Goal: Task Accomplishment & Management: Use online tool/utility

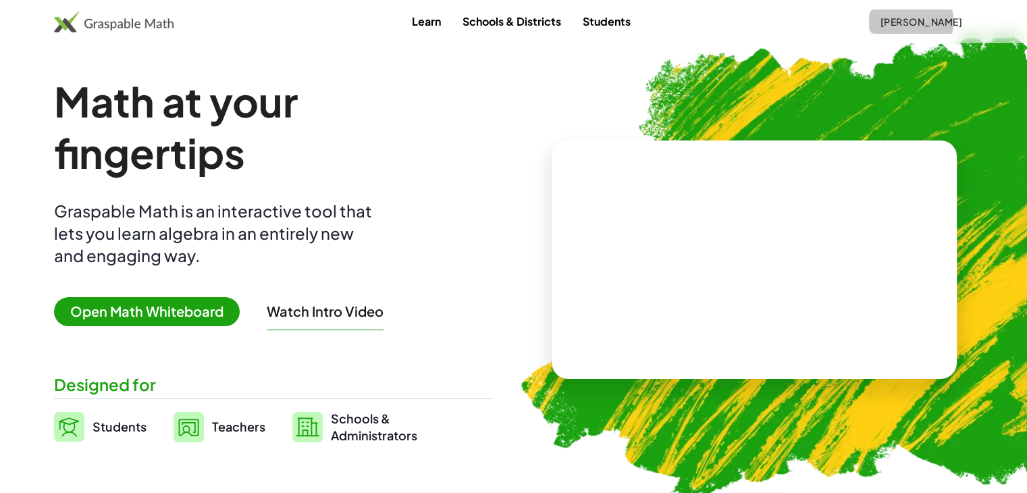
click at [919, 22] on span "[PERSON_NAME]" at bounding box center [921, 22] width 82 height 12
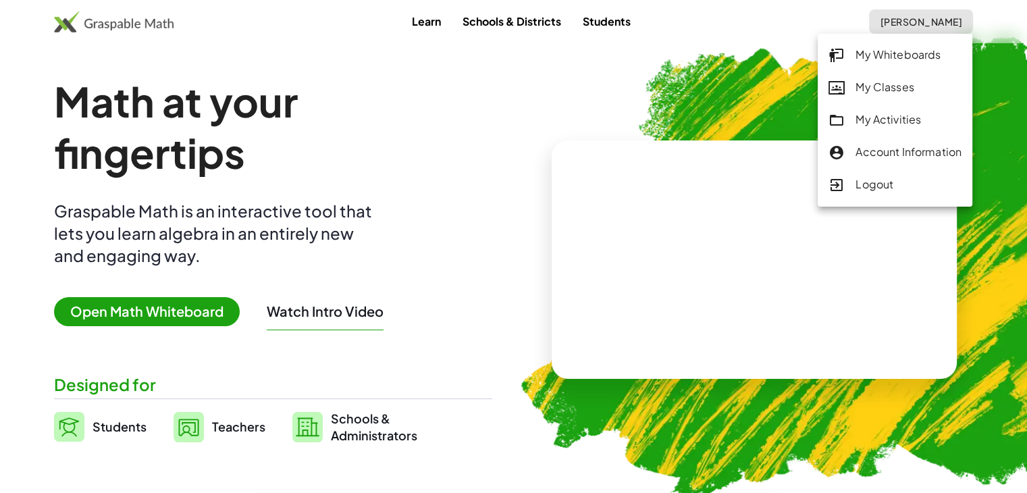
click at [891, 90] on div "My Classes" at bounding box center [894, 88] width 133 height 18
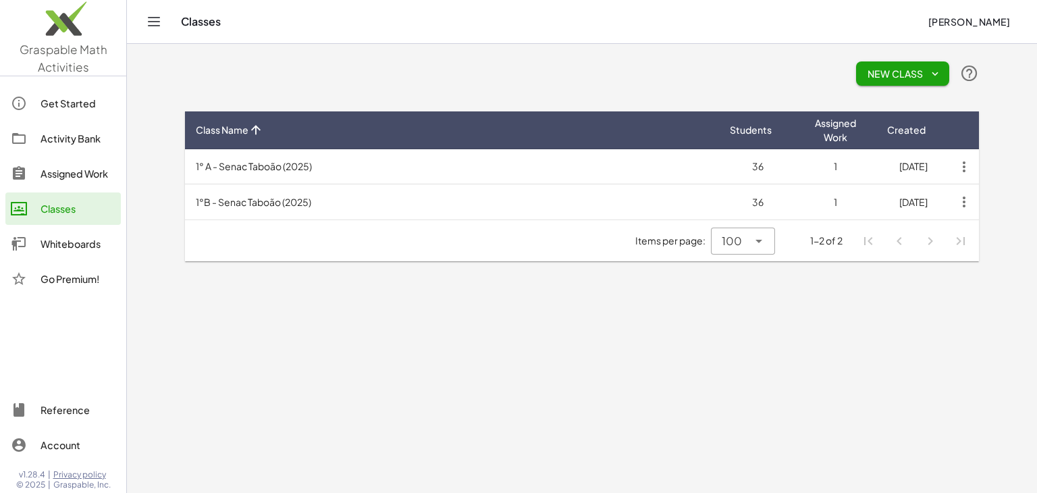
click at [431, 173] on td "1° A - Senac Taboão (2025)" at bounding box center [452, 166] width 534 height 35
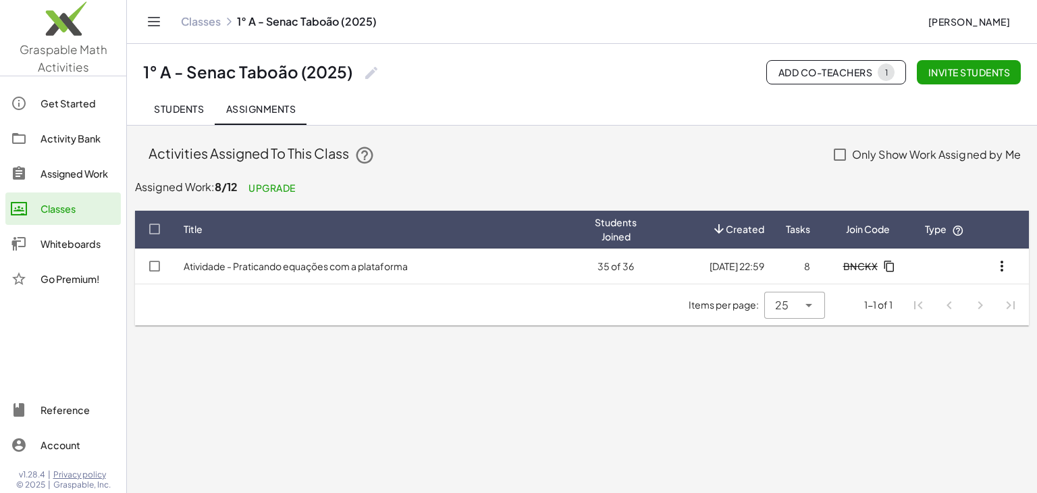
click at [439, 271] on td "Atividade - Praticando equações com a plataforma" at bounding box center [378, 265] width 411 height 35
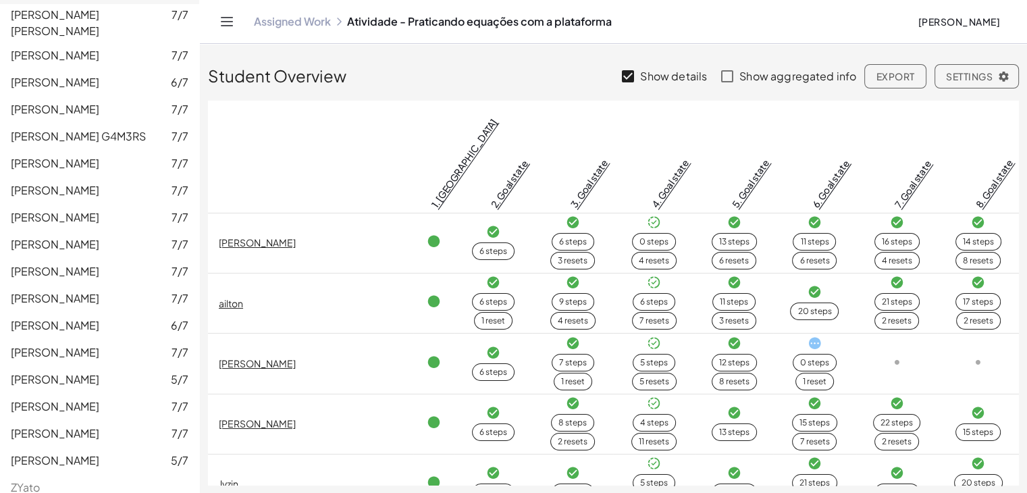
scroll to position [732, 0]
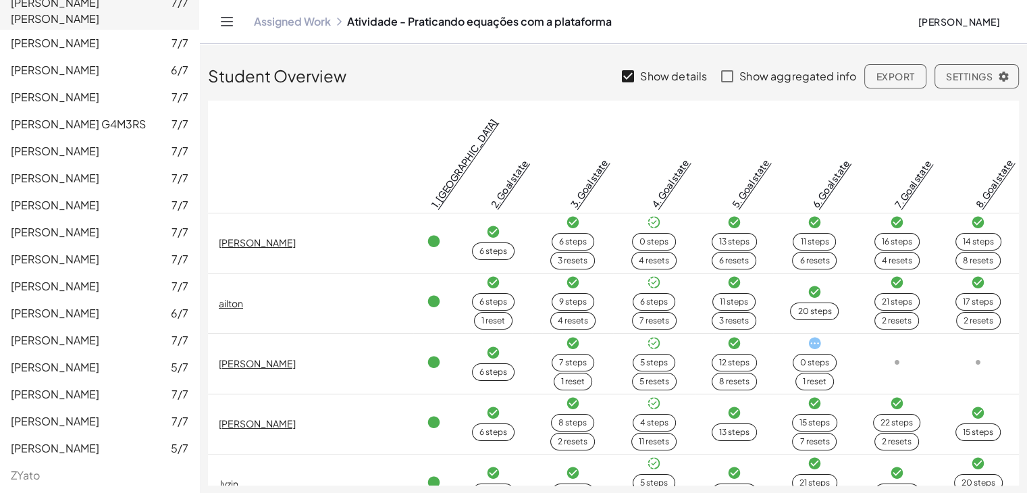
click at [25, 468] on span "ZYato" at bounding box center [25, 475] width 29 height 14
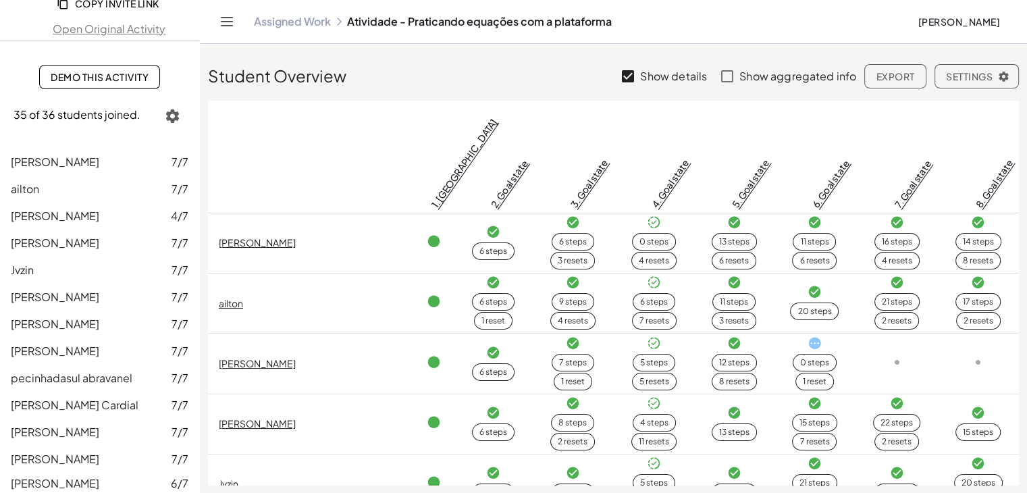
scroll to position [80, 0]
click at [81, 244] on span "Davi Ferreira Andrade" at bounding box center [55, 241] width 88 height 14
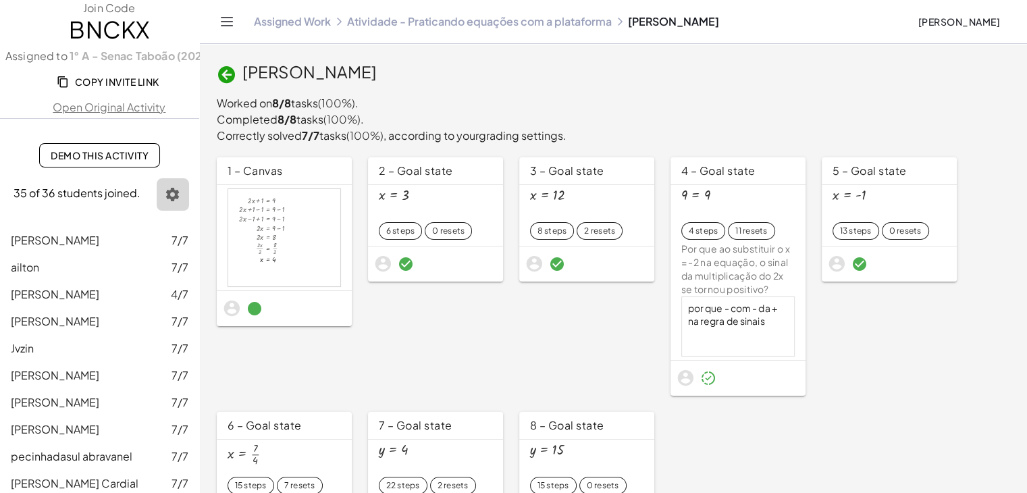
click at [165, 189] on icon "button" at bounding box center [173, 194] width 16 height 16
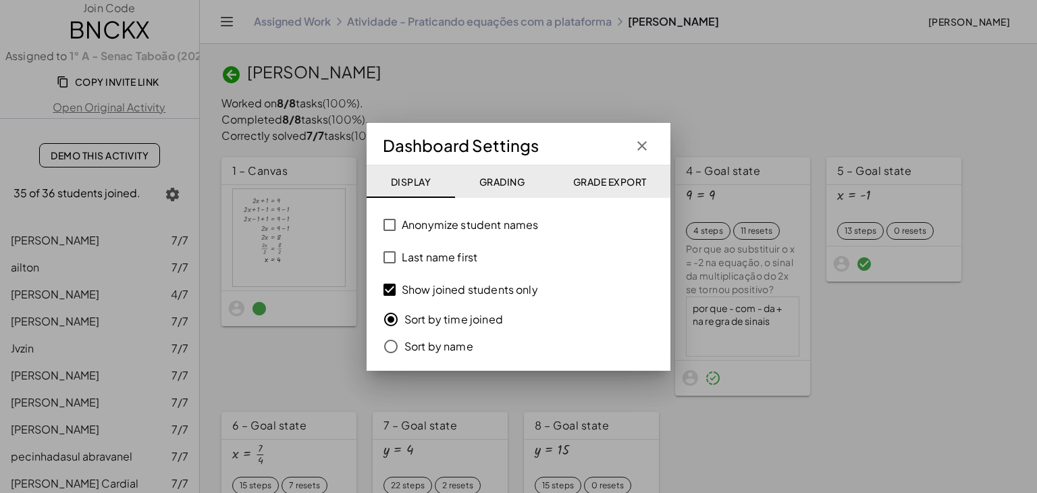
click at [161, 189] on div at bounding box center [518, 246] width 1037 height 493
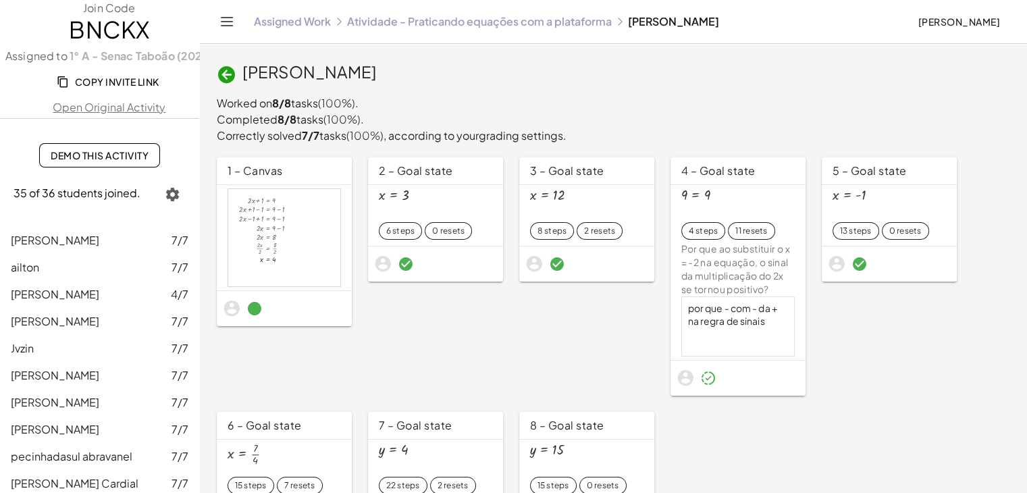
click at [493, 26] on link "Atividade - Praticando equações com a plataforma" at bounding box center [479, 22] width 265 height 14
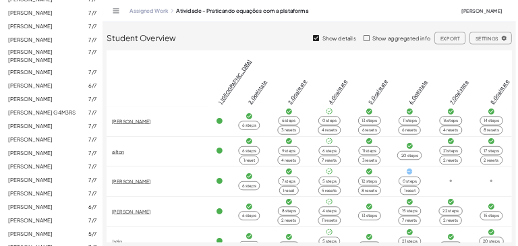
scroll to position [642, 0]
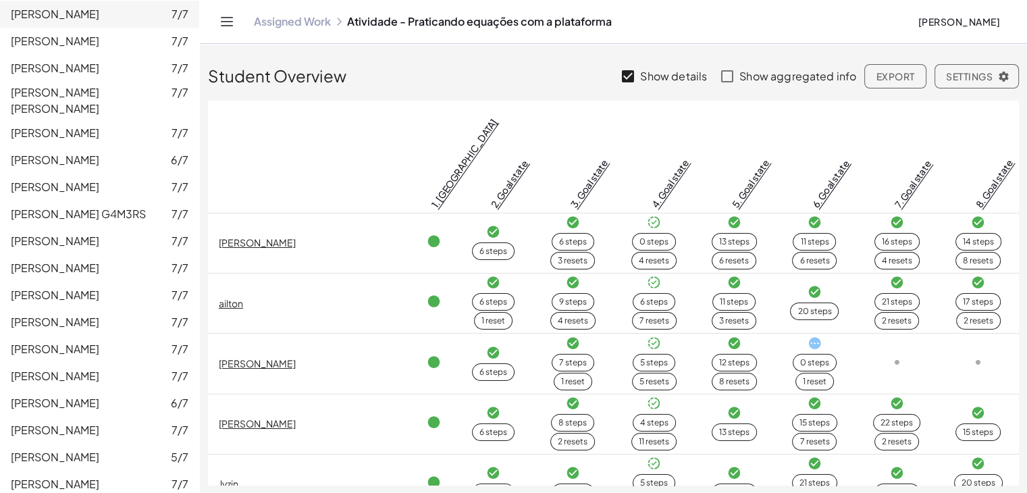
click at [308, 22] on link "Assigned Work" at bounding box center [292, 22] width 77 height 14
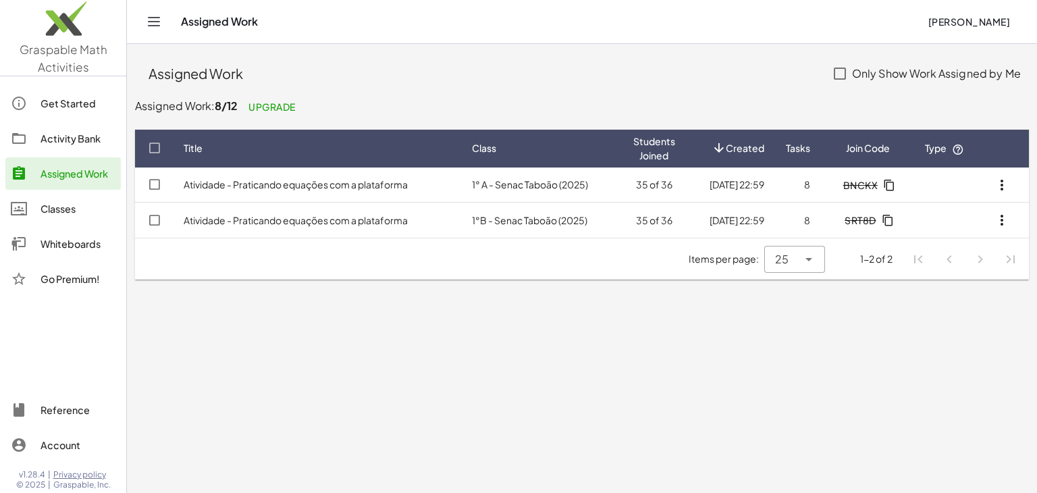
click at [417, 194] on td "Atividade - Praticando equações com a plataforma" at bounding box center [317, 184] width 288 height 35
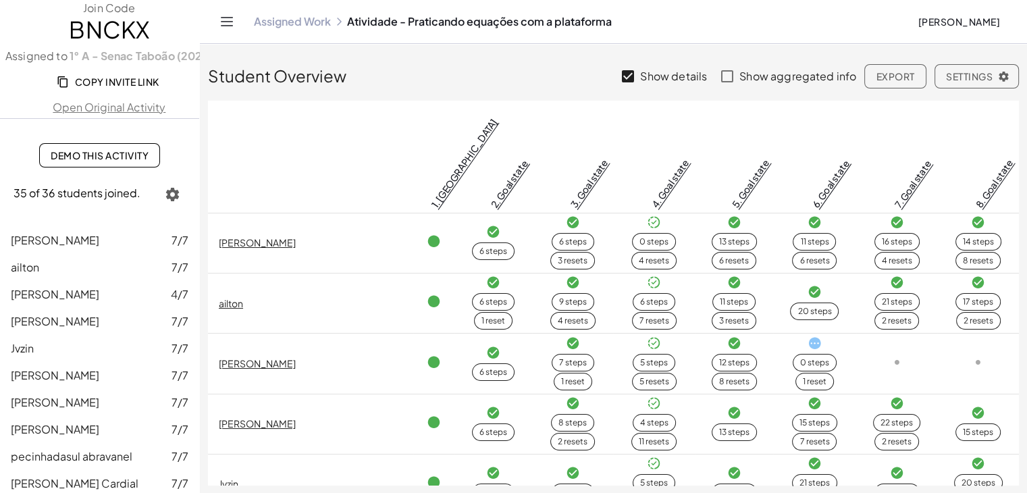
click at [807, 336] on icon at bounding box center [814, 343] width 14 height 14
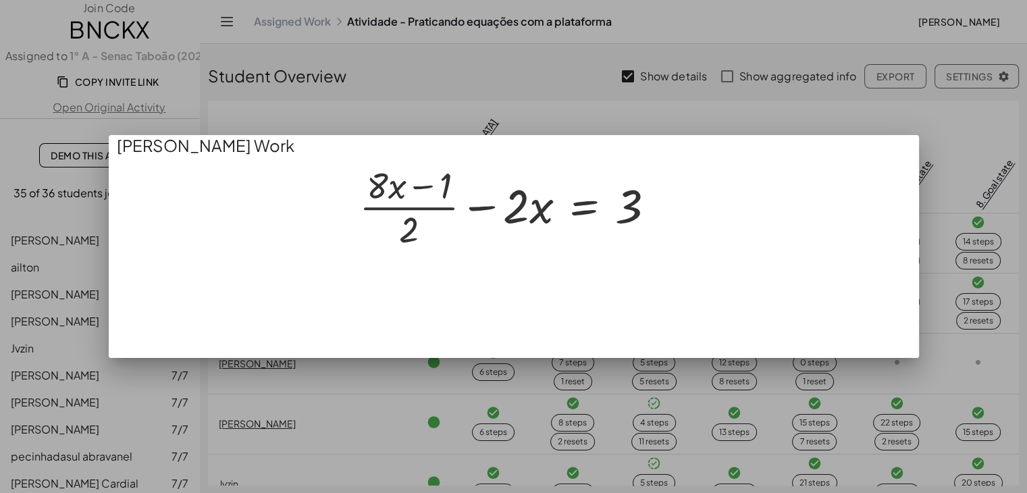
click at [562, 406] on div at bounding box center [513, 246] width 1027 height 493
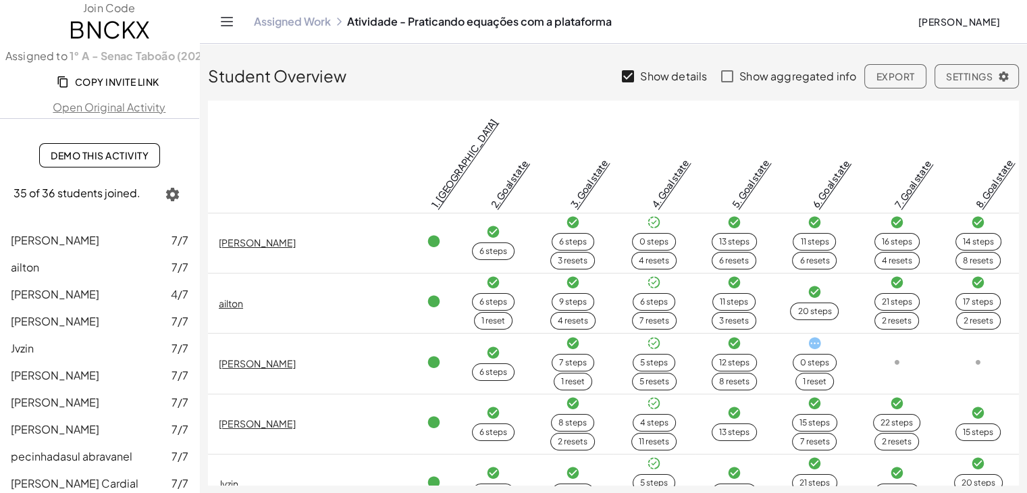
click at [307, 26] on link "Assigned Work" at bounding box center [292, 22] width 77 height 14
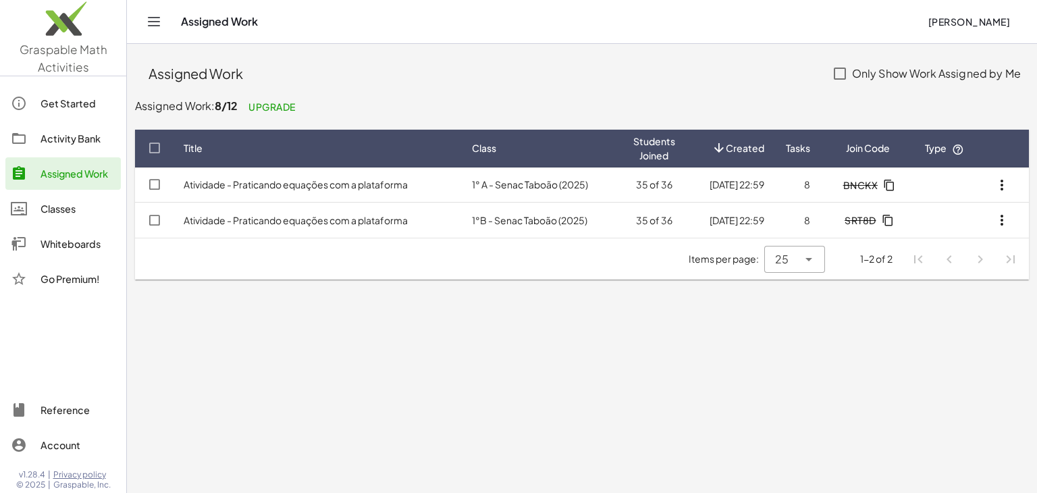
click at [86, 143] on div "Activity Bank" at bounding box center [78, 138] width 75 height 16
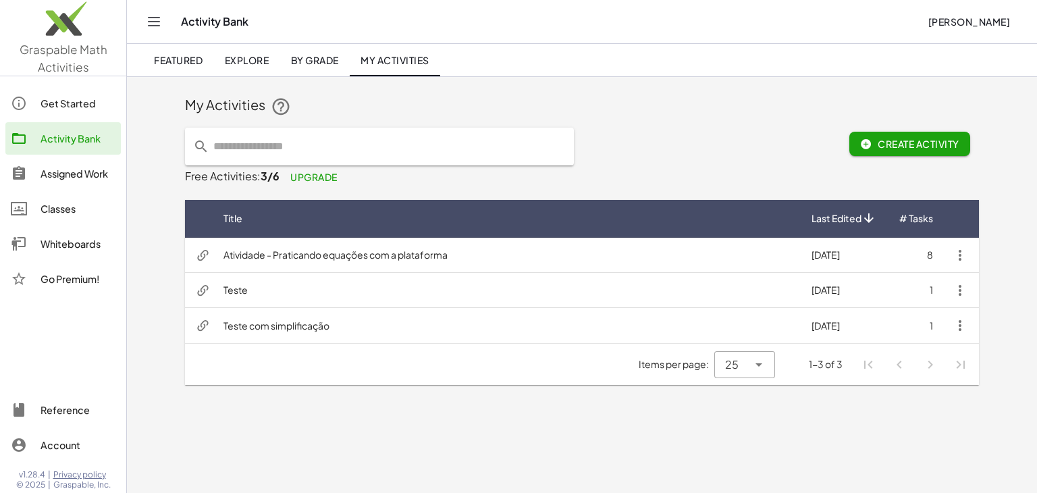
click at [370, 252] on td "Atividade - Praticando equações com a plataforma" at bounding box center [507, 255] width 588 height 35
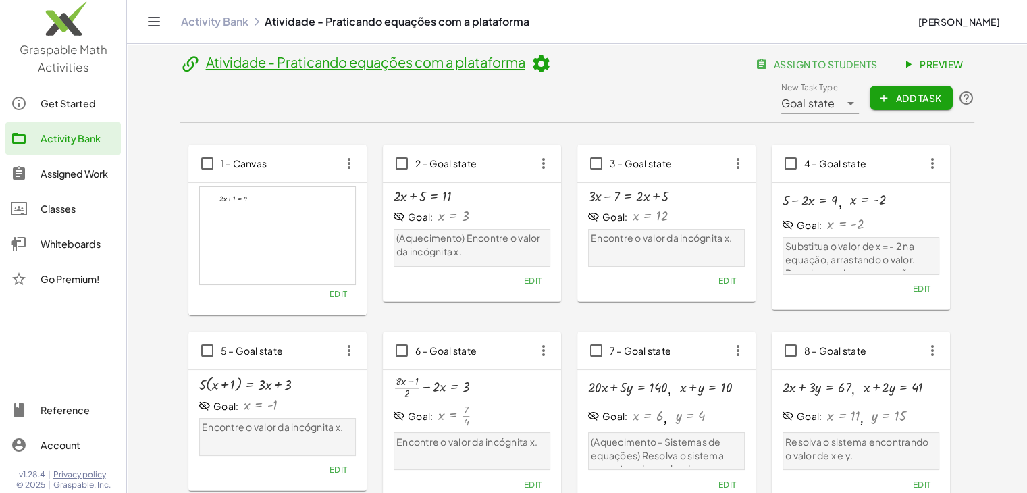
click at [246, 234] on div at bounding box center [277, 235] width 155 height 97
click at [929, 61] on span "Preview" at bounding box center [934, 64] width 59 height 12
click at [69, 109] on div "Get Started" at bounding box center [78, 103] width 75 height 16
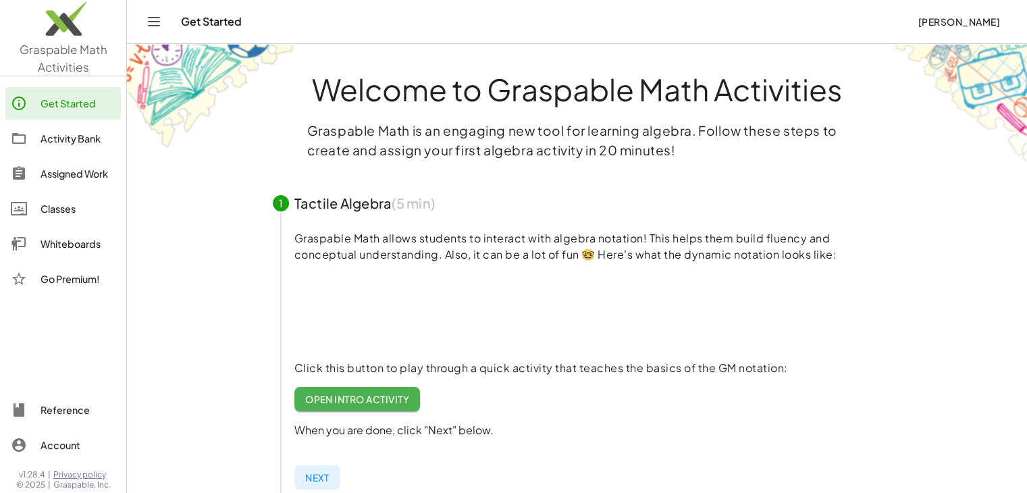
click at [61, 251] on div "Whiteboards" at bounding box center [78, 244] width 75 height 16
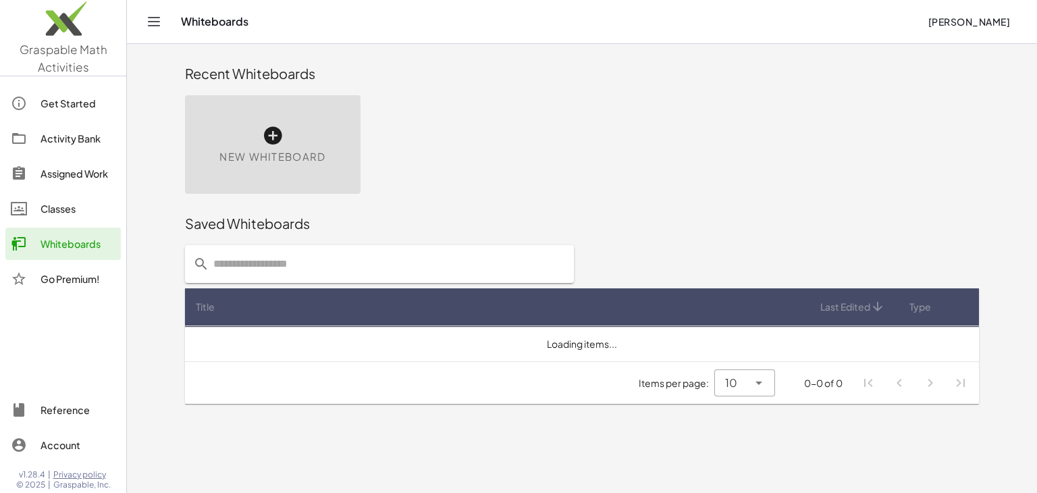
click at [271, 130] on icon at bounding box center [273, 136] width 22 height 22
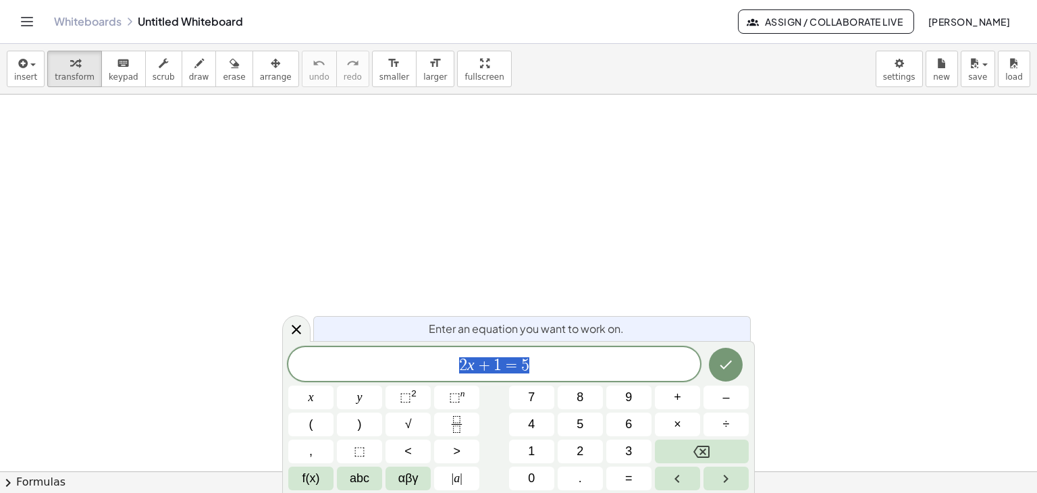
click at [674, 354] on div "2 x + 1 = 5" at bounding box center [494, 364] width 412 height 34
drag, startPoint x: 633, startPoint y: 354, endPoint x: 432, endPoint y: 371, distance: 201.8
click at [432, 371] on span "2 x + 1 = 5" at bounding box center [494, 365] width 412 height 19
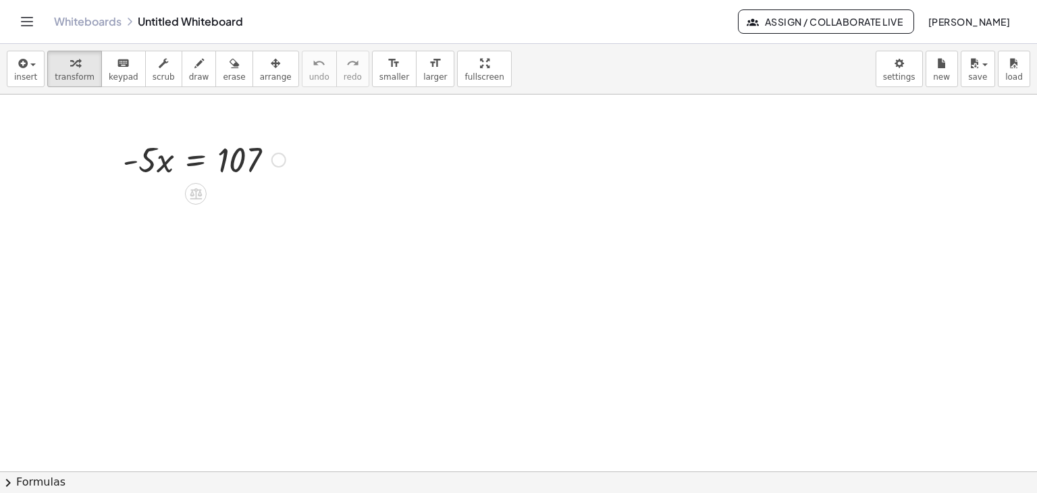
click at [276, 161] on div at bounding box center [278, 160] width 15 height 15
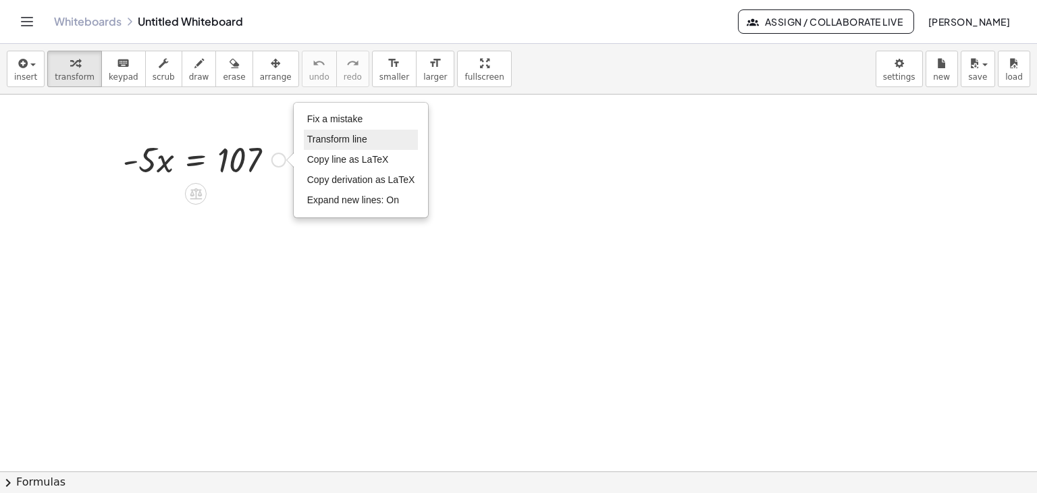
click at [325, 131] on li "Transform line" at bounding box center [361, 140] width 115 height 20
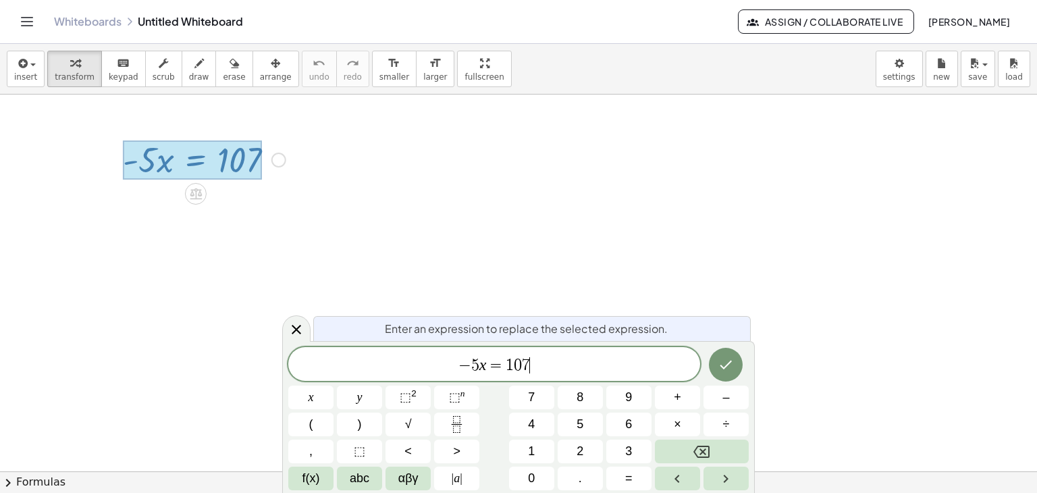
click at [552, 365] on span "− 5 x = 1 0 7 ​" at bounding box center [494, 365] width 412 height 19
click at [721, 357] on icon "Done" at bounding box center [726, 364] width 16 height 16
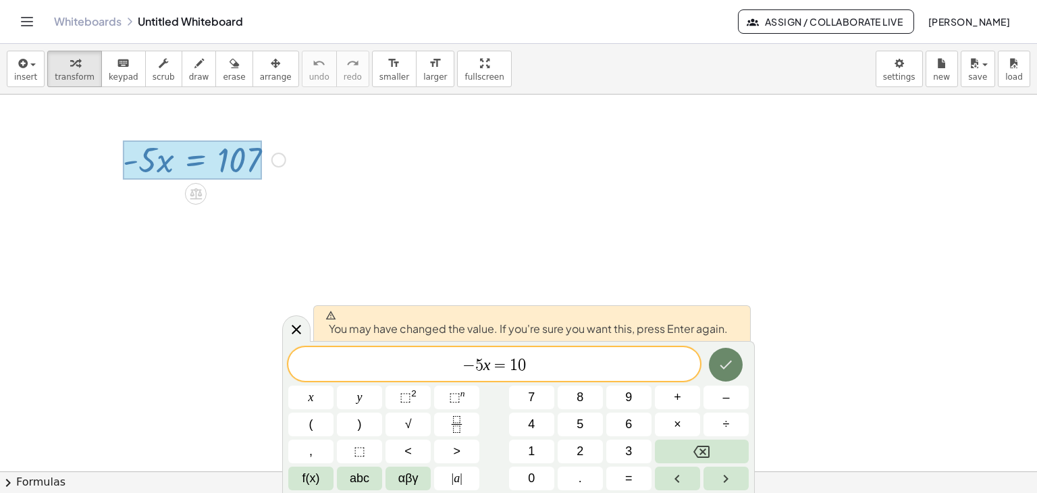
click at [728, 365] on icon "Done" at bounding box center [726, 364] width 16 height 16
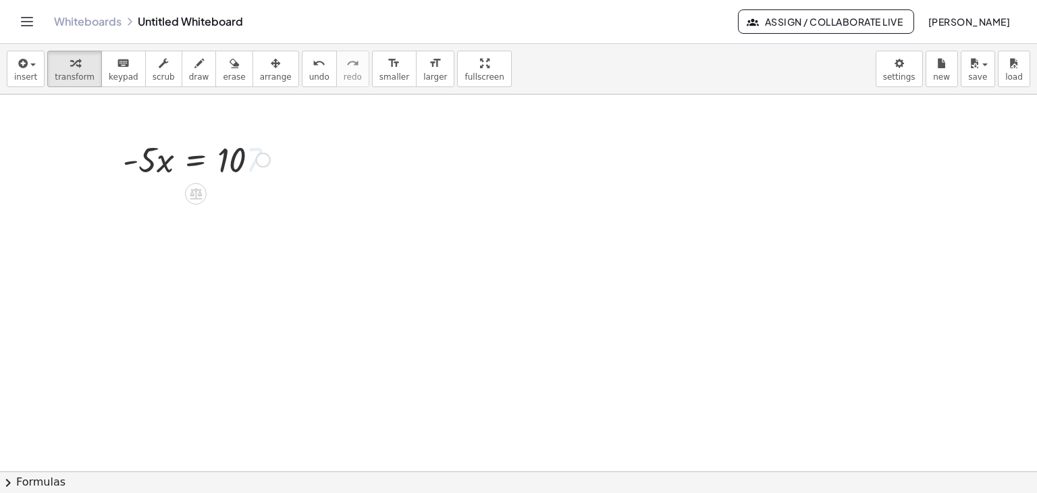
click at [321, 263] on div at bounding box center [518, 472] width 1037 height 754
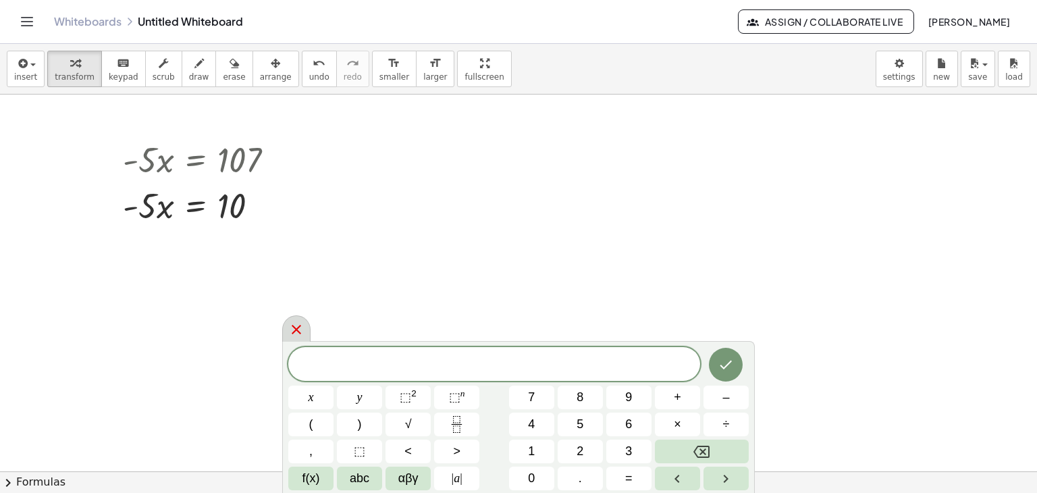
click at [306, 323] on div at bounding box center [296, 328] width 28 height 26
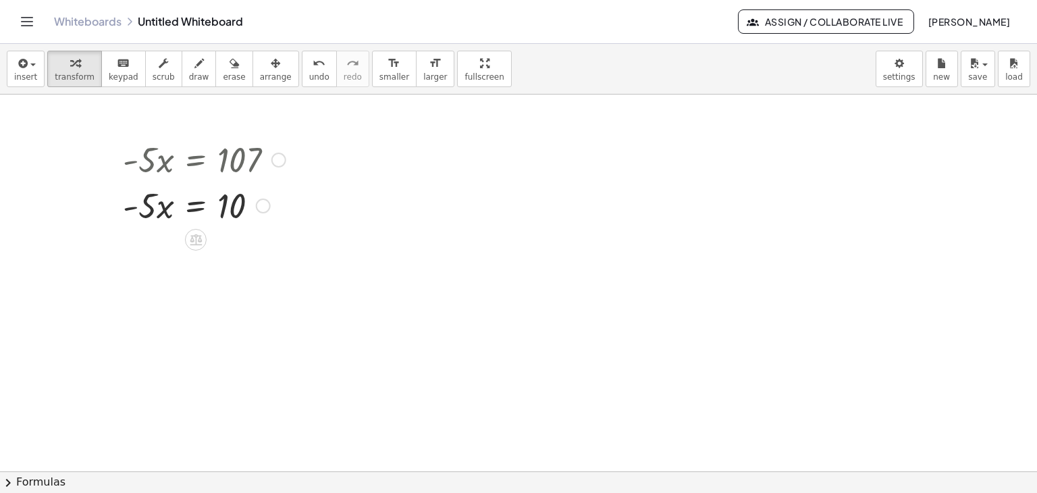
click at [285, 160] on div at bounding box center [278, 160] width 15 height 15
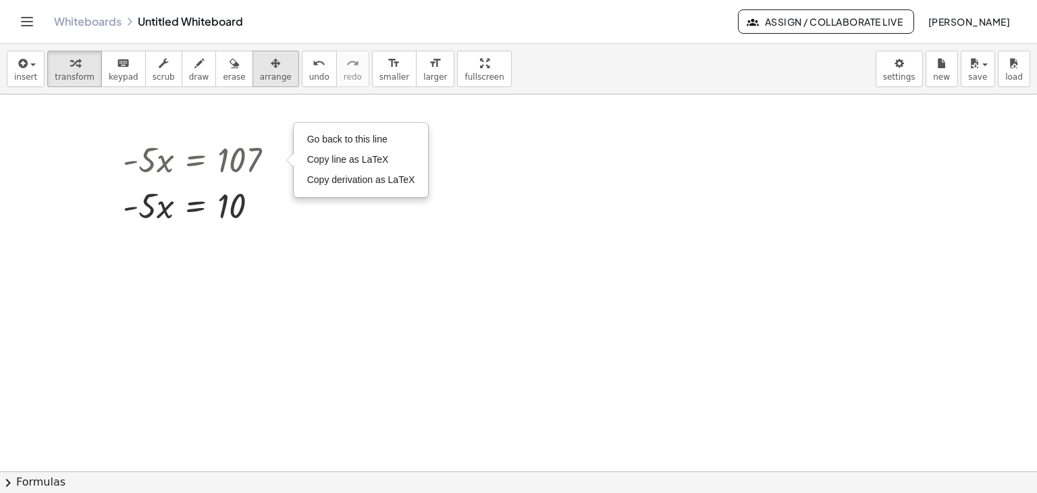
click at [260, 72] on span "arrange" at bounding box center [276, 76] width 32 height 9
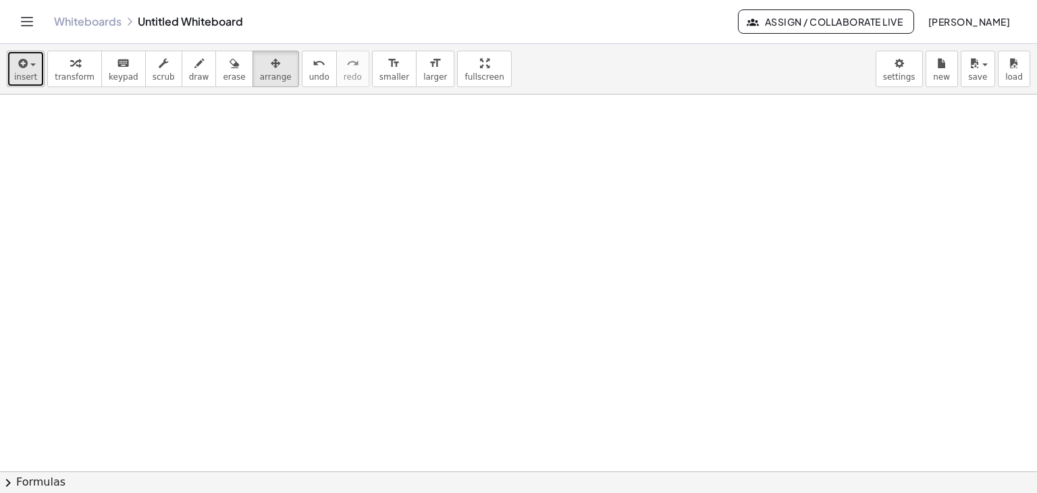
click at [24, 56] on icon "button" at bounding box center [22, 63] width 12 height 16
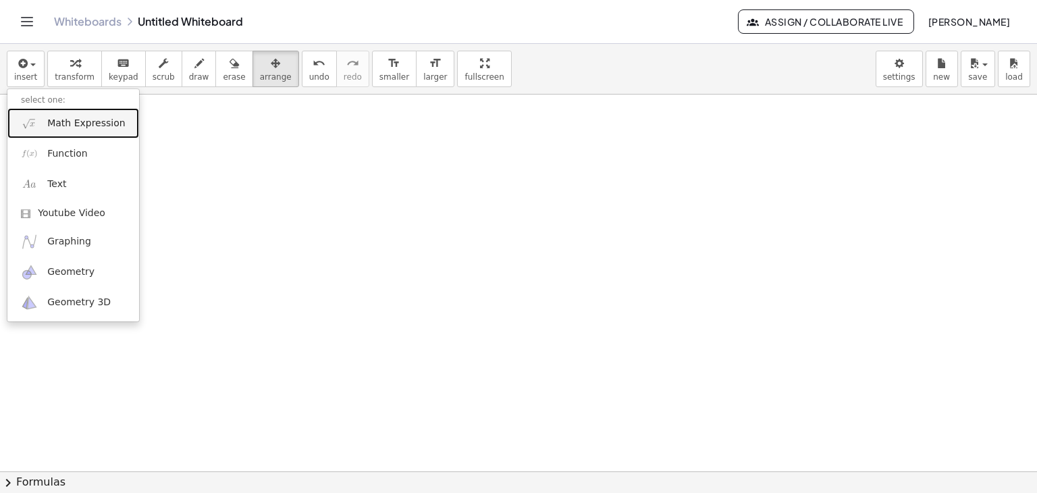
click at [49, 119] on span "Math Expression" at bounding box center [86, 124] width 78 height 14
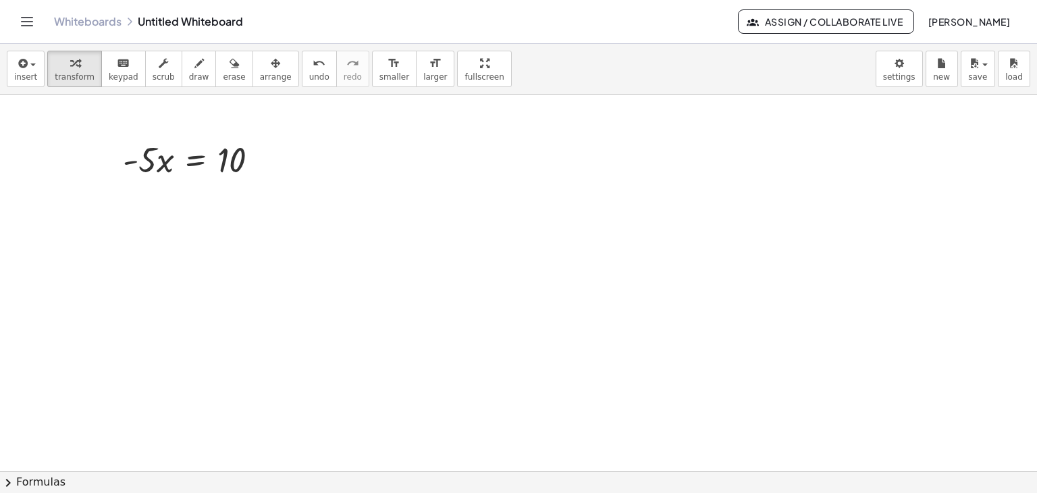
click at [531, 229] on div at bounding box center [518, 472] width 1037 height 754
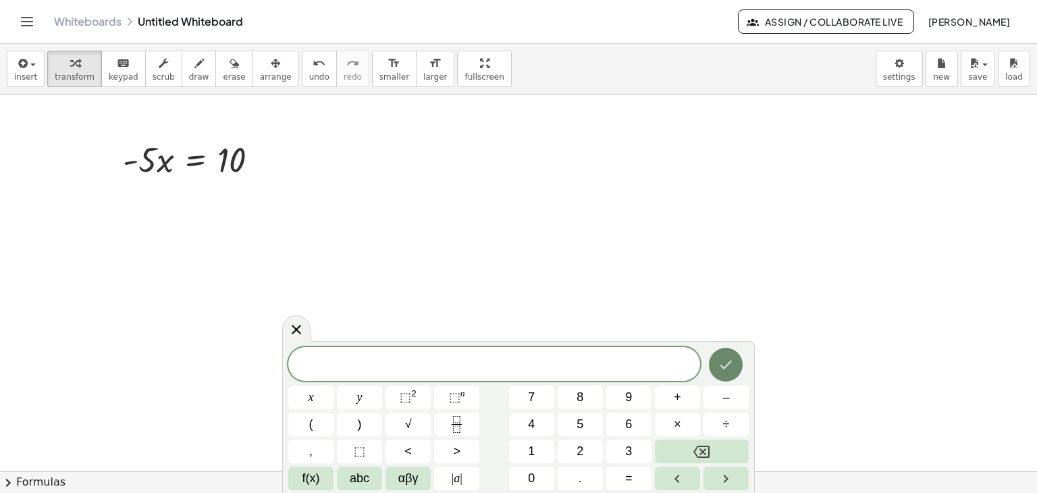
click at [732, 354] on button "Done" at bounding box center [726, 365] width 34 height 34
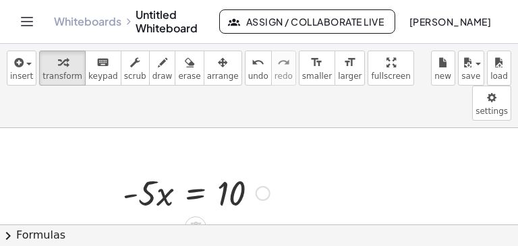
click at [162, 169] on div at bounding box center [196, 192] width 161 height 46
drag, startPoint x: 147, startPoint y: 161, endPoint x: 224, endPoint y: 192, distance: 83.0
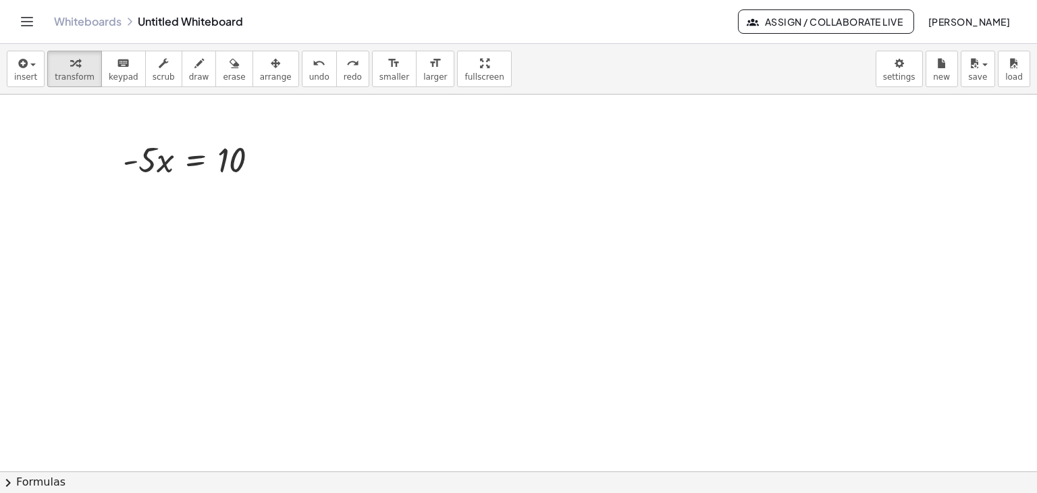
click at [886, 116] on div at bounding box center [518, 472] width 1037 height 754
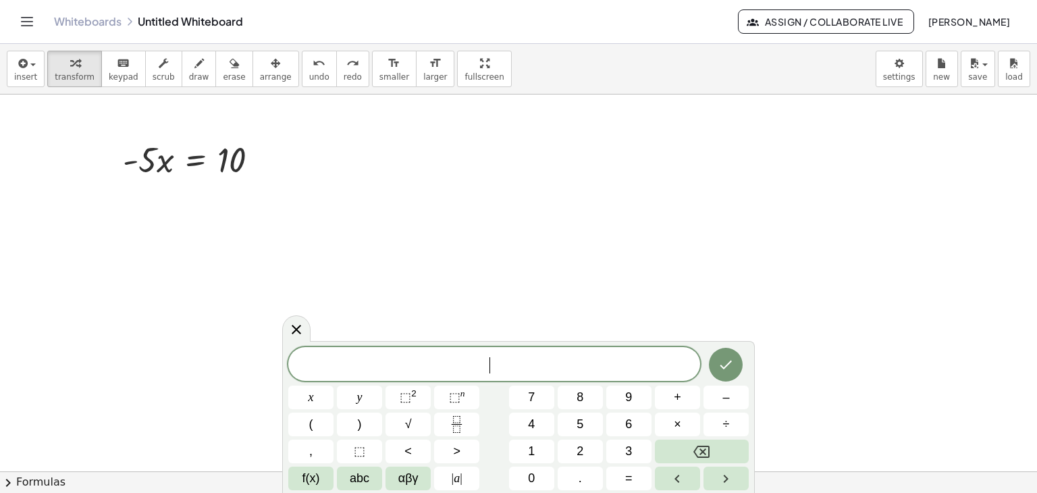
click at [895, 108] on div at bounding box center [518, 472] width 1037 height 754
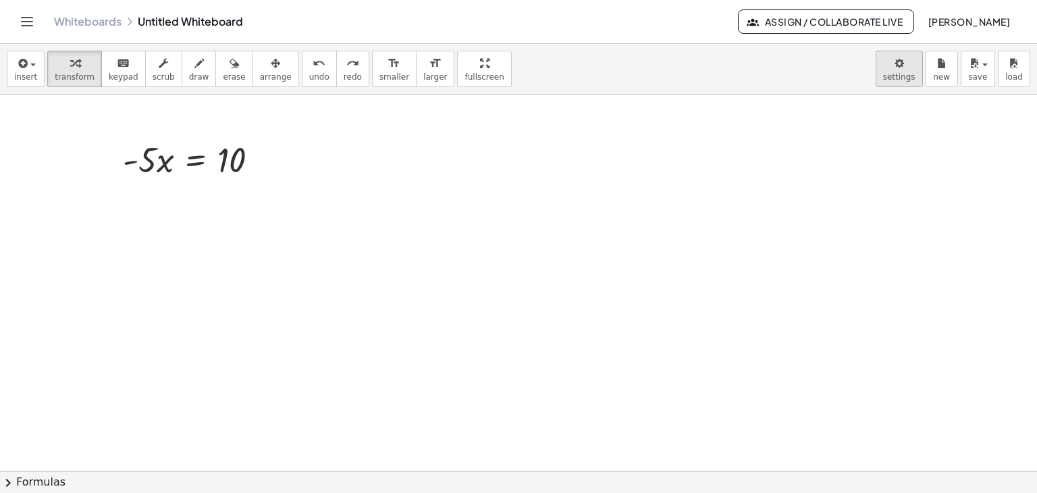
click at [899, 65] on body "Graspable Math Activities Get Started Activity Bank Assigned Work Classes White…" at bounding box center [518, 246] width 1037 height 493
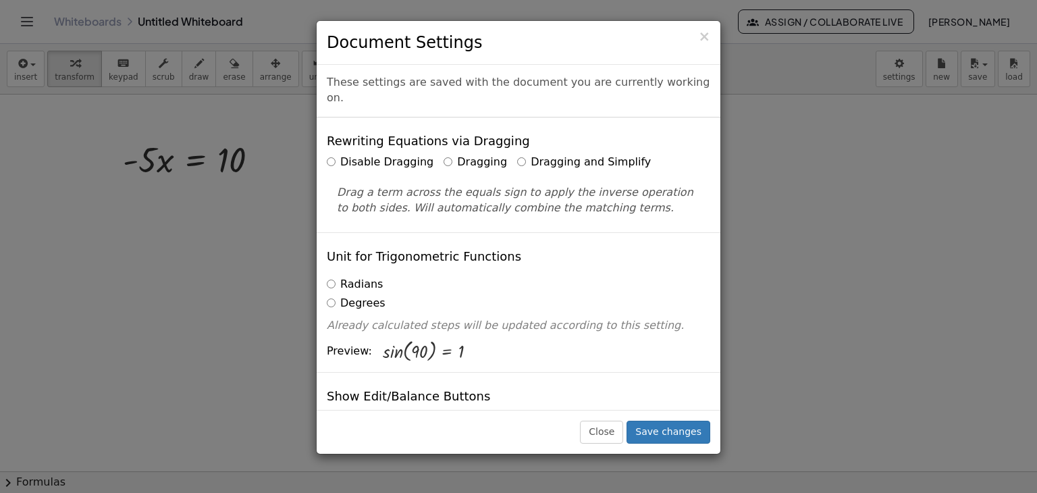
click at [444, 155] on label "Dragging" at bounding box center [475, 163] width 63 height 16
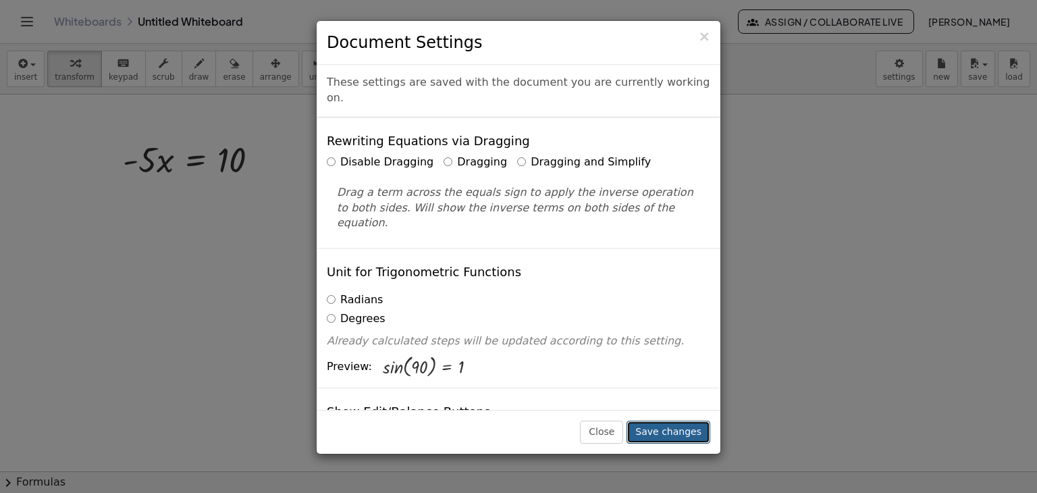
click at [671, 431] on button "Save changes" at bounding box center [668, 432] width 84 height 23
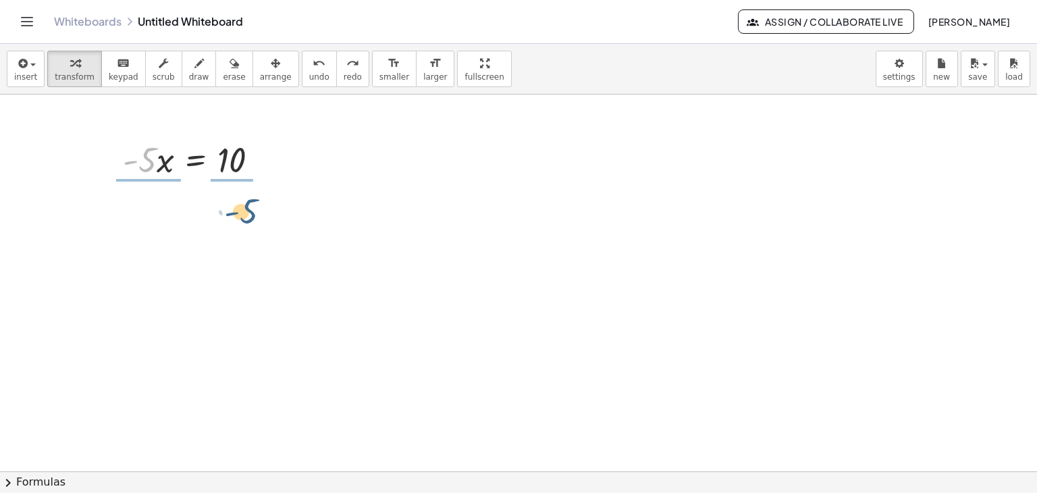
drag, startPoint x: 150, startPoint y: 149, endPoint x: 259, endPoint y: 223, distance: 132.2
click at [252, 198] on div "· - 5 · - 5 · x = 10" at bounding box center [518, 472] width 1037 height 754
drag, startPoint x: 154, startPoint y: 234, endPoint x: 149, endPoint y: 214, distance: 20.3
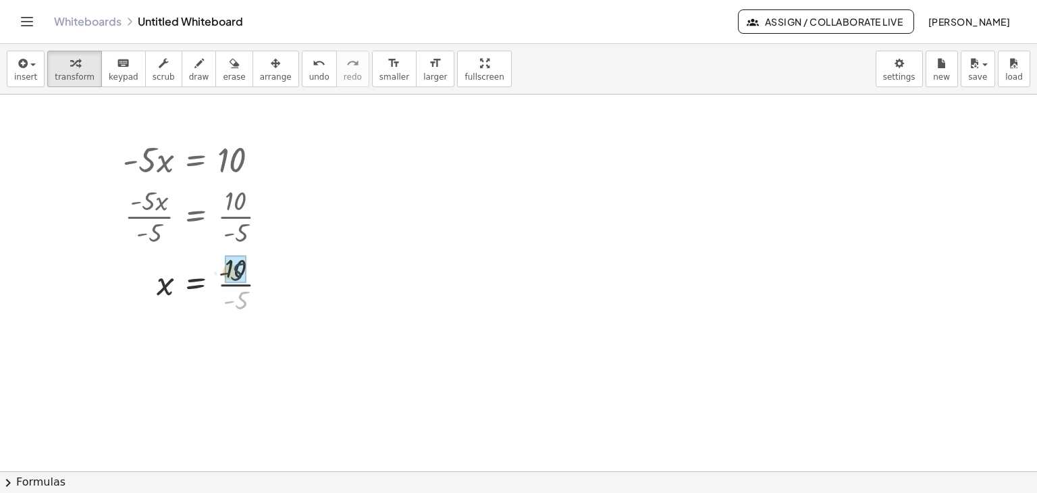
drag, startPoint x: 242, startPoint y: 298, endPoint x: 238, endPoint y: 270, distance: 28.0
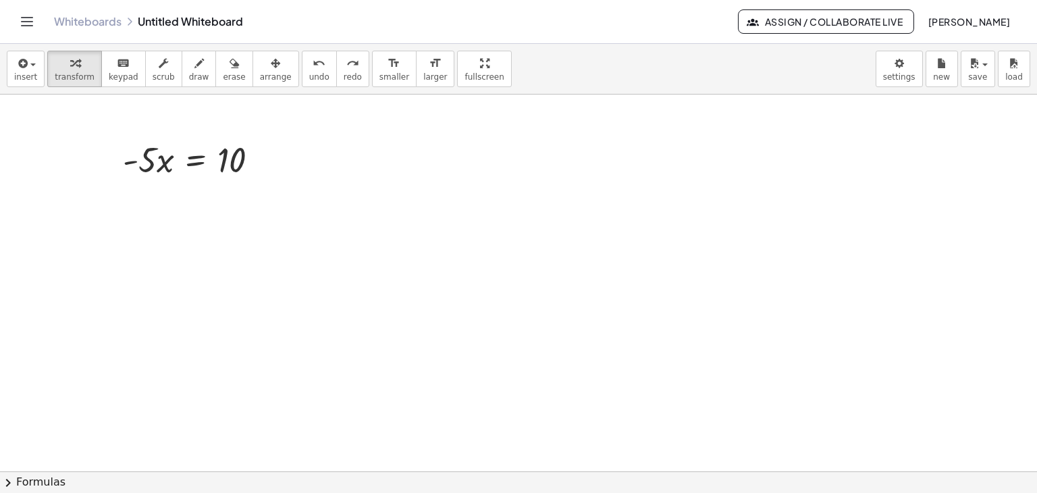
click at [95, 20] on link "Whiteboards" at bounding box center [88, 22] width 68 height 14
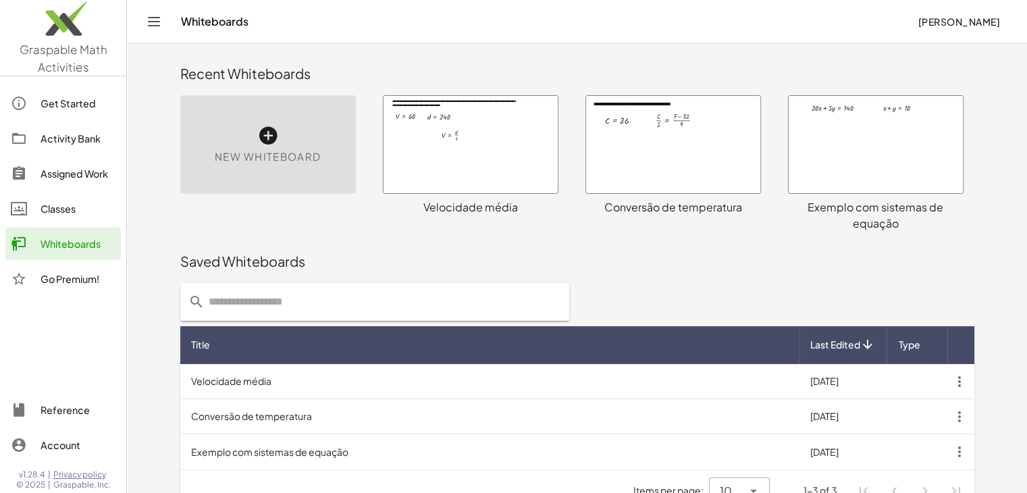
scroll to position [26, 0]
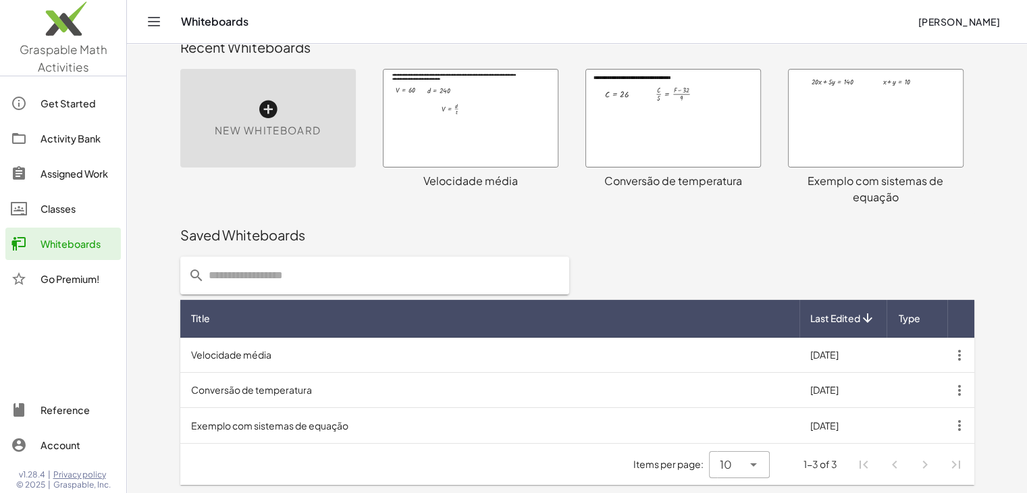
click at [59, 141] on div "Activity Bank" at bounding box center [78, 138] width 75 height 16
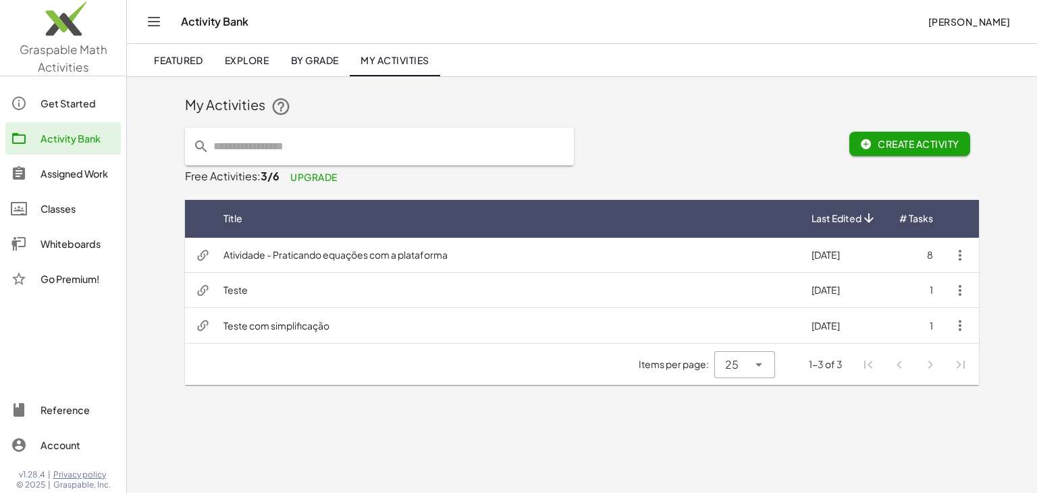
click at [759, 297] on td "Teste" at bounding box center [507, 290] width 588 height 35
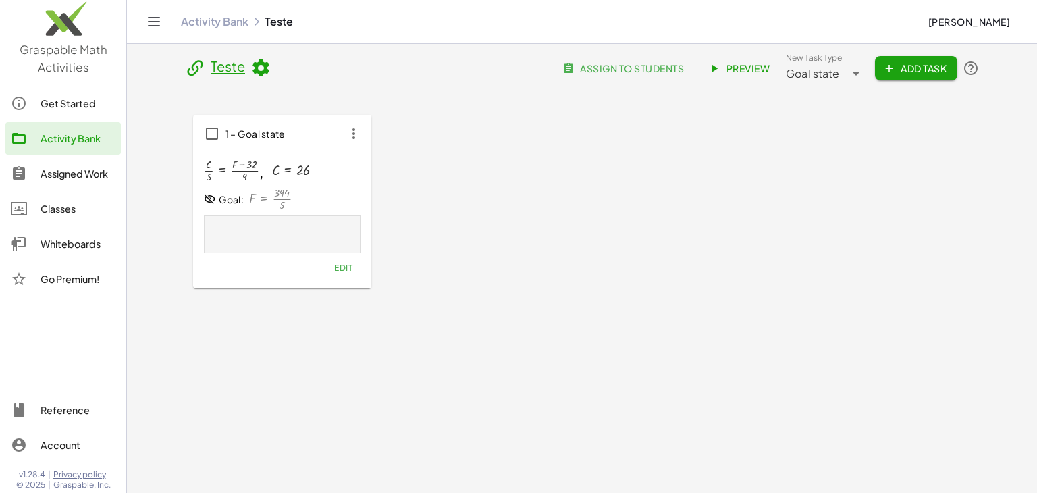
click at [211, 12] on div "Activity Bank Teste Kenny Uezu" at bounding box center [582, 21] width 878 height 43
click at [218, 28] on link "Activity Bank" at bounding box center [215, 22] width 68 height 14
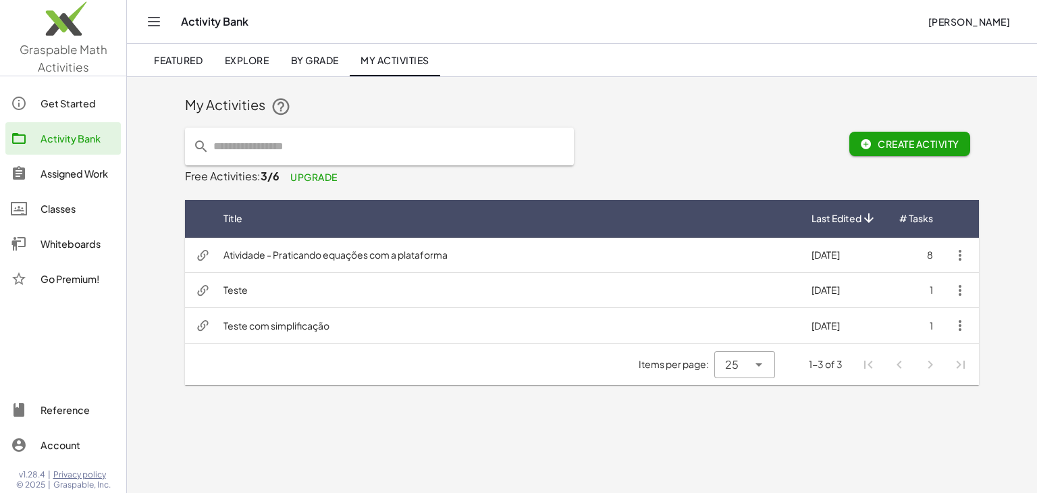
click at [954, 294] on icon "button" at bounding box center [960, 290] width 16 height 16
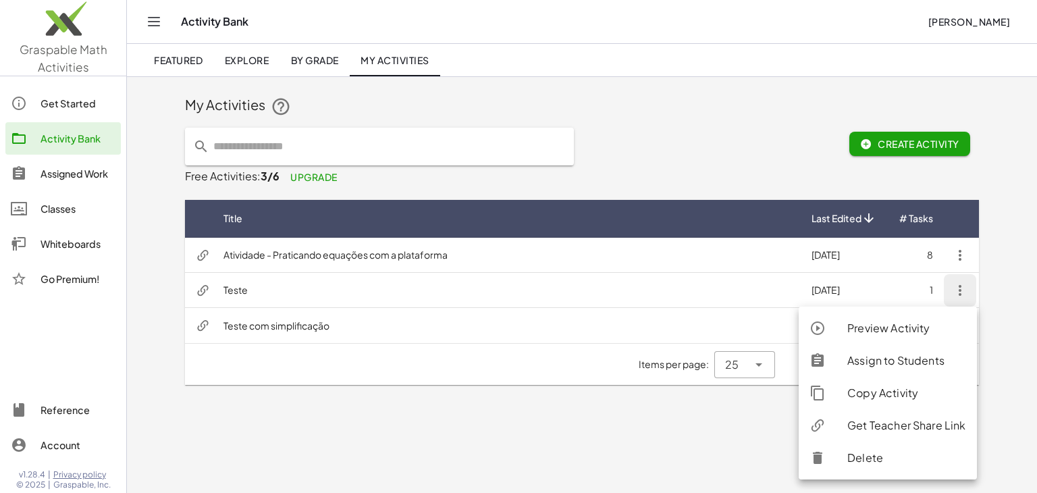
click at [879, 450] on div "Delete" at bounding box center [906, 458] width 118 height 16
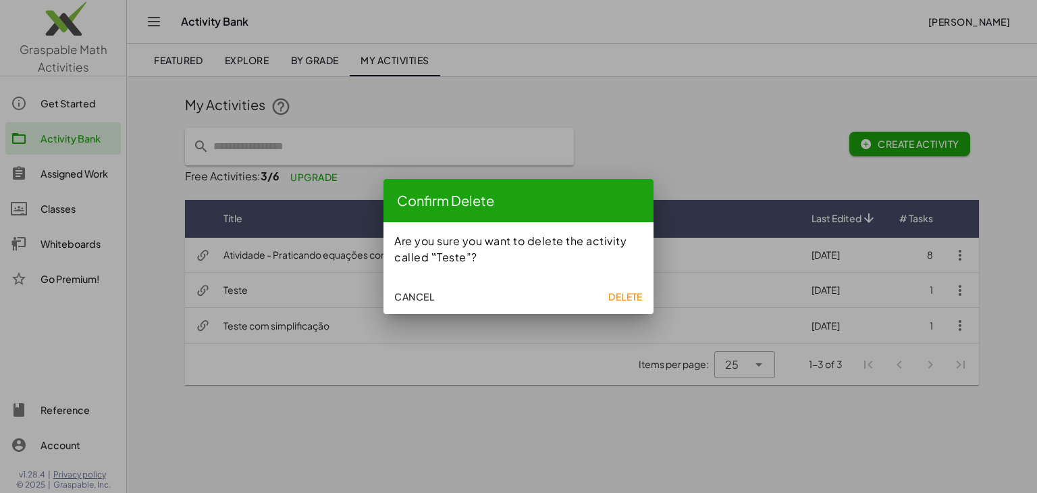
click at [638, 292] on span "Delete" at bounding box center [625, 296] width 34 height 12
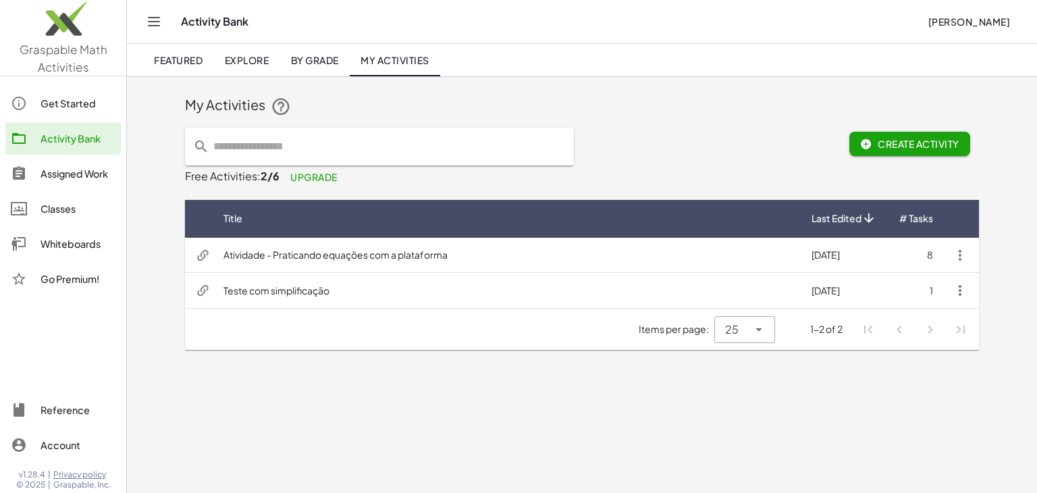
click at [36, 213] on div at bounding box center [26, 209] width 30 height 16
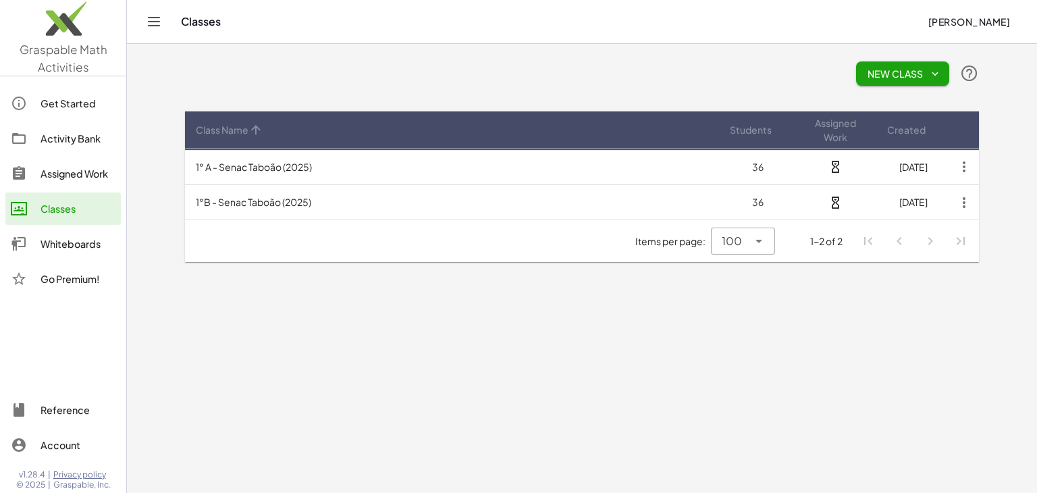
click at [84, 238] on div "Whiteboards" at bounding box center [78, 244] width 75 height 16
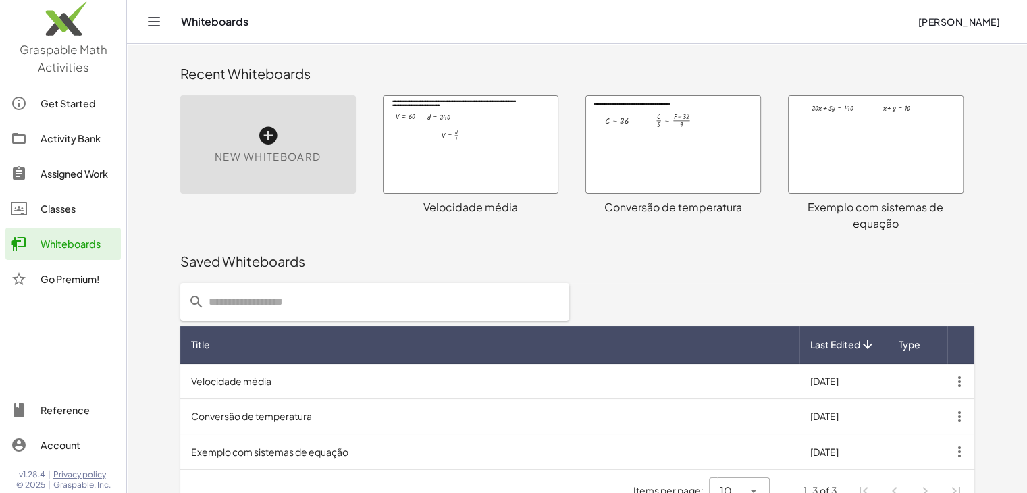
scroll to position [26, 0]
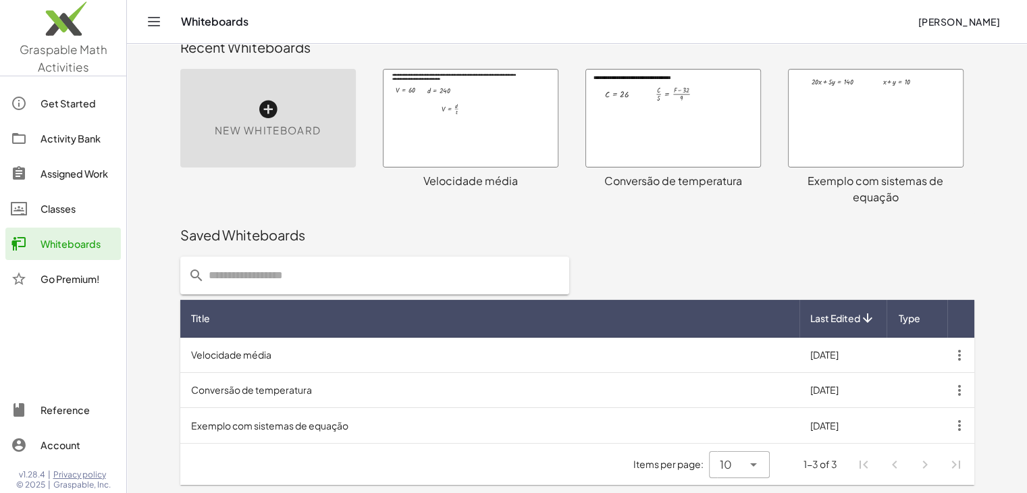
click at [95, 130] on div "Activity Bank" at bounding box center [78, 138] width 75 height 16
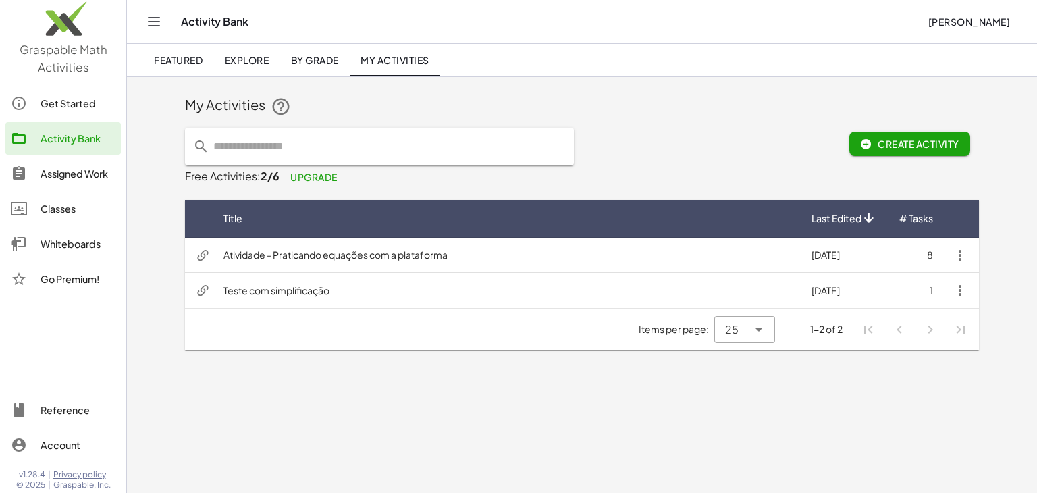
click at [545, 290] on td "Teste com simplificação" at bounding box center [507, 290] width 588 height 35
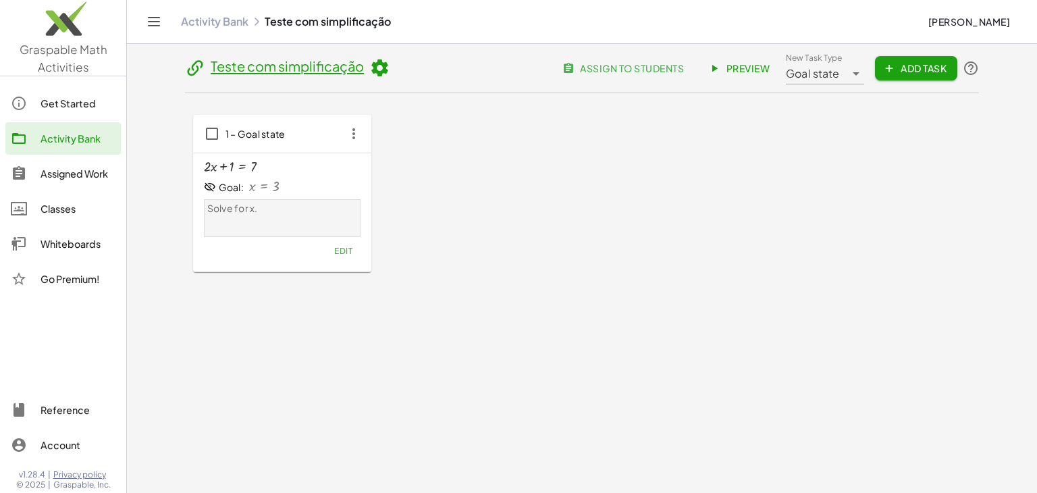
click at [249, 180] on div at bounding box center [264, 187] width 30 height 14
click at [759, 74] on link "Preview" at bounding box center [740, 68] width 80 height 24
click at [371, 69] on icon at bounding box center [379, 68] width 20 height 20
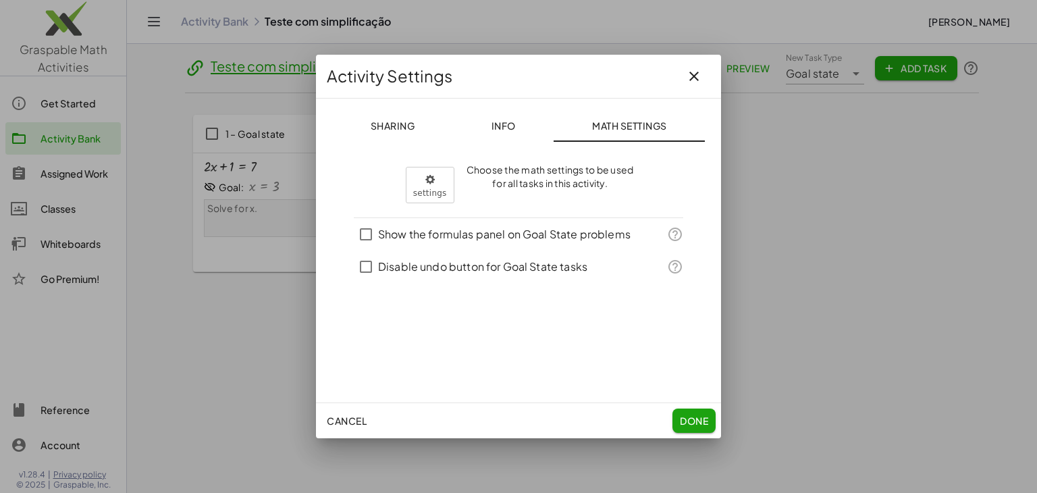
click at [505, 120] on span "Info" at bounding box center [503, 125] width 24 height 12
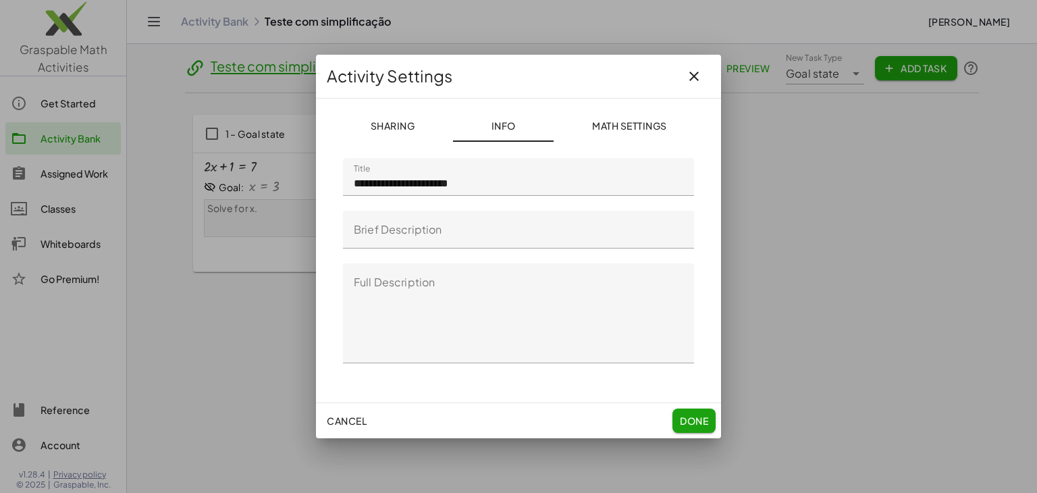
click at [402, 120] on span "Sharing" at bounding box center [392, 125] width 45 height 12
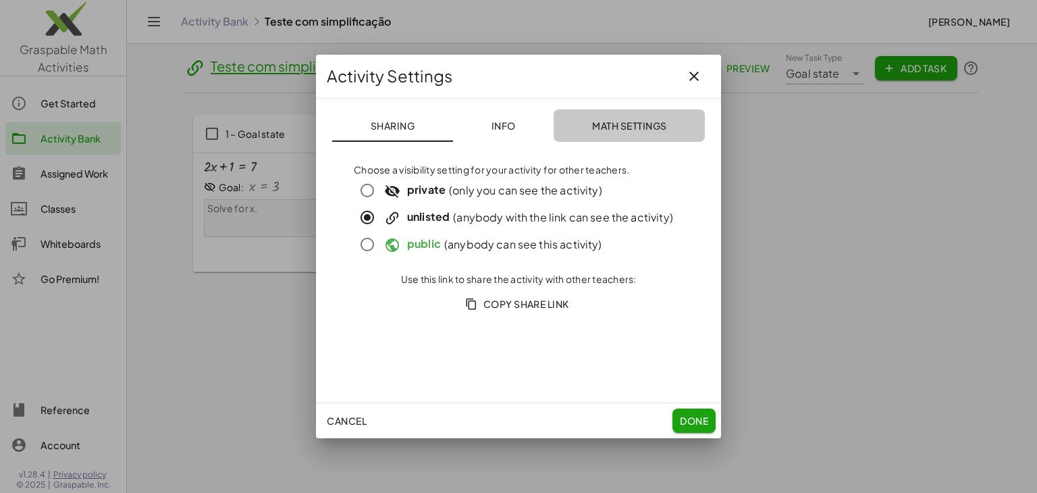
click at [645, 124] on span "Math Settings" at bounding box center [629, 125] width 75 height 12
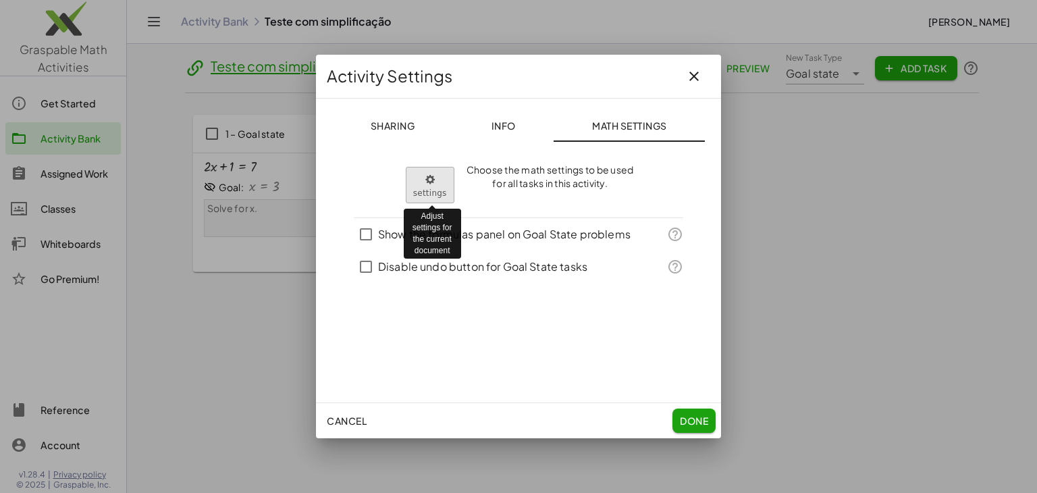
click at [432, 185] on body "Graspable Math Activities Get Started Activity Bank Assigned Work Classes White…" at bounding box center [518, 246] width 1037 height 493
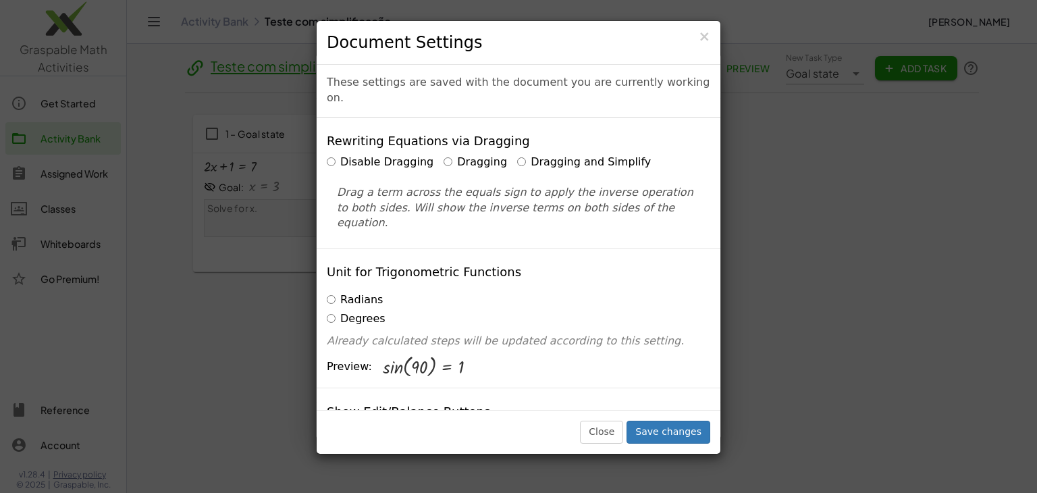
click at [340, 292] on label "Radians" at bounding box center [355, 300] width 56 height 16
click at [348, 311] on label "Degrees" at bounding box center [356, 319] width 59 height 16
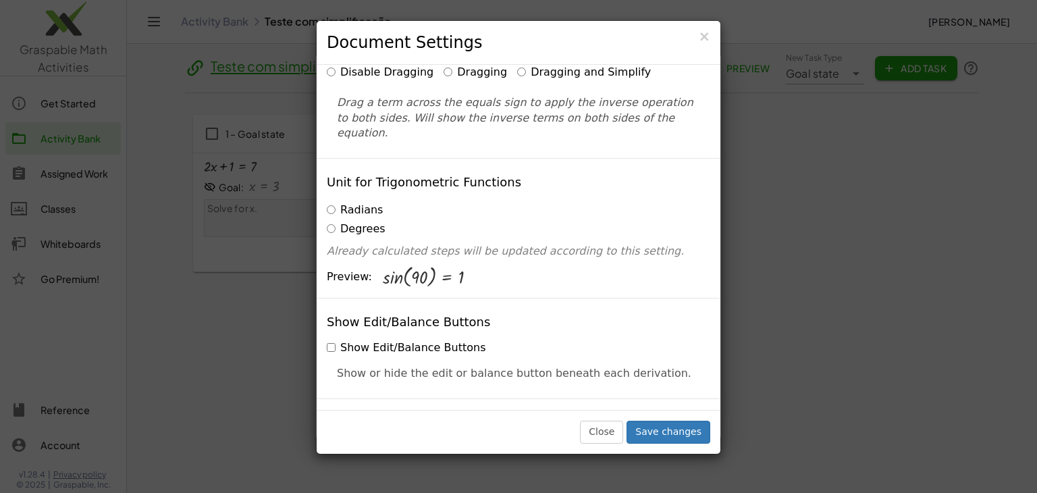
click at [427, 340] on label "Show Edit/Balance Buttons" at bounding box center [406, 348] width 159 height 16
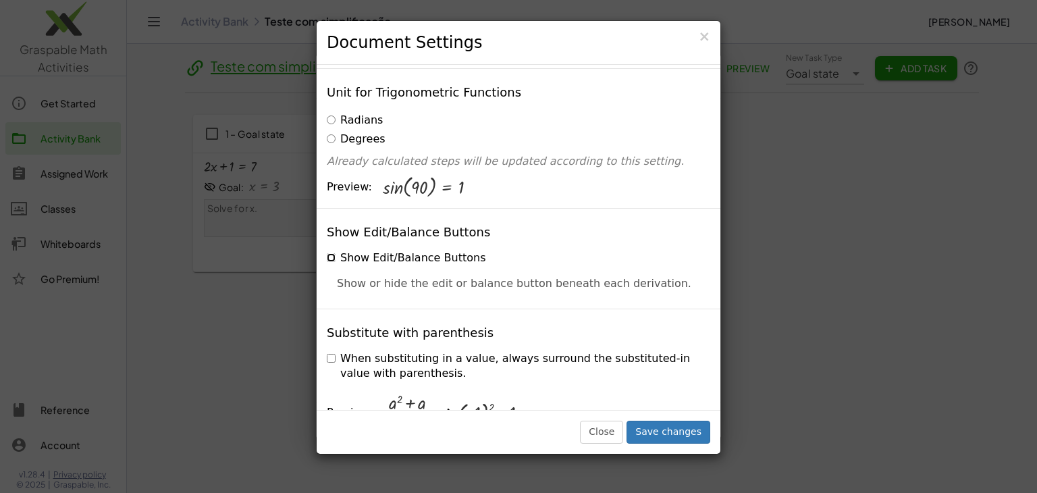
scroll to position [270, 0]
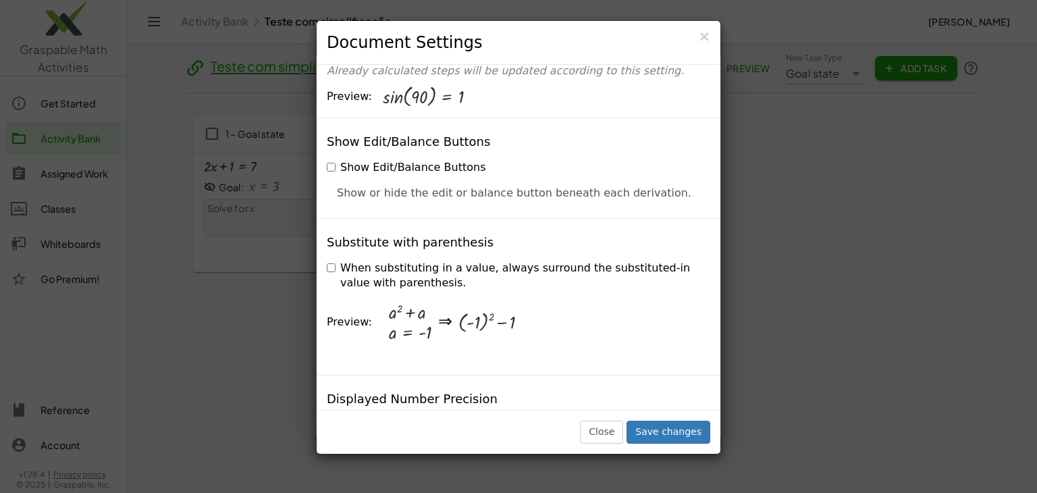
click at [362, 261] on label "When substituting in a value, always surround the substituted-in value with par…" at bounding box center [518, 276] width 383 height 31
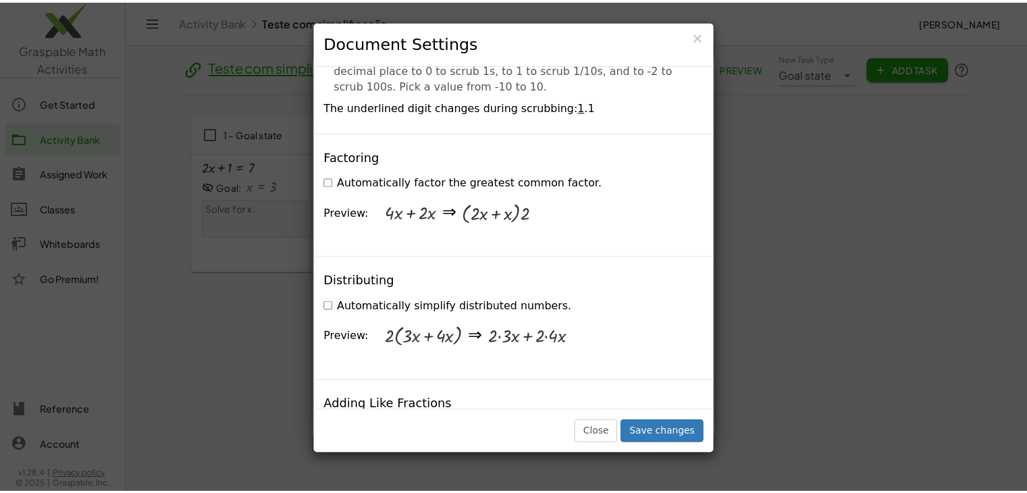
scroll to position [918, 0]
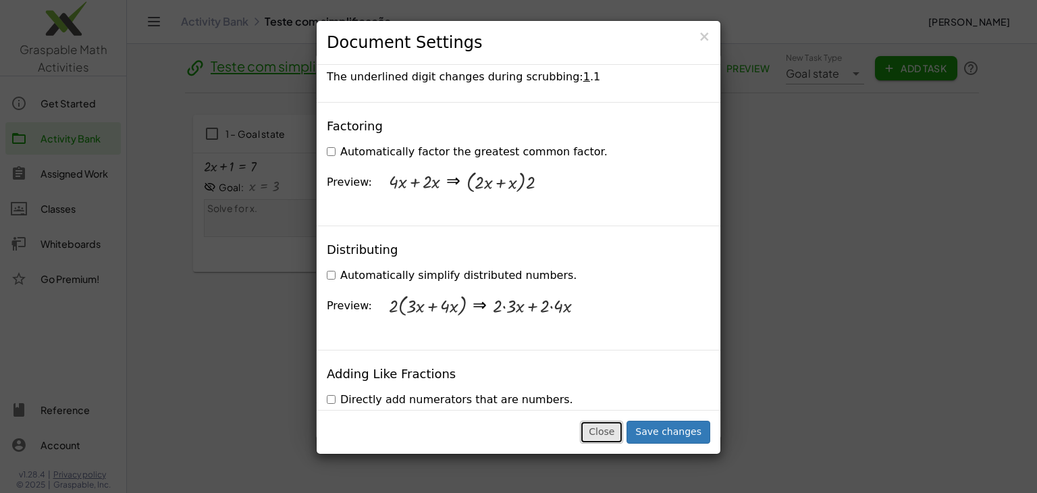
click at [608, 421] on button "Close" at bounding box center [601, 432] width 43 height 23
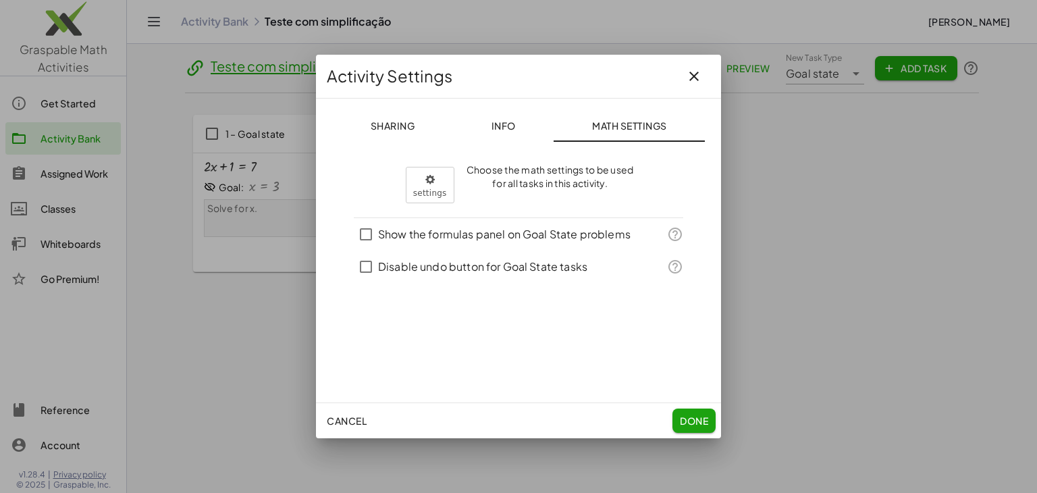
click at [703, 74] on button "button" at bounding box center [694, 76] width 32 height 32
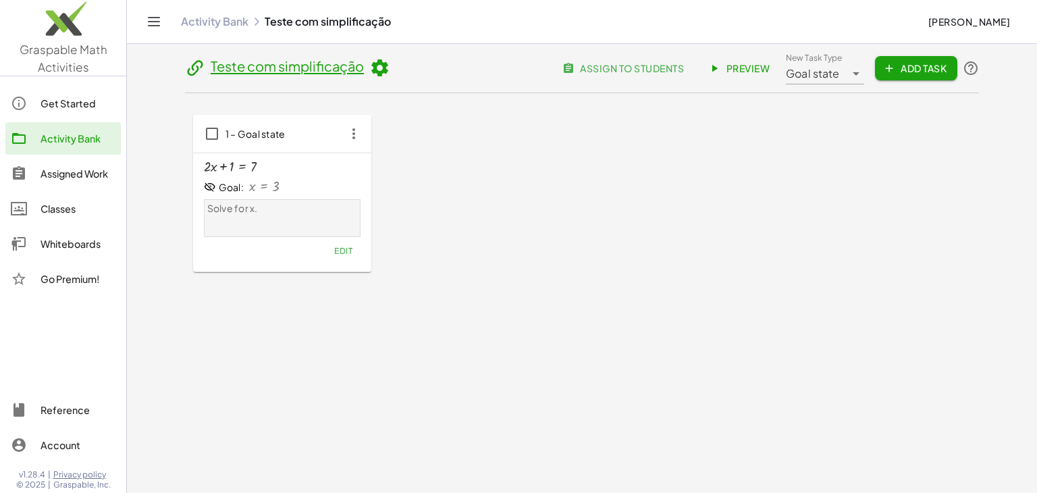
click at [205, 25] on link "Activity Bank" at bounding box center [215, 22] width 68 height 14
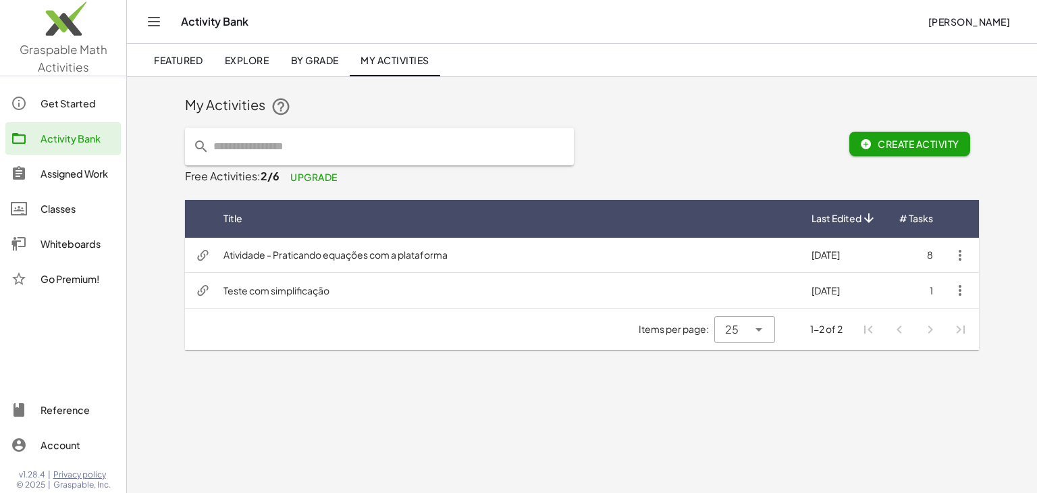
click at [63, 241] on div "Whiteboards" at bounding box center [78, 244] width 75 height 16
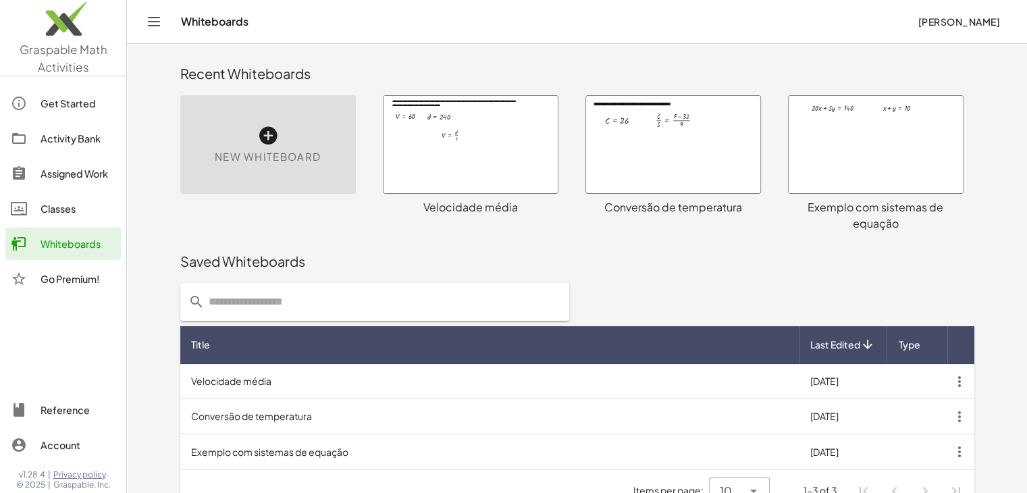
scroll to position [26, 0]
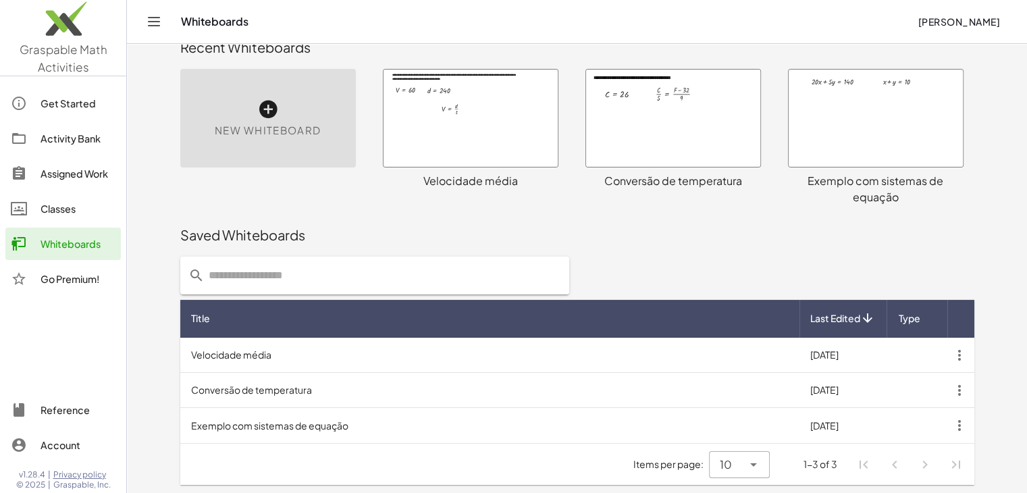
click at [379, 340] on td "Velocidade média" at bounding box center [489, 355] width 619 height 35
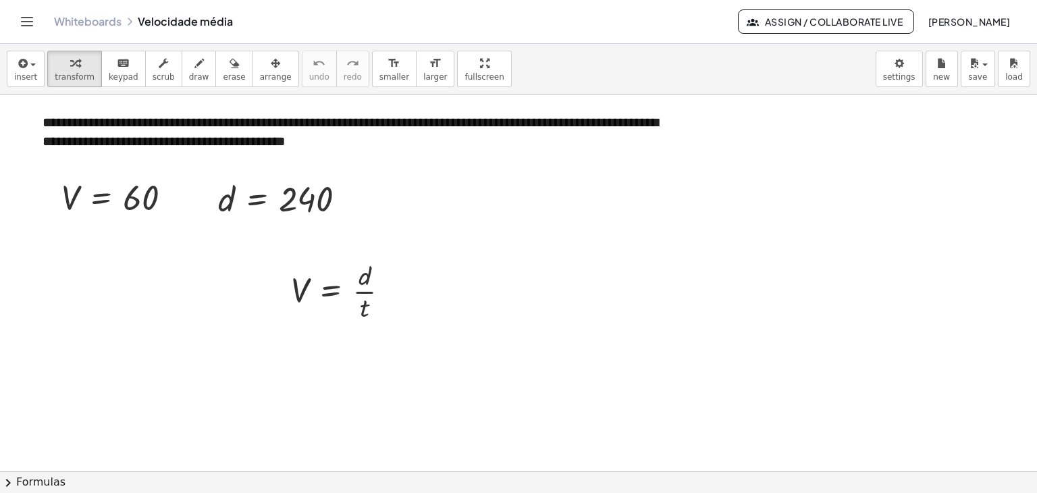
click at [84, 16] on link "Whiteboards" at bounding box center [88, 22] width 68 height 14
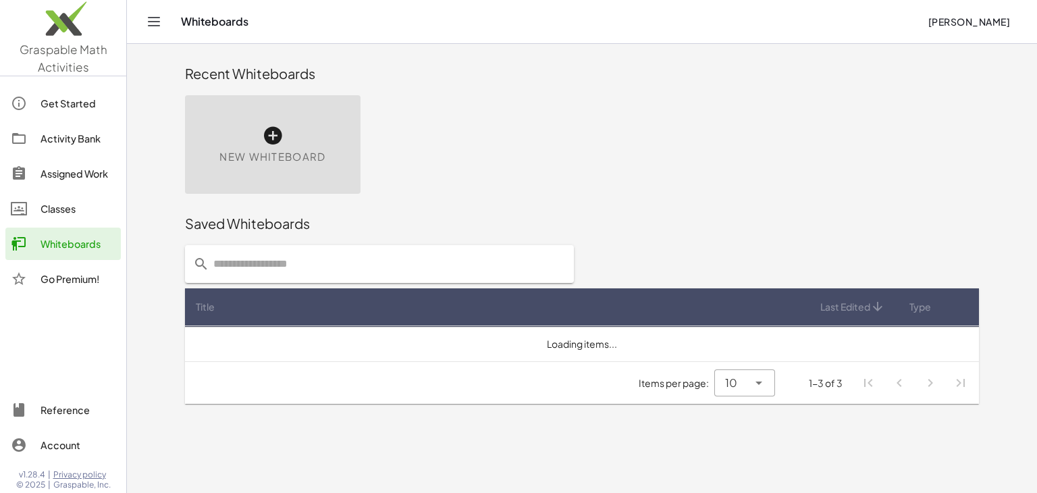
click at [248, 150] on span "New Whiteboard" at bounding box center [272, 157] width 106 height 16
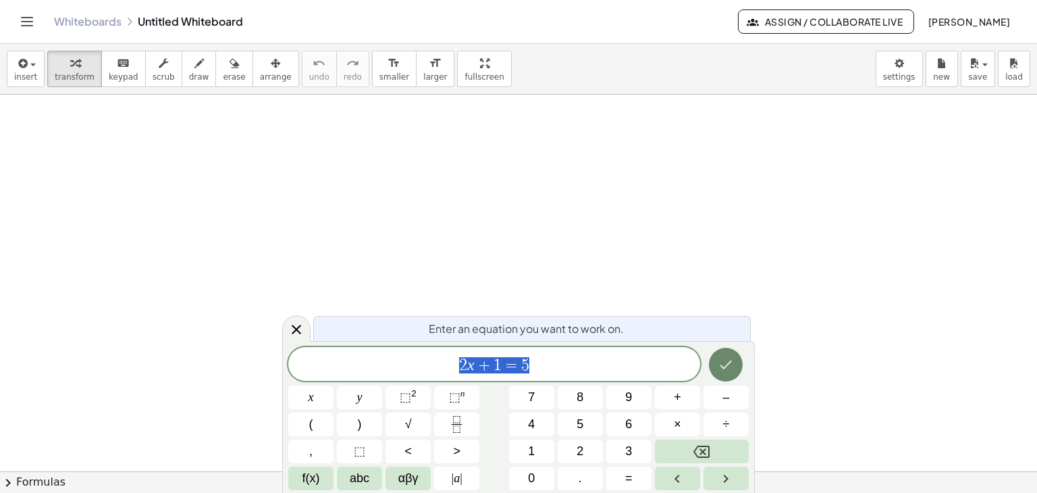
click at [727, 368] on icon "Done" at bounding box center [726, 364] width 16 height 16
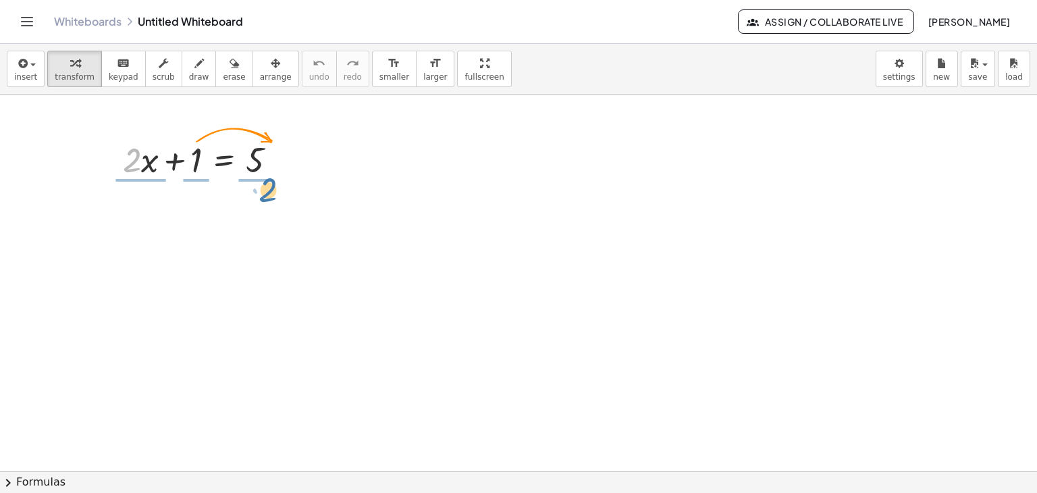
drag, startPoint x: 129, startPoint y: 160, endPoint x: 265, endPoint y: 186, distance: 138.2
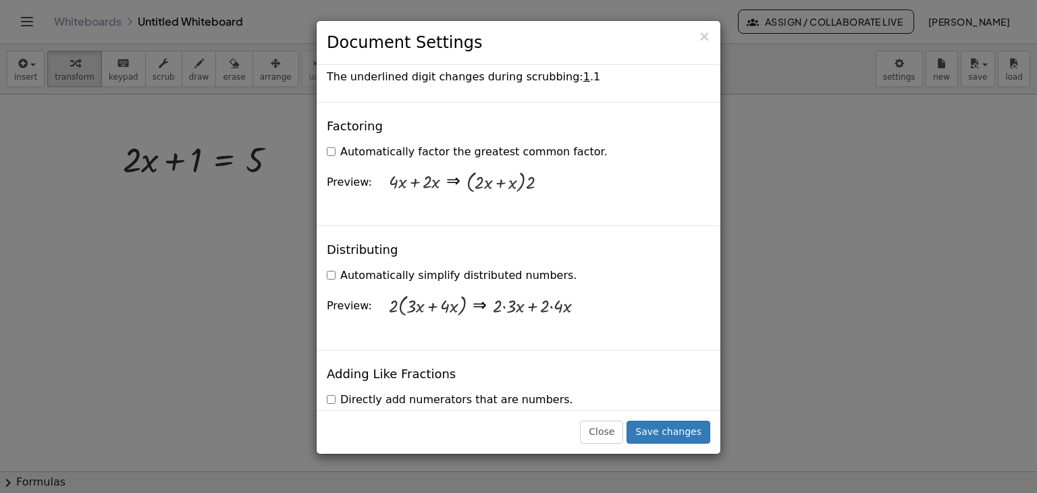
drag, startPoint x: 910, startPoint y: 74, endPoint x: 817, endPoint y: 108, distance: 99.3
click at [888, 90] on body "Graspable Math Activities Get Started Activity Bank Assigned Work Classes White…" at bounding box center [518, 246] width 1037 height 493
drag, startPoint x: 707, startPoint y: 36, endPoint x: 747, endPoint y: 47, distance: 41.1
click at [706, 36] on span "×" at bounding box center [704, 36] width 12 height 16
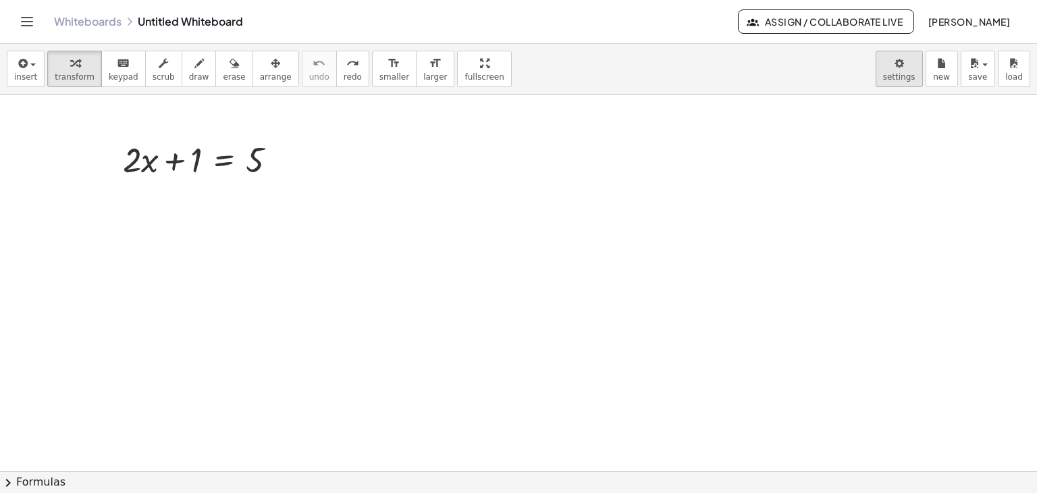
click at [897, 63] on body "Graspable Math Activities Get Started Activity Bank Assigned Work Classes White…" at bounding box center [518, 246] width 1037 height 493
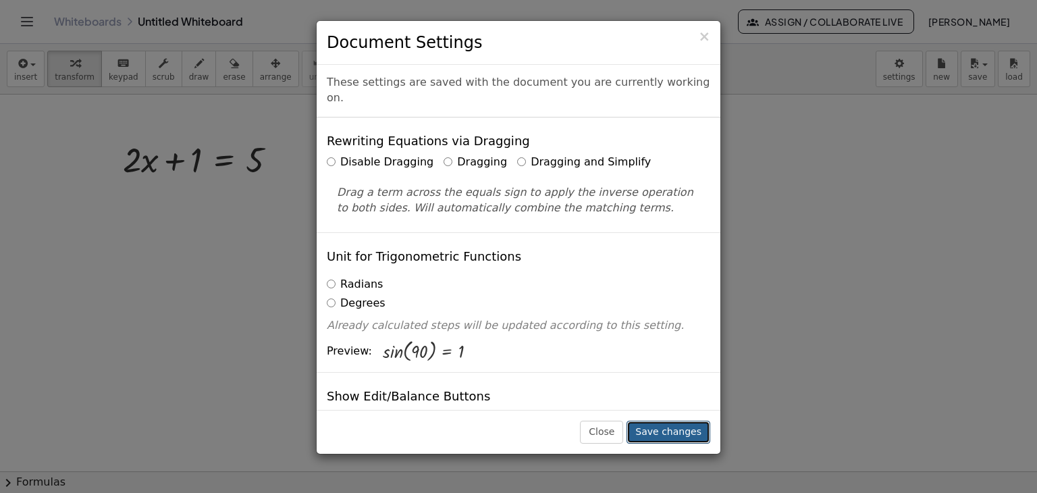
click at [674, 421] on button "Save changes" at bounding box center [668, 432] width 84 height 23
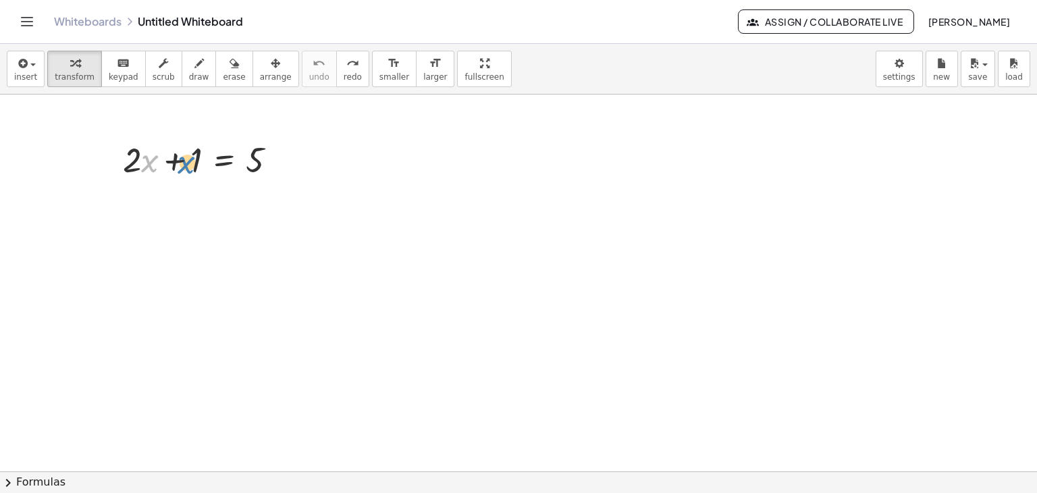
drag, startPoint x: 144, startPoint y: 156, endPoint x: 157, endPoint y: 144, distance: 17.2
click at [157, 144] on div at bounding box center [205, 159] width 178 height 46
click at [141, 165] on div at bounding box center [205, 159] width 178 height 46
drag, startPoint x: 135, startPoint y: 164, endPoint x: 243, endPoint y: 201, distance: 114.0
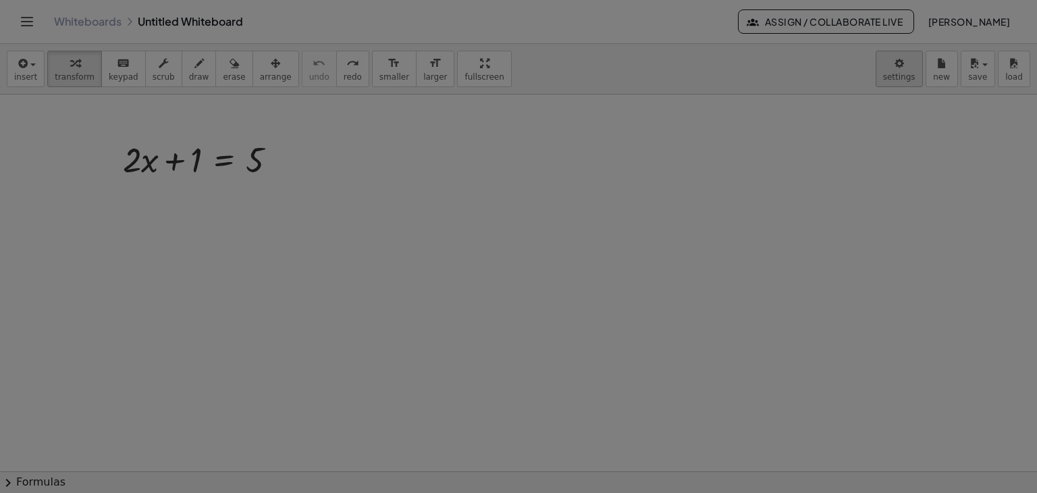
click at [917, 74] on body "Graspable Math Activities Get Started Activity Bank Assigned Work Classes White…" at bounding box center [518, 246] width 1037 height 493
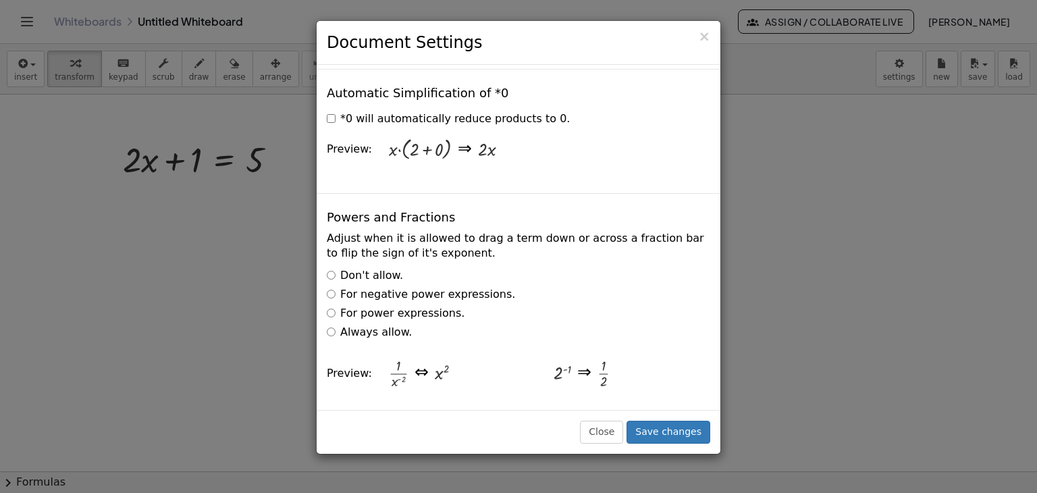
scroll to position [2084, 0]
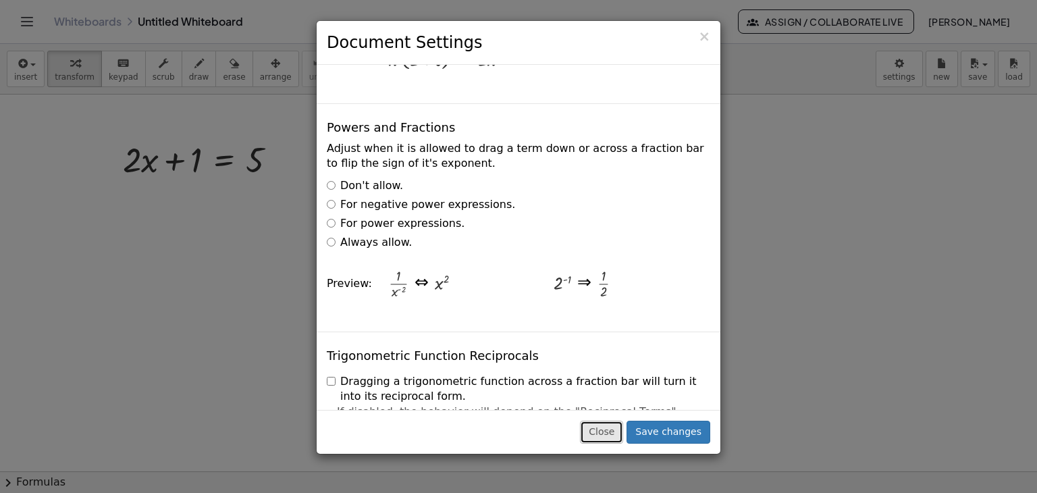
click at [623, 433] on button "Close" at bounding box center [601, 432] width 43 height 23
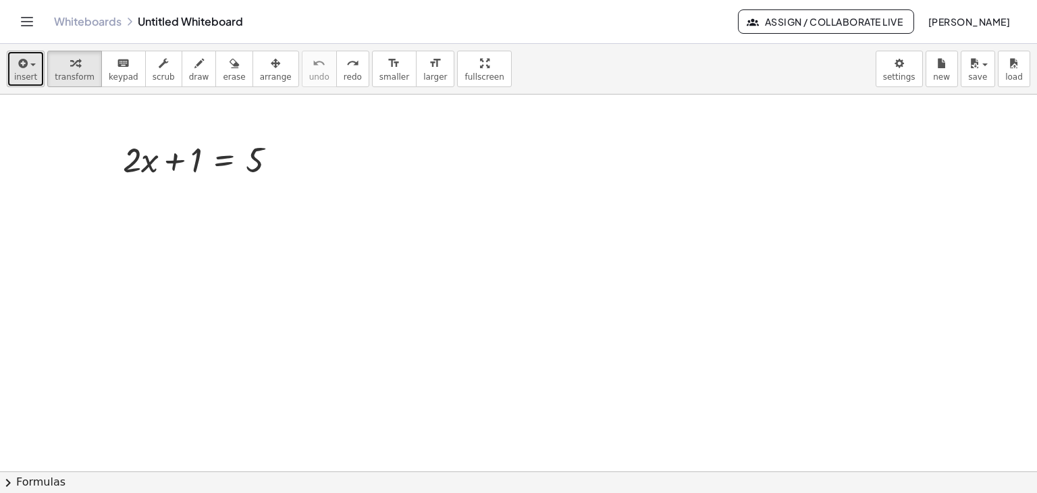
click at [32, 70] on button "insert" at bounding box center [26, 69] width 38 height 36
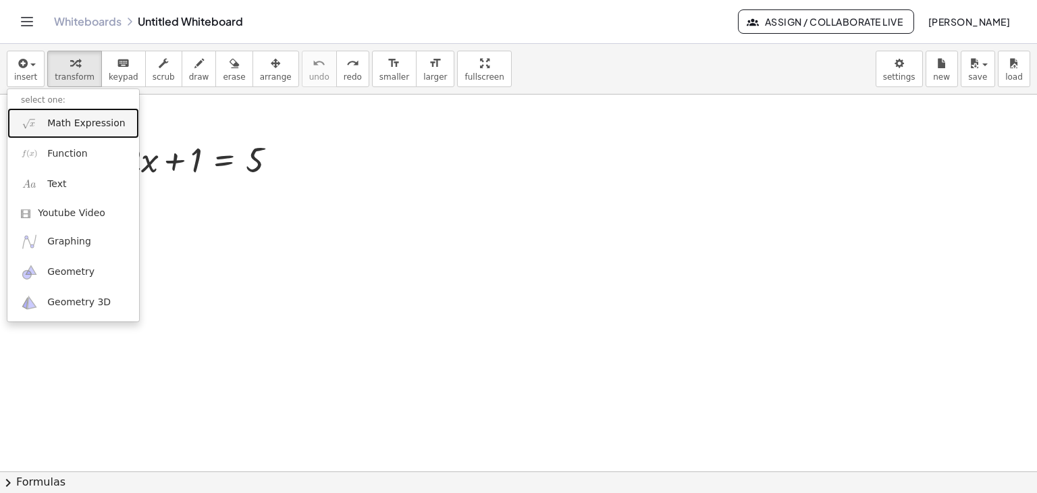
click at [71, 122] on span "Math Expression" at bounding box center [86, 124] width 78 height 14
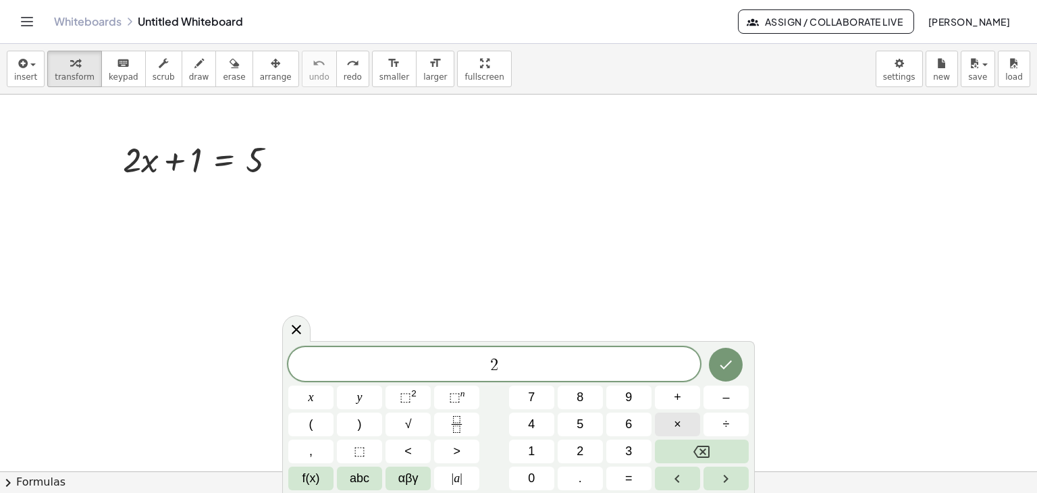
click at [670, 423] on button "×" at bounding box center [677, 424] width 45 height 24
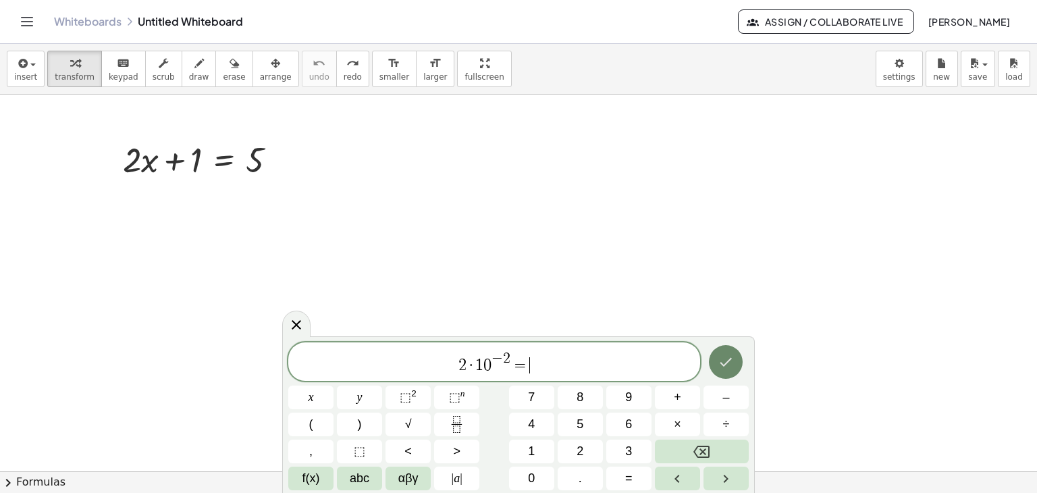
click at [735, 355] on button "Done" at bounding box center [726, 362] width 34 height 34
click at [718, 349] on button "Done" at bounding box center [726, 362] width 34 height 34
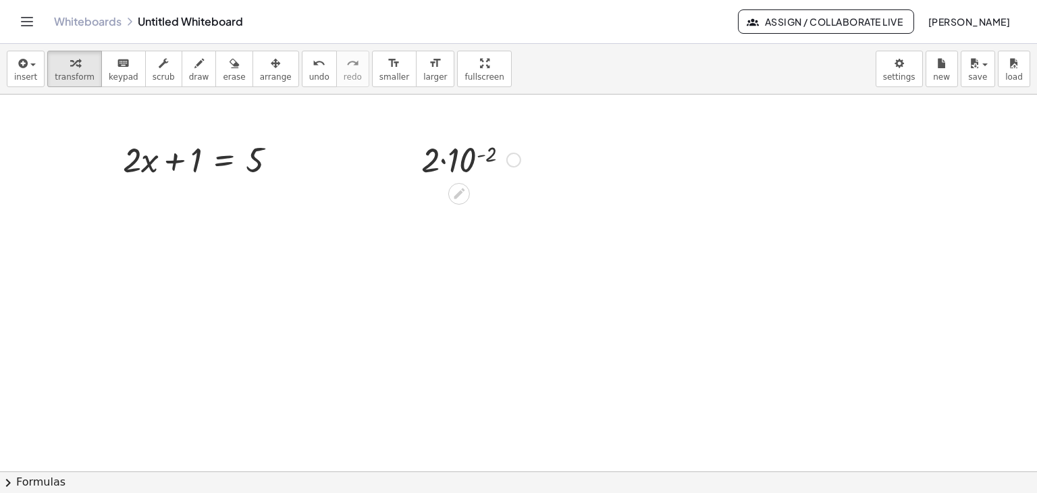
click at [471, 157] on div at bounding box center [471, 159] width 113 height 46
click at [448, 212] on div at bounding box center [470, 205] width 117 height 46
click at [470, 165] on div at bounding box center [471, 159] width 113 height 46
click at [491, 153] on div at bounding box center [471, 159] width 113 height 46
drag, startPoint x: 491, startPoint y: 155, endPoint x: 475, endPoint y: 158, distance: 16.6
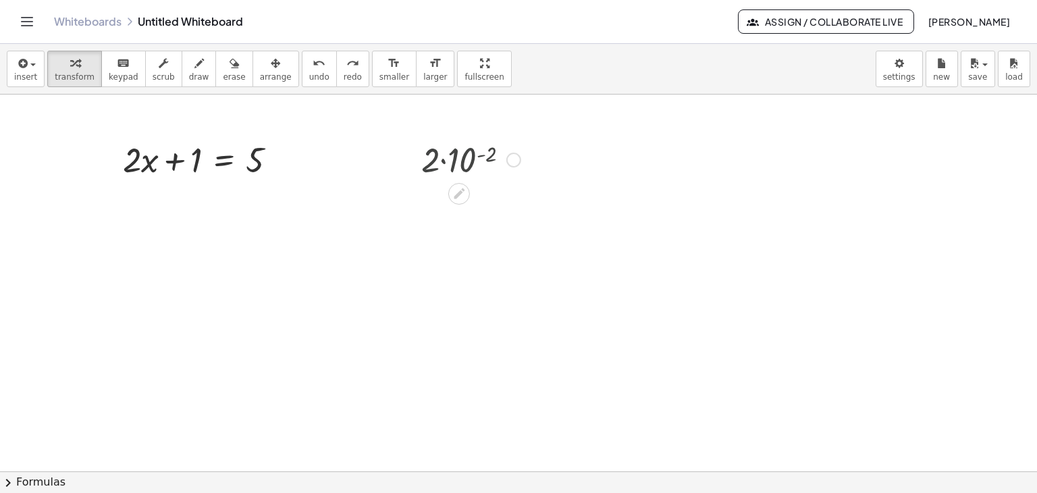
drag, startPoint x: 469, startPoint y: 163, endPoint x: 469, endPoint y: 171, distance: 7.4
click at [469, 171] on div at bounding box center [471, 159] width 113 height 46
click at [468, 170] on div at bounding box center [471, 159] width 113 height 46
click at [444, 159] on div at bounding box center [471, 159] width 113 height 46
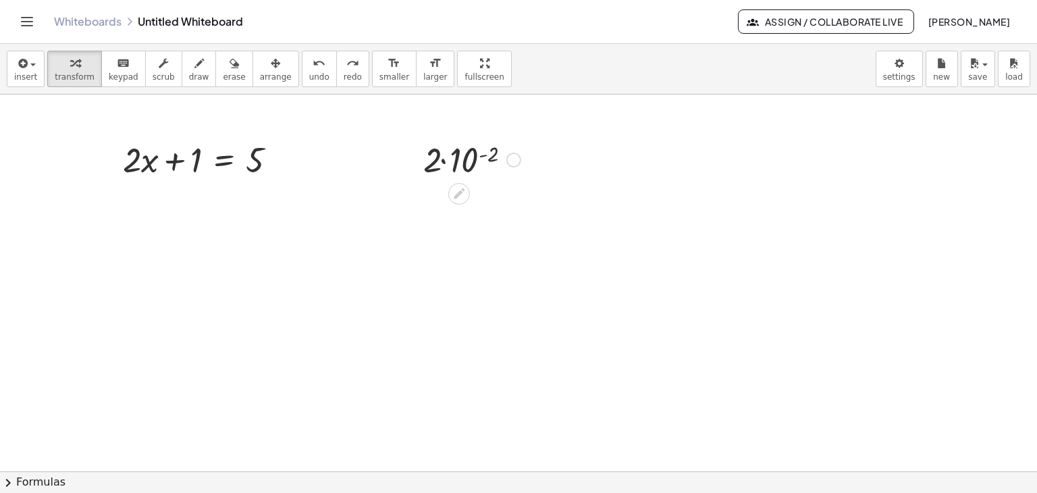
click at [483, 159] on div at bounding box center [471, 159] width 113 height 46
click at [478, 161] on div at bounding box center [470, 163] width 117 height 46
click at [482, 208] on div at bounding box center [470, 205] width 117 height 46
click at [485, 249] on div at bounding box center [470, 250] width 117 height 45
click at [706, 207] on div at bounding box center [518, 472] width 1037 height 754
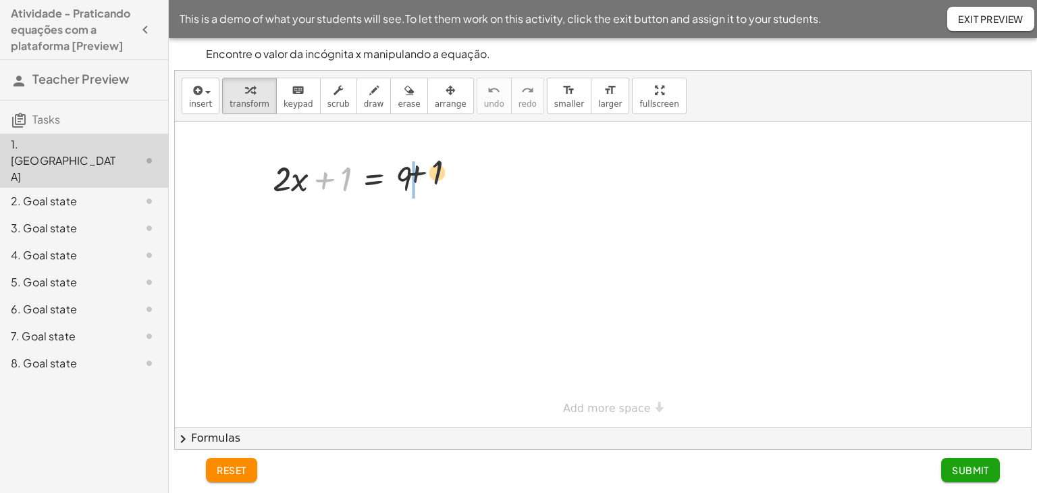
drag, startPoint x: 321, startPoint y: 173, endPoint x: 419, endPoint y: 172, distance: 97.9
click at [419, 168] on div at bounding box center [354, 178] width 176 height 46
click at [416, 178] on div at bounding box center [397, 178] width 176 height 46
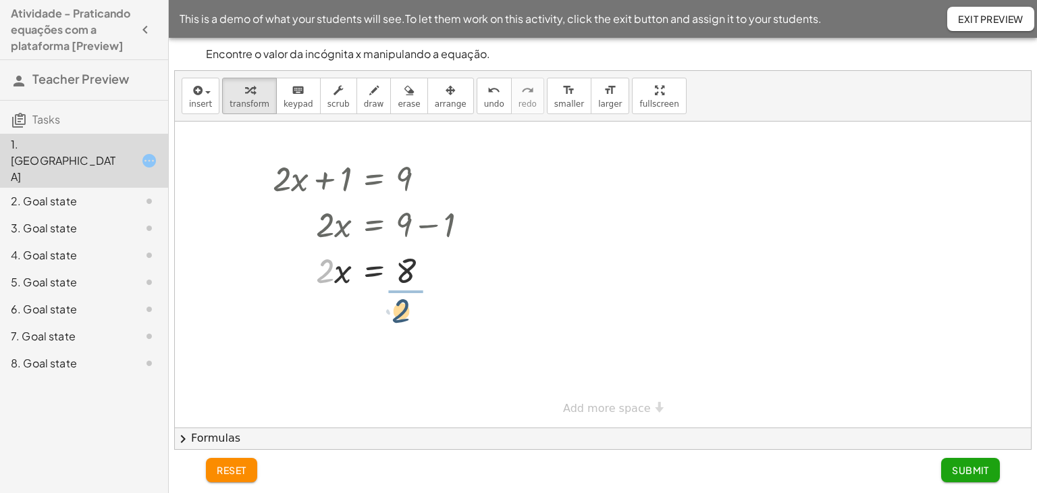
drag, startPoint x: 330, startPoint y: 270, endPoint x: 416, endPoint y: 300, distance: 91.0
click at [411, 333] on div at bounding box center [375, 326] width 219 height 68
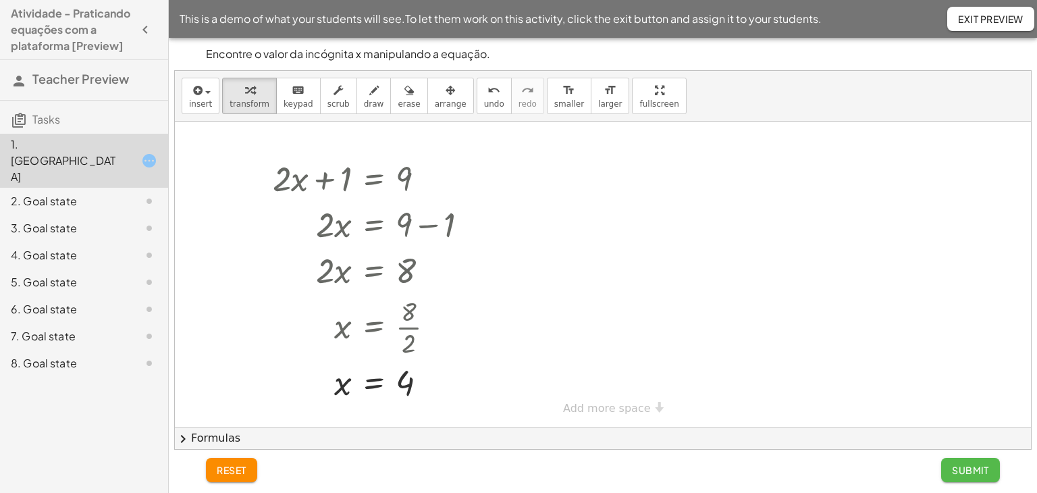
click at [985, 471] on span "Submit" at bounding box center [970, 470] width 37 height 12
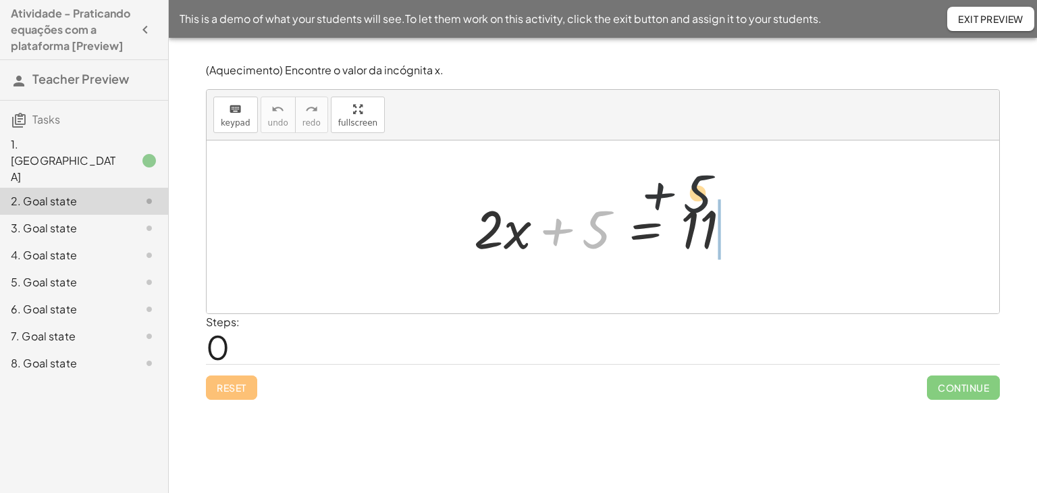
drag, startPoint x: 540, startPoint y: 225, endPoint x: 695, endPoint y: 211, distance: 155.2
click at [695, 211] on div at bounding box center [608, 227] width 282 height 70
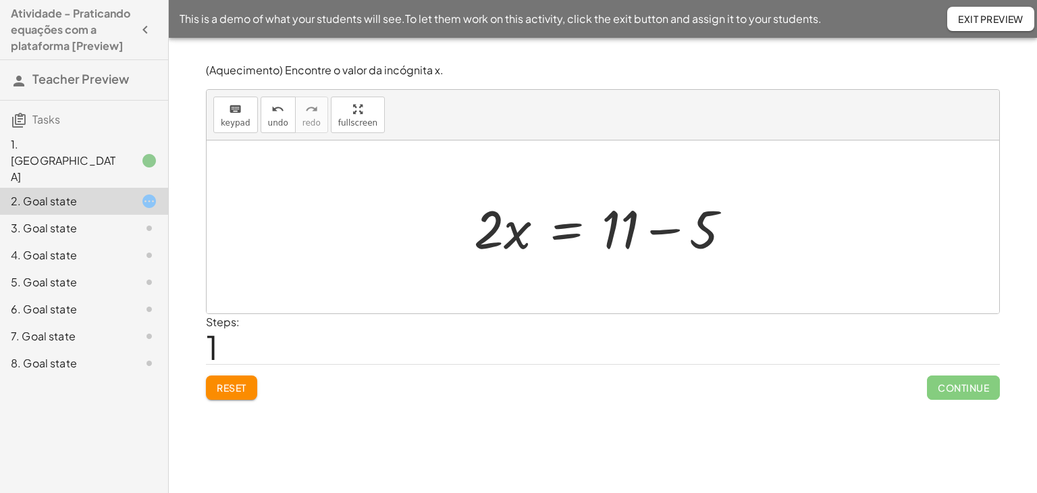
click at [662, 223] on div at bounding box center [608, 227] width 282 height 70
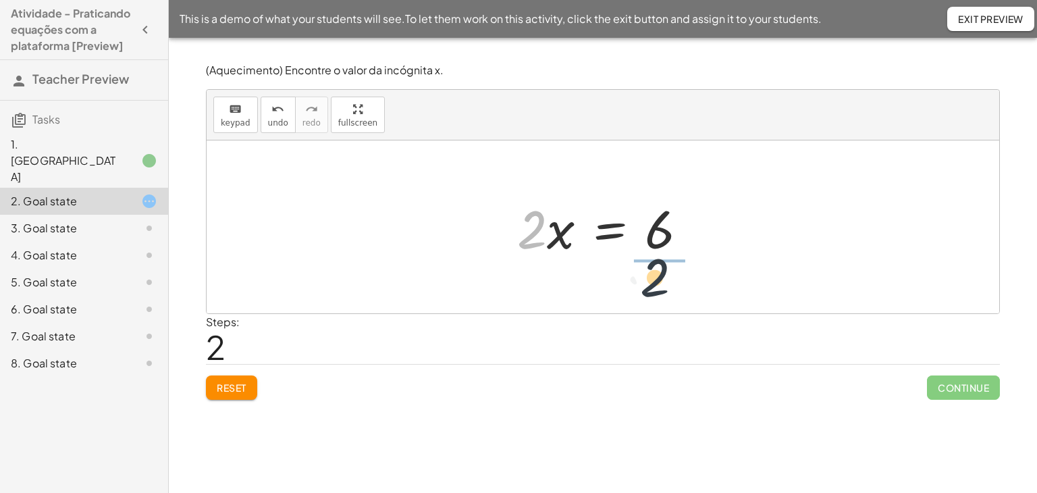
drag, startPoint x: 533, startPoint y: 234, endPoint x: 665, endPoint y: 276, distance: 139.0
click at [665, 244] on div at bounding box center [627, 227] width 175 height 104
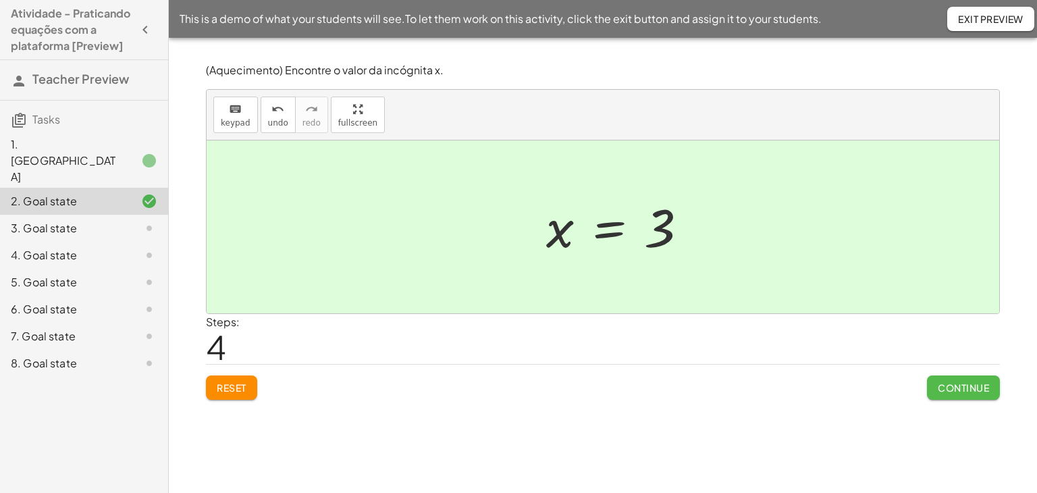
drag, startPoint x: 998, startPoint y: 382, endPoint x: 976, endPoint y: 382, distance: 22.3
click at [983, 382] on button "Continue" at bounding box center [963, 387] width 73 height 24
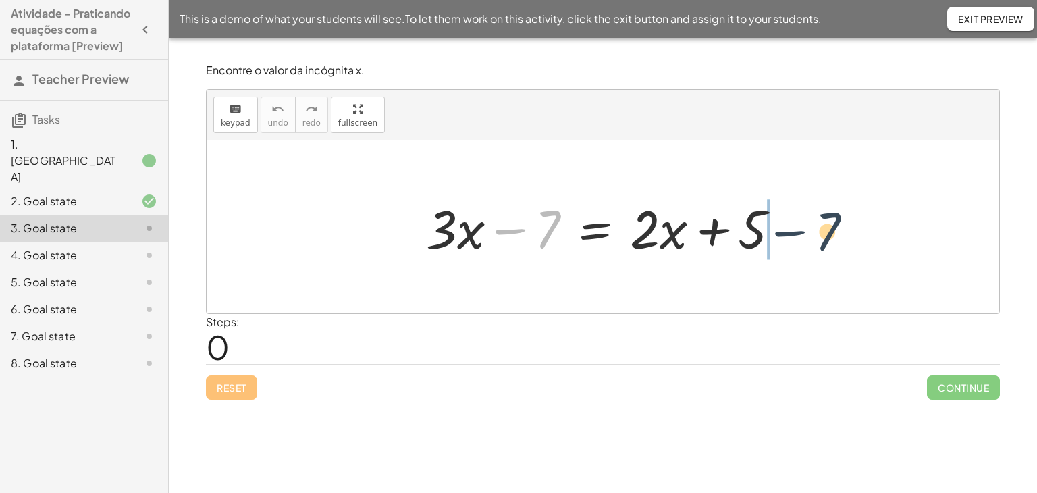
drag, startPoint x: 521, startPoint y: 238, endPoint x: 801, endPoint y: 245, distance: 280.2
click at [802, 246] on div "− 7 + · 3 · x − 7 = + · 2 · x + 5" at bounding box center [603, 226] width 793 height 173
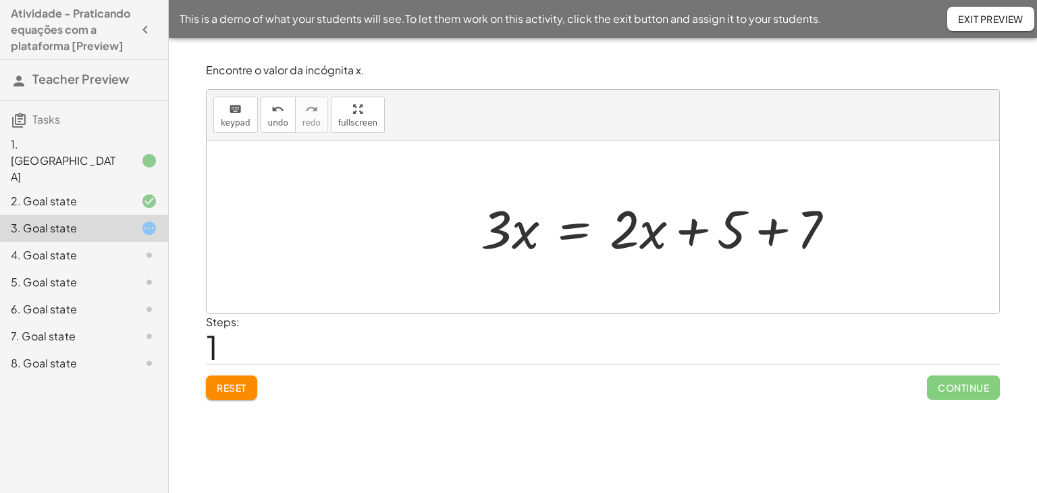
click at [785, 232] on div at bounding box center [663, 227] width 378 height 70
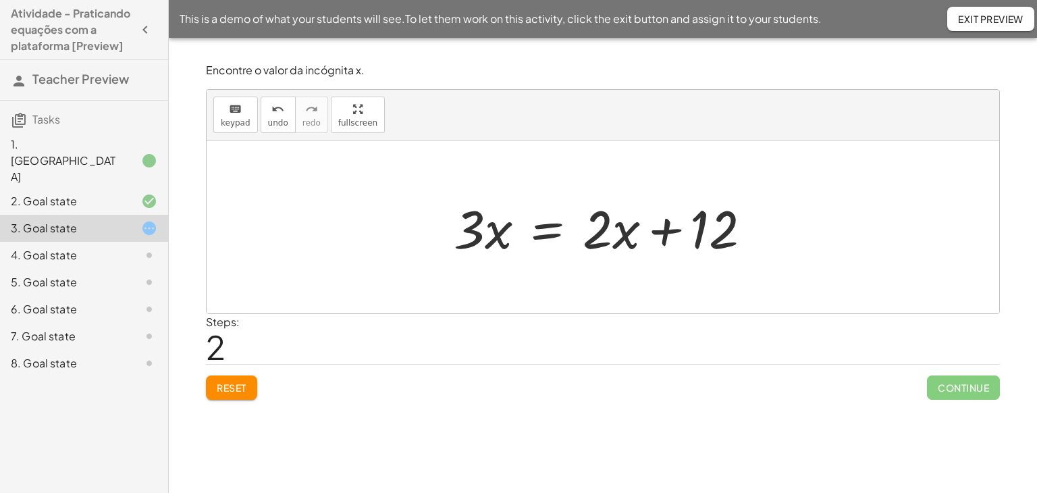
click at [670, 237] on div at bounding box center [608, 227] width 322 height 70
drag, startPoint x: 624, startPoint y: 231, endPoint x: 392, endPoint y: 228, distance: 232.3
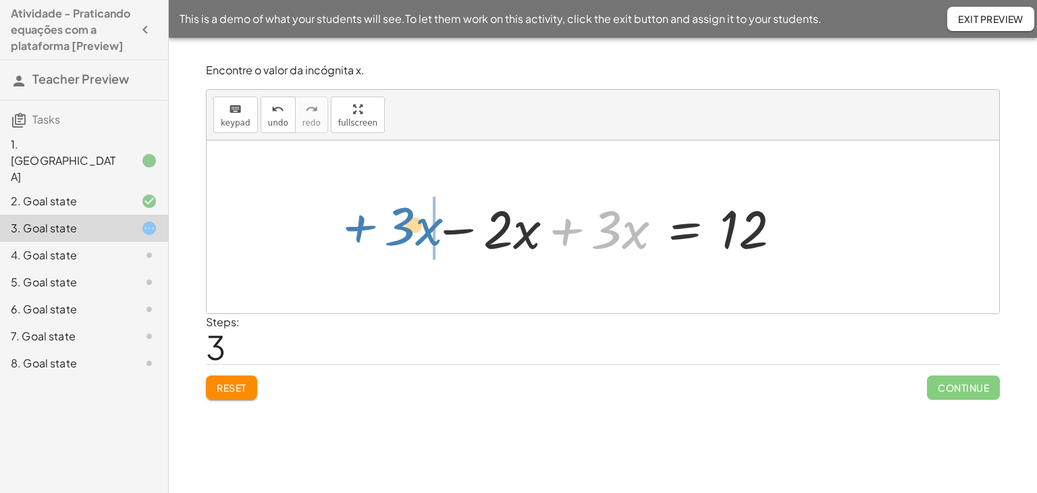
drag, startPoint x: 491, startPoint y: 215, endPoint x: 359, endPoint y: 224, distance: 132.7
click at [359, 224] on div "+ · 3 · x − 7 = + · 2 · x + 5 · 3 · x = + · 2 · x + 5 + 7 · 3 · x = + · 2 · x +…" at bounding box center [603, 226] width 793 height 173
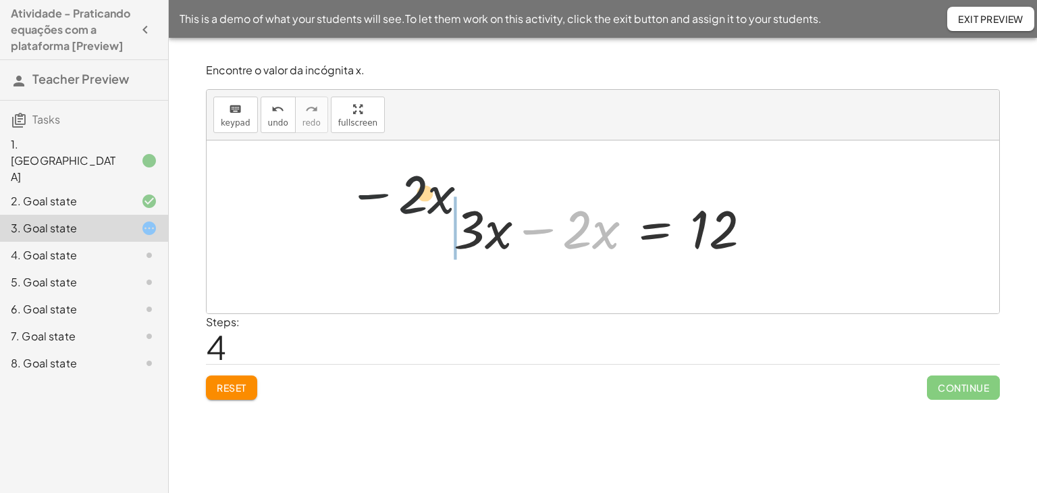
drag, startPoint x: 428, startPoint y: 195, endPoint x: 354, endPoint y: 213, distance: 76.3
click at [354, 213] on div "+ · 3 · x − 7 = + · 2 · x + 5 · 3 · x = + · 2 · x + 5 + 7 · 3 · x = + · 2 · x +…" at bounding box center [603, 226] width 793 height 173
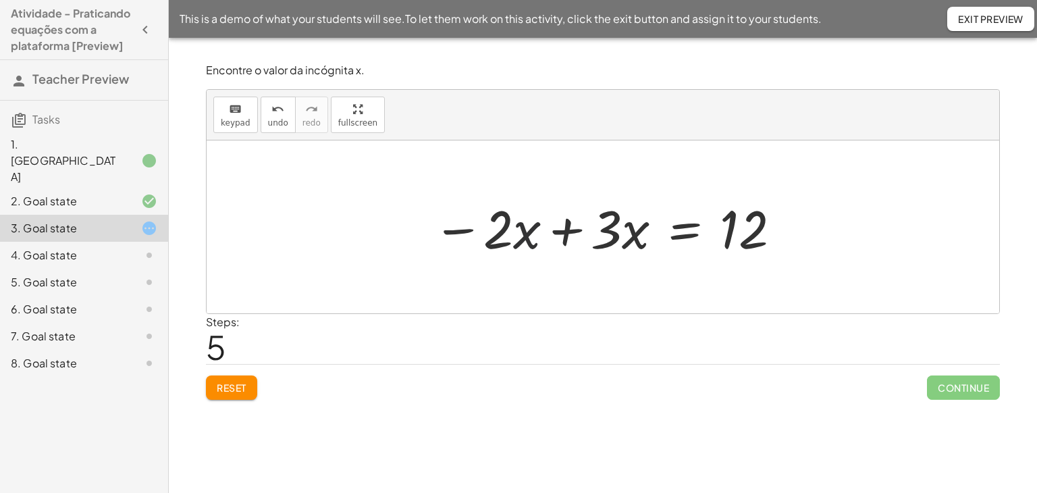
click at [524, 238] on div at bounding box center [607, 227] width 363 height 70
click at [554, 233] on div at bounding box center [607, 227] width 363 height 70
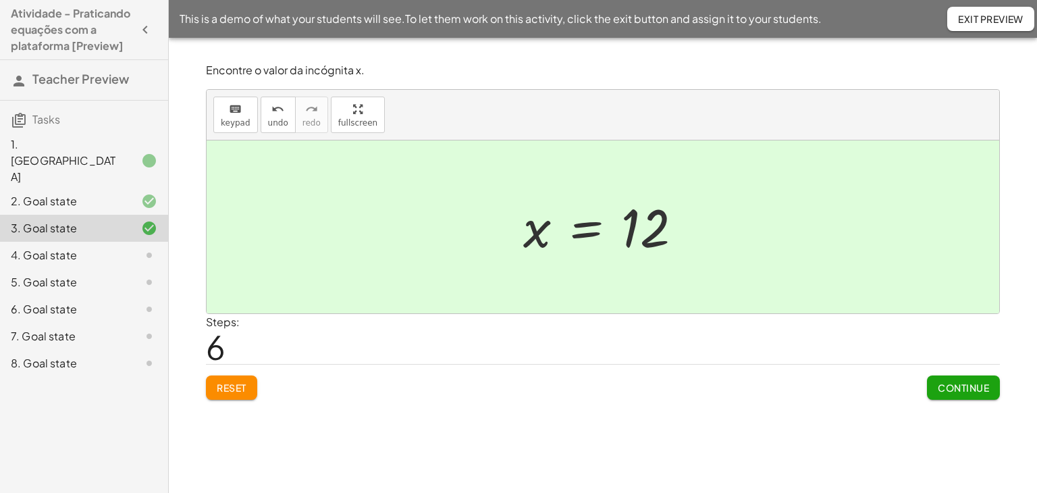
click at [953, 387] on span "Continue" at bounding box center [963, 387] width 51 height 12
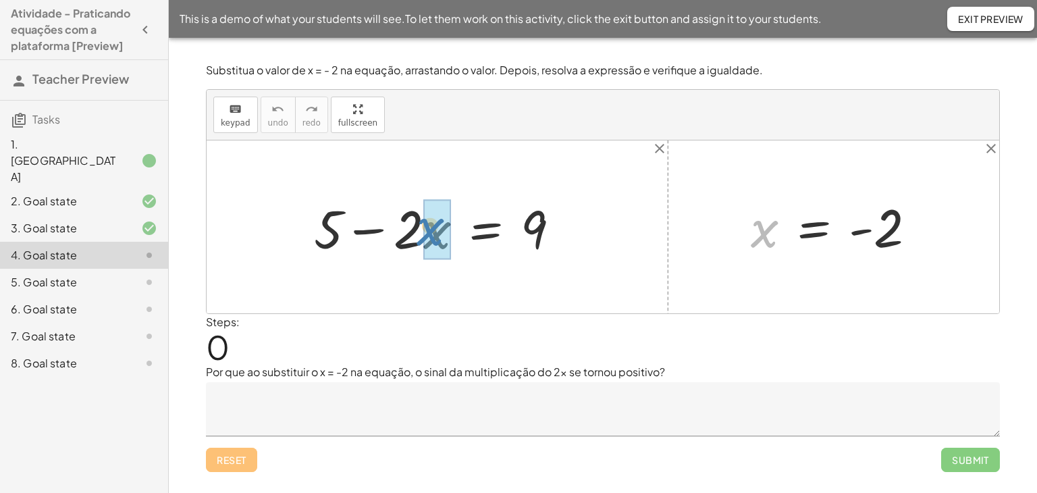
drag, startPoint x: 762, startPoint y: 231, endPoint x: 433, endPoint y: 230, distance: 328.8
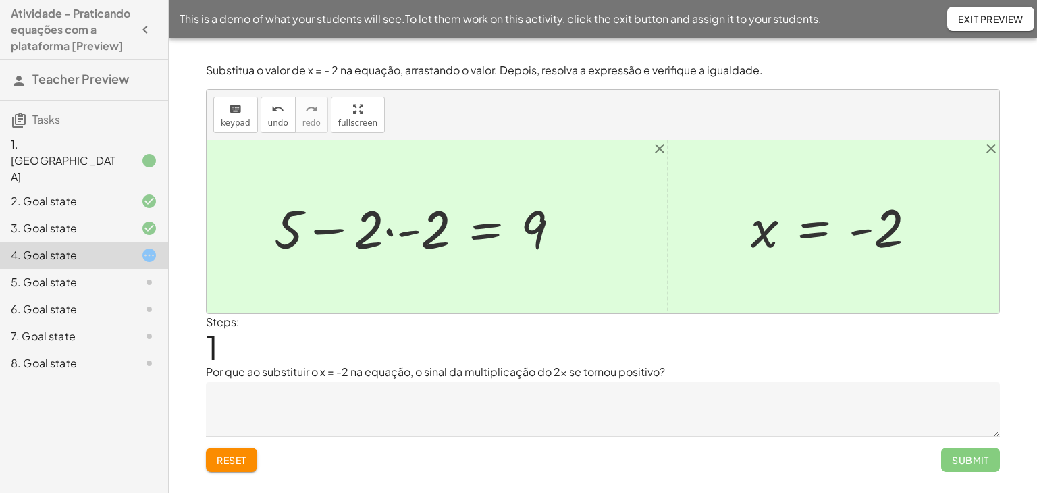
click at [388, 232] on div at bounding box center [422, 227] width 310 height 70
click at [407, 230] on div at bounding box center [443, 227] width 267 height 70
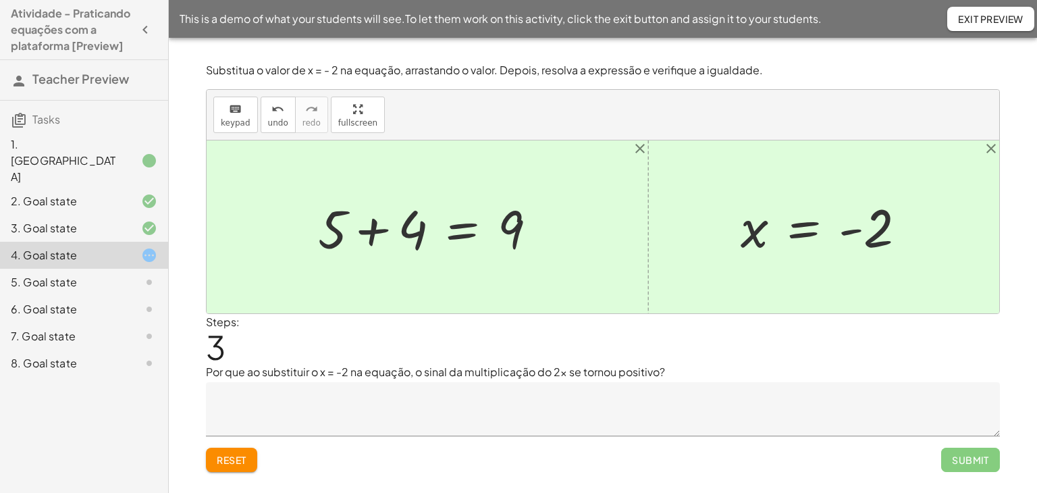
click at [377, 228] on div at bounding box center [432, 227] width 243 height 70
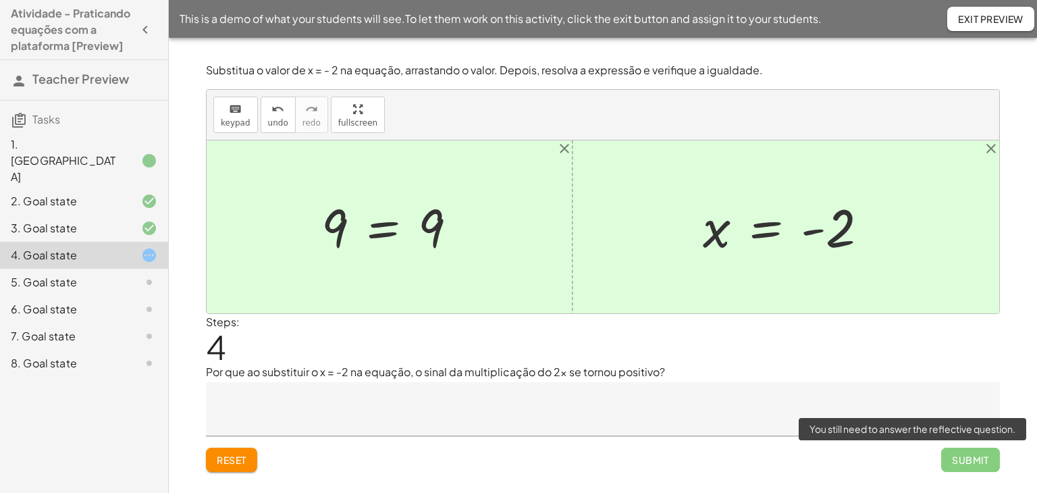
click at [967, 464] on span "Submit" at bounding box center [970, 460] width 59 height 24
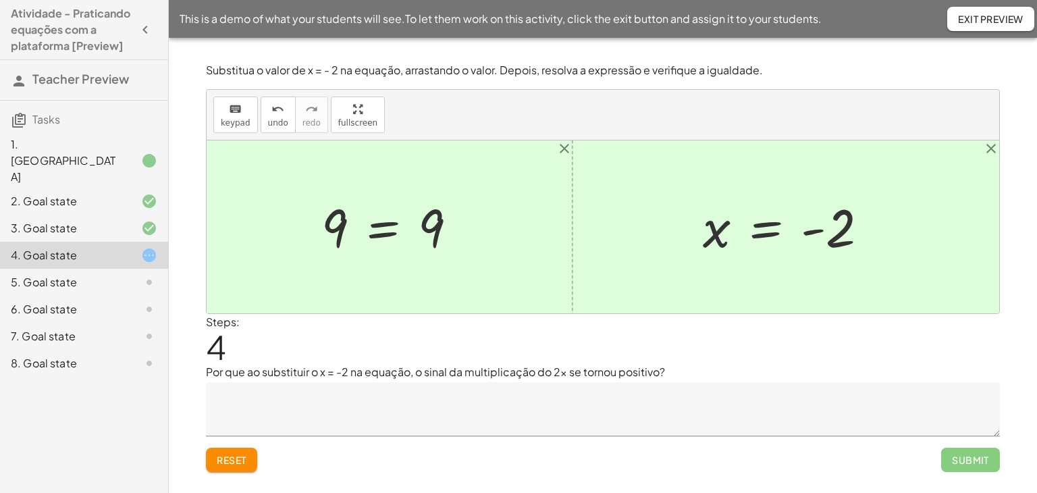
click at [517, 446] on div "Reset Submit" at bounding box center [603, 454] width 794 height 36
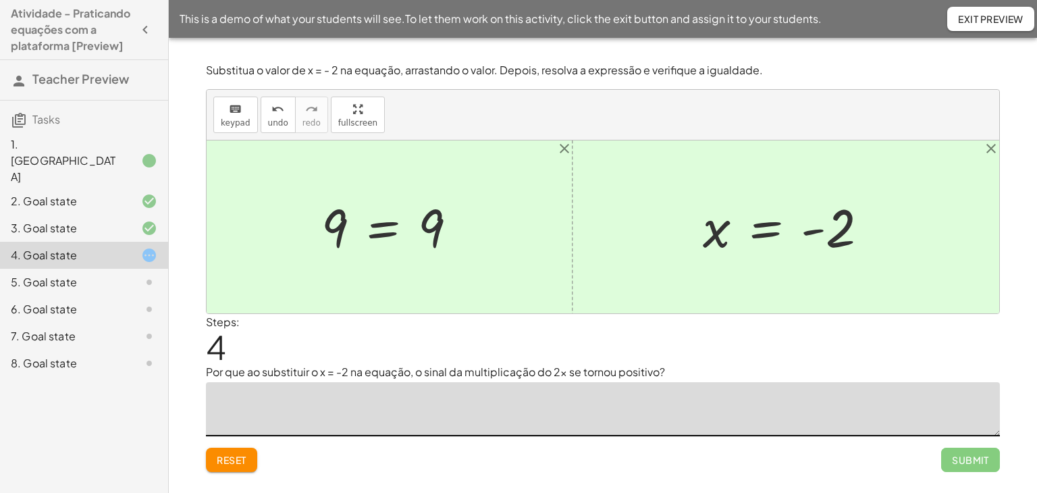
drag, startPoint x: 634, startPoint y: 427, endPoint x: 597, endPoint y: 415, distance: 39.3
click at [633, 427] on textarea at bounding box center [603, 409] width 794 height 54
type textarea "*"
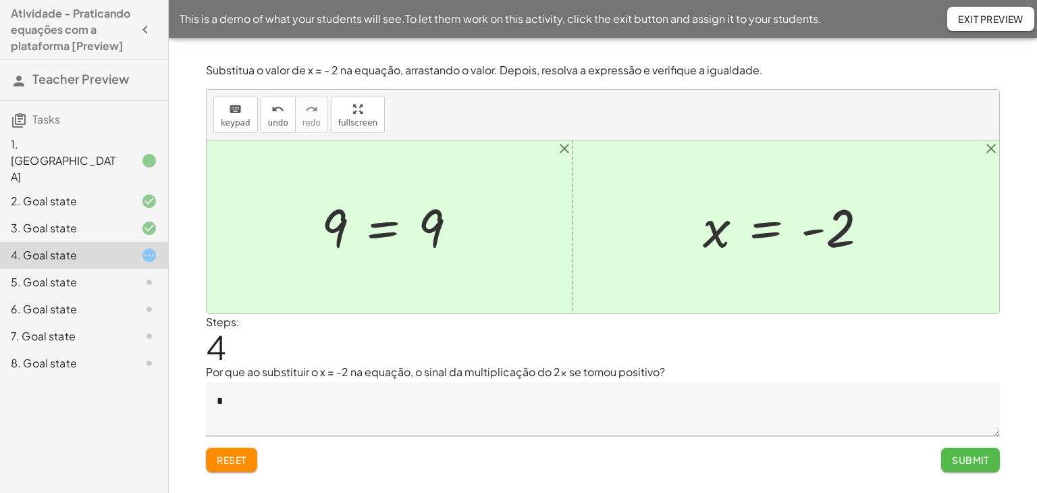
click at [959, 460] on span "Submit" at bounding box center [970, 460] width 37 height 12
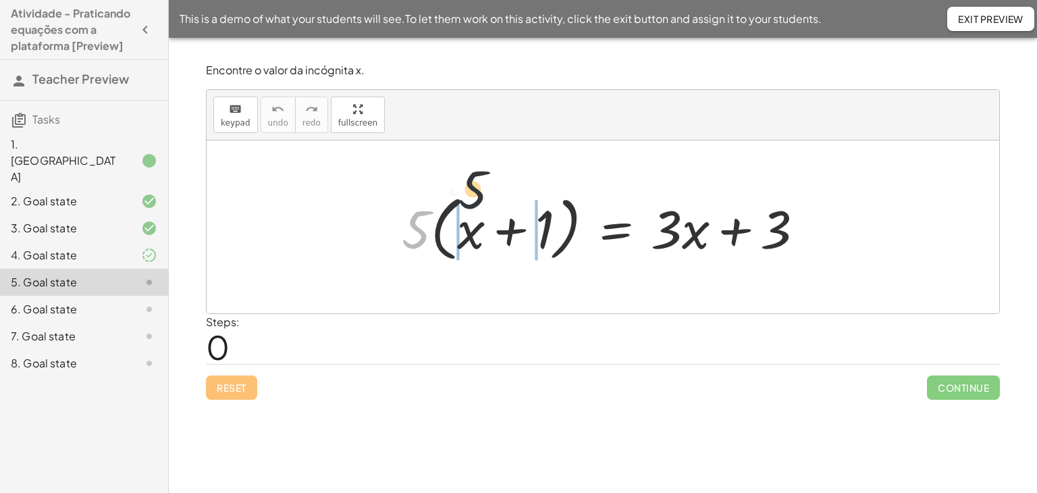
drag, startPoint x: 405, startPoint y: 228, endPoint x: 469, endPoint y: 196, distance: 70.9
click at [469, 196] on div at bounding box center [608, 227] width 427 height 78
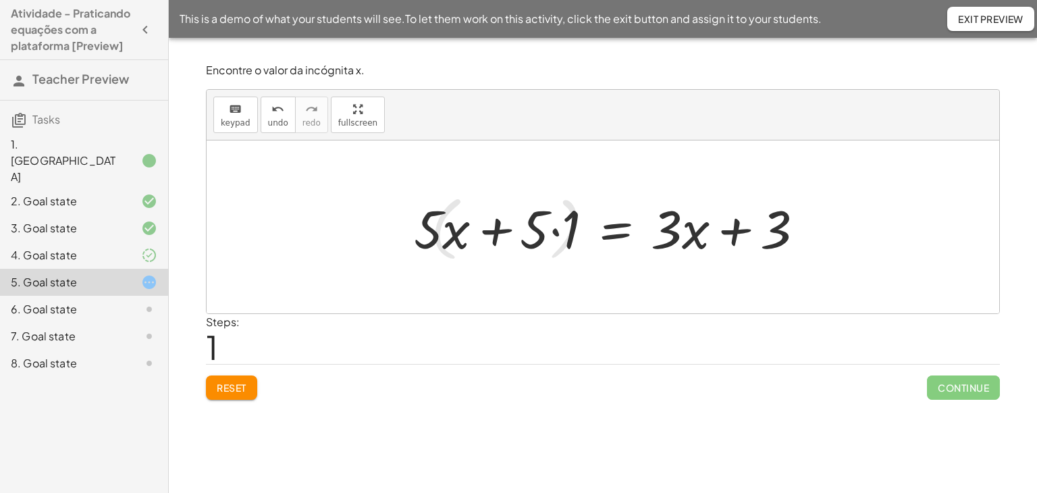
click at [417, 247] on div at bounding box center [613, 227] width 415 height 70
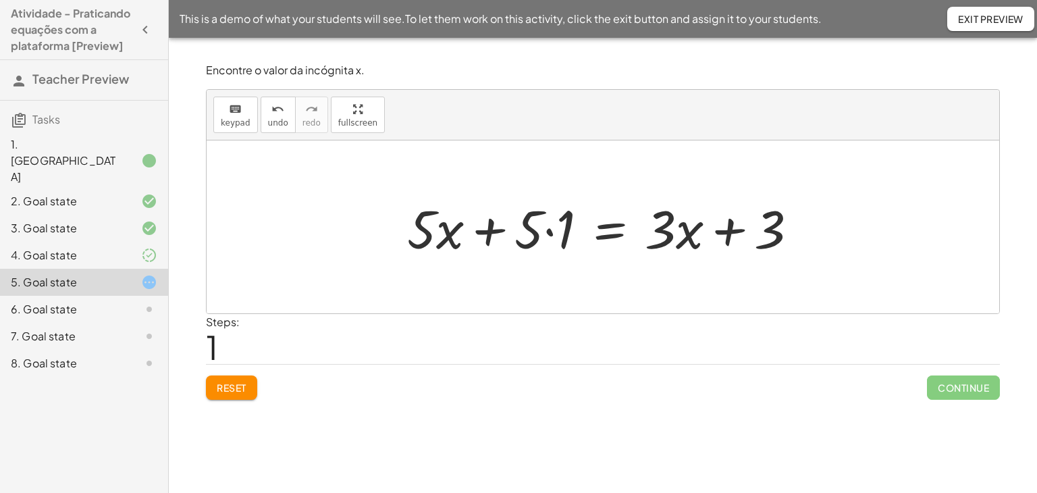
click at [529, 230] on div at bounding box center [607, 227] width 415 height 70
click at [539, 234] on div at bounding box center [607, 227] width 415 height 70
click at [545, 232] on div at bounding box center [607, 227] width 415 height 70
click at [550, 232] on div at bounding box center [607, 227] width 415 height 70
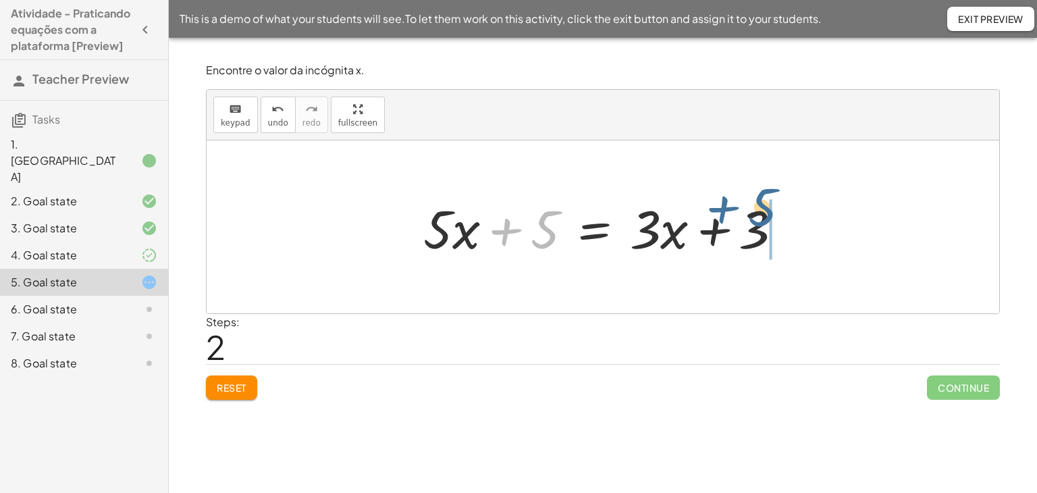
drag, startPoint x: 508, startPoint y: 231, endPoint x: 726, endPoint y: 209, distance: 219.9
click at [726, 209] on div at bounding box center [608, 227] width 383 height 70
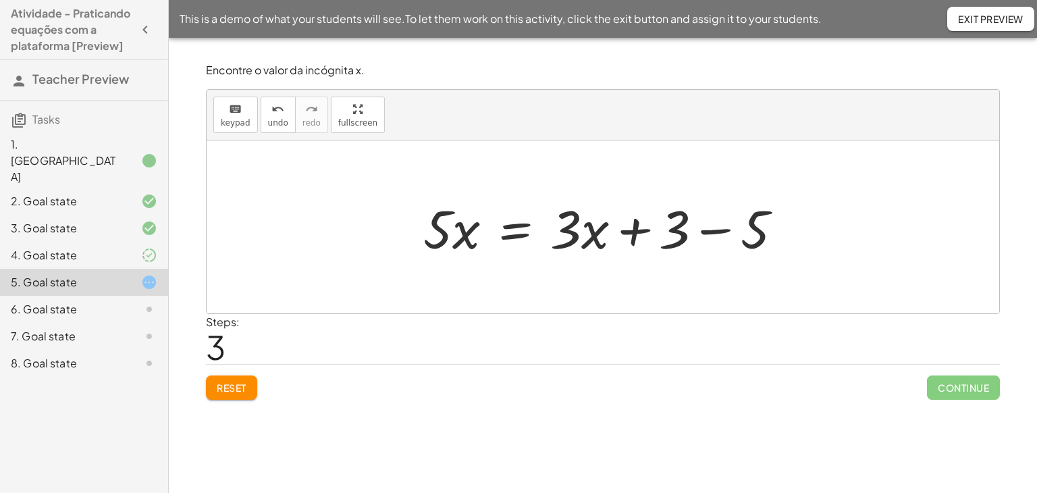
click at [714, 233] on div at bounding box center [608, 227] width 383 height 70
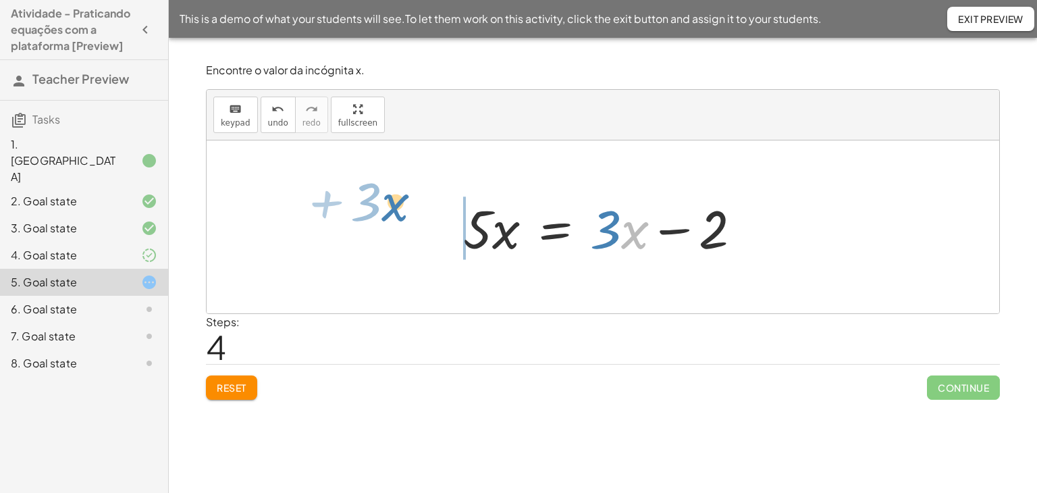
drag, startPoint x: 632, startPoint y: 236, endPoint x: 394, endPoint y: 210, distance: 239.0
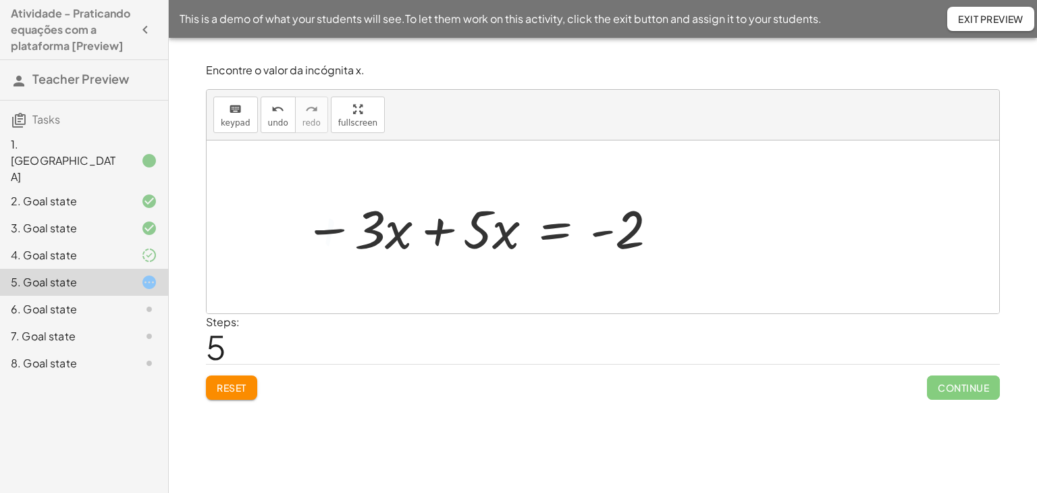
click at [442, 216] on div at bounding box center [481, 227] width 369 height 70
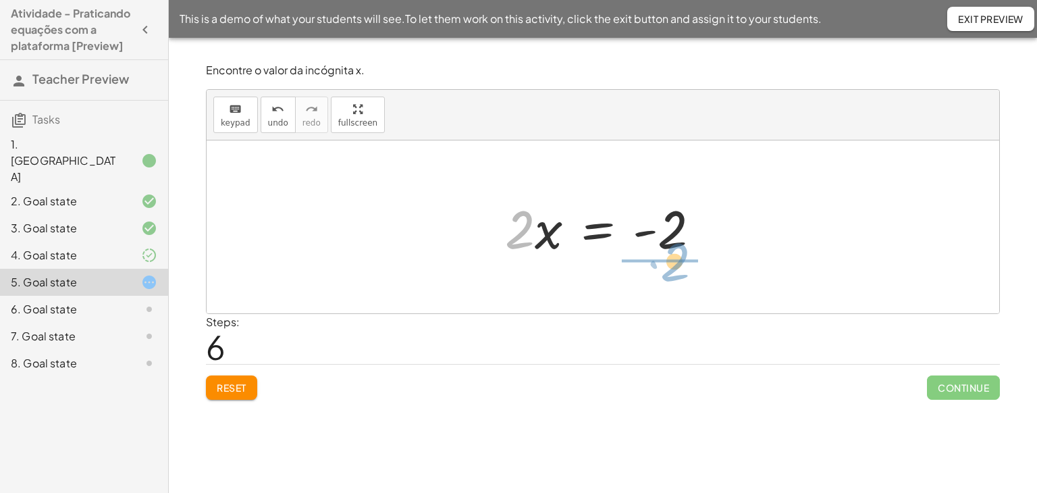
drag, startPoint x: 513, startPoint y: 230, endPoint x: 669, endPoint y: 262, distance: 159.3
click at [679, 238] on div at bounding box center [628, 227] width 200 height 104
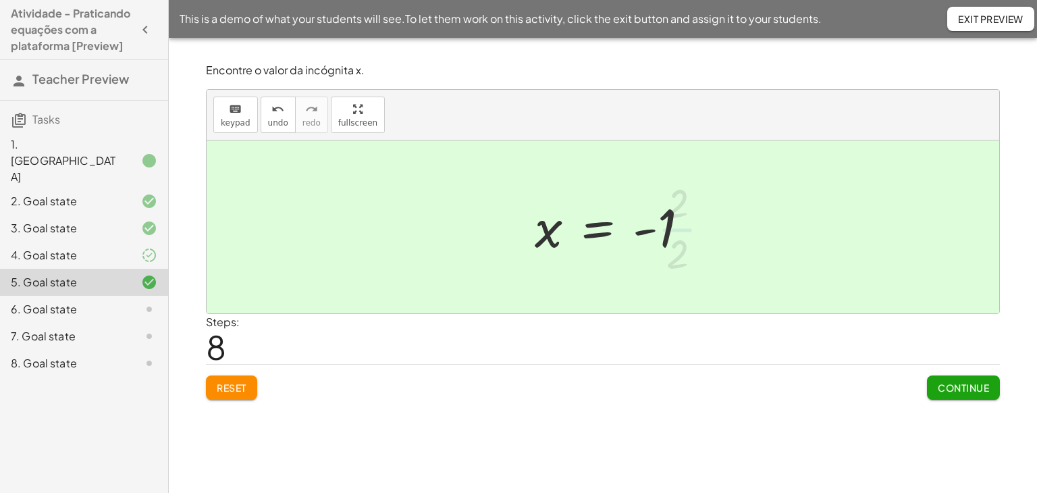
click at [958, 386] on span "Continue" at bounding box center [963, 387] width 51 height 12
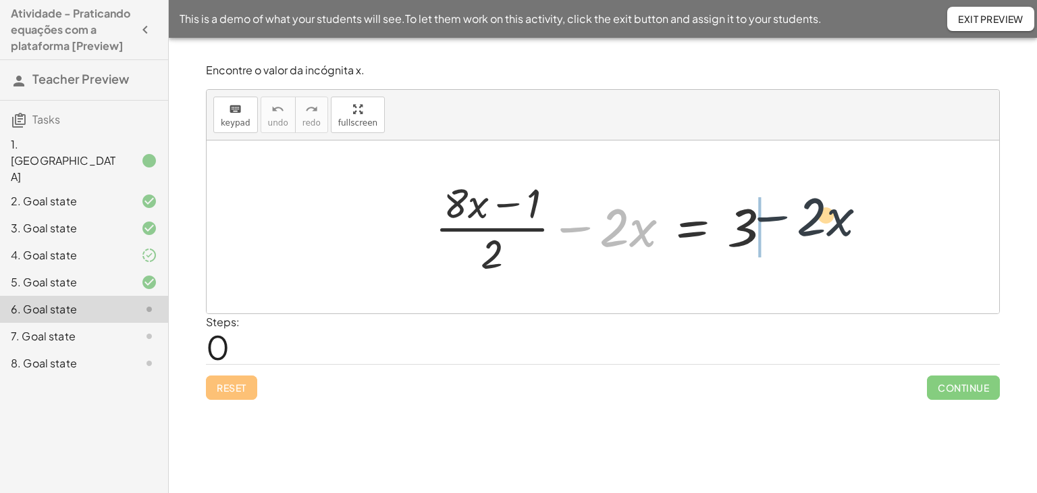
drag, startPoint x: 581, startPoint y: 215, endPoint x: 752, endPoint y: 230, distance: 172.1
click at [772, 217] on div at bounding box center [608, 227] width 360 height 104
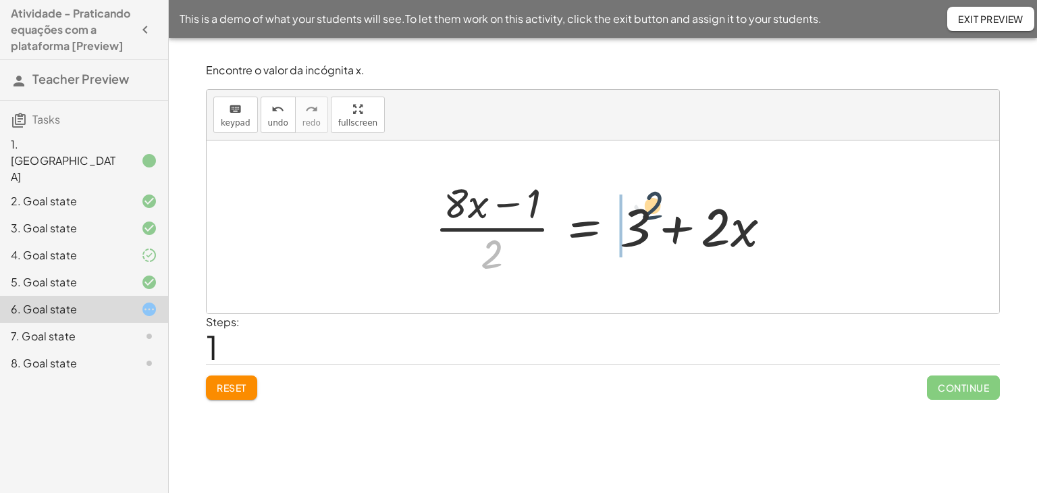
drag, startPoint x: 493, startPoint y: 257, endPoint x: 649, endPoint y: 198, distance: 165.8
click at [649, 198] on div at bounding box center [608, 227] width 360 height 104
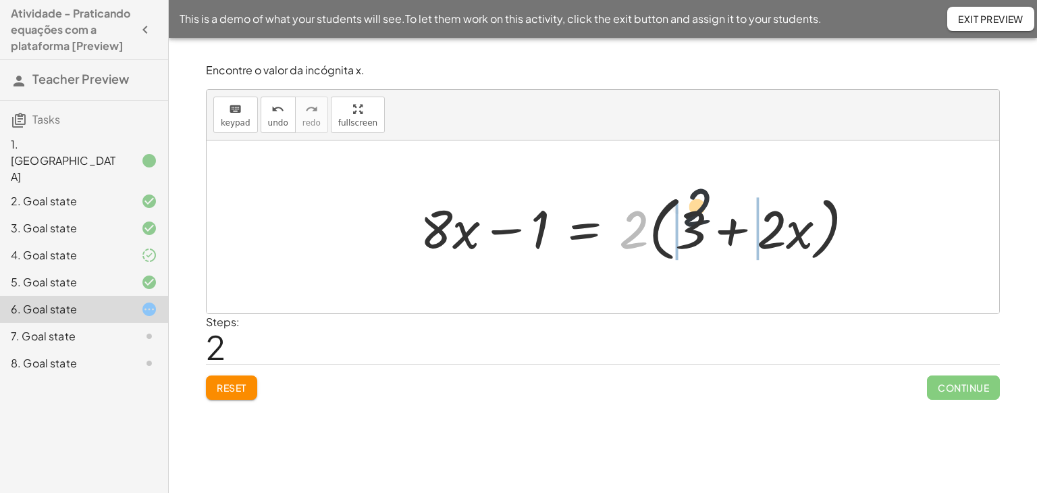
drag, startPoint x: 640, startPoint y: 226, endPoint x: 705, endPoint y: 211, distance: 67.1
click at [705, 211] on div at bounding box center [642, 227] width 458 height 78
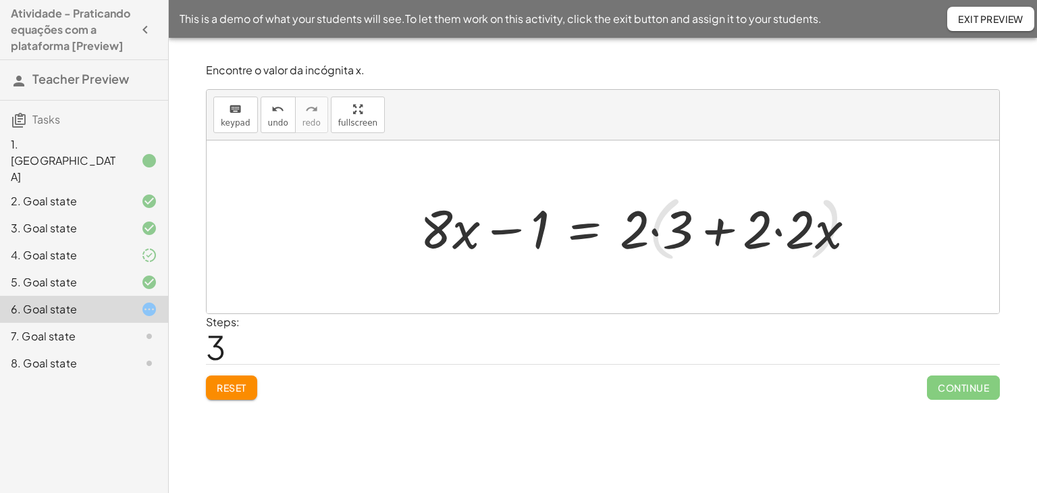
click at [778, 226] on div at bounding box center [643, 227] width 460 height 70
click at [651, 232] on div at bounding box center [622, 227] width 418 height 70
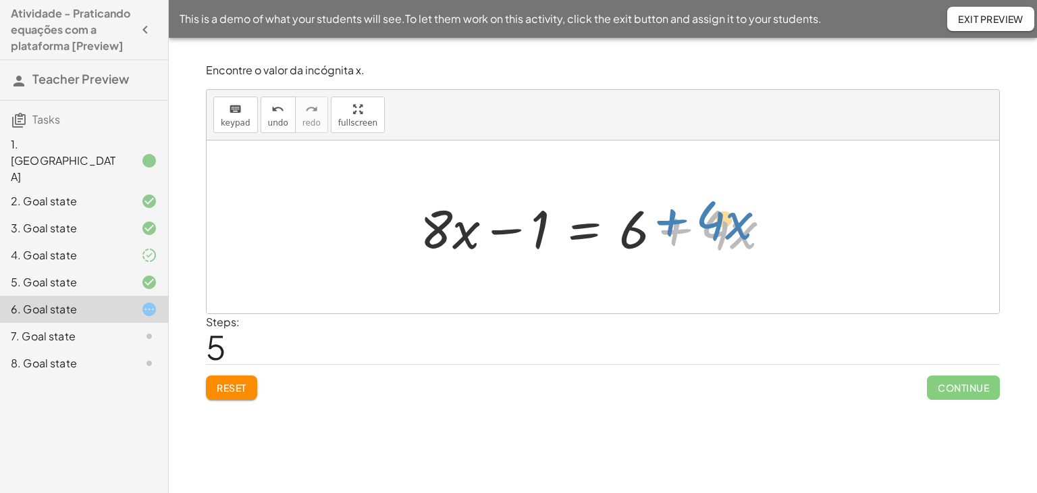
click at [652, 222] on div at bounding box center [600, 227] width 375 height 70
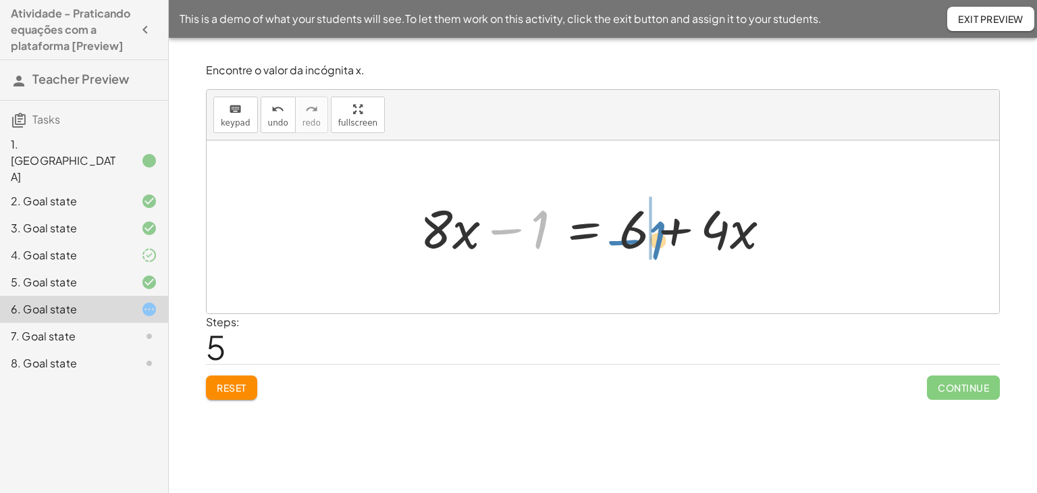
drag, startPoint x: 489, startPoint y: 225, endPoint x: 605, endPoint y: 233, distance: 116.4
click at [605, 236] on div at bounding box center [600, 227] width 375 height 70
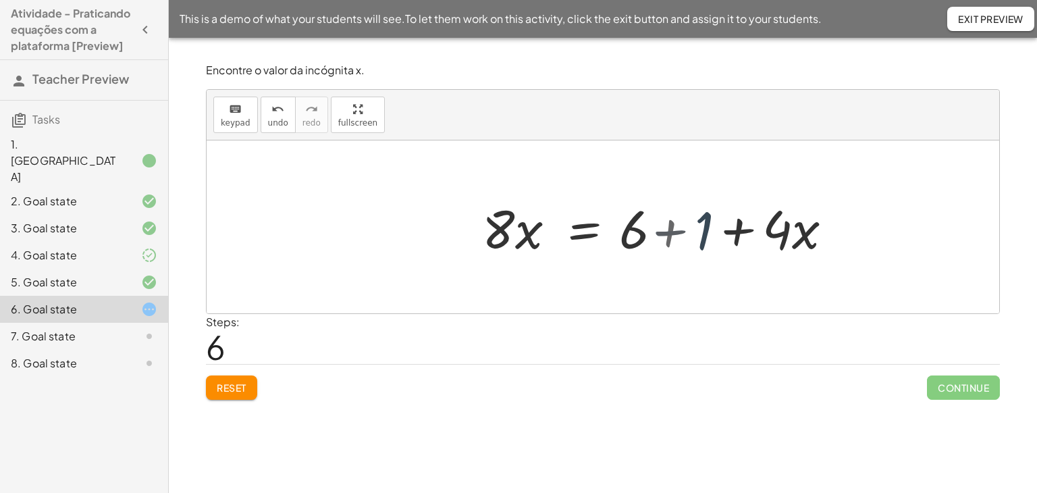
click at [675, 236] on div at bounding box center [669, 227] width 375 height 70
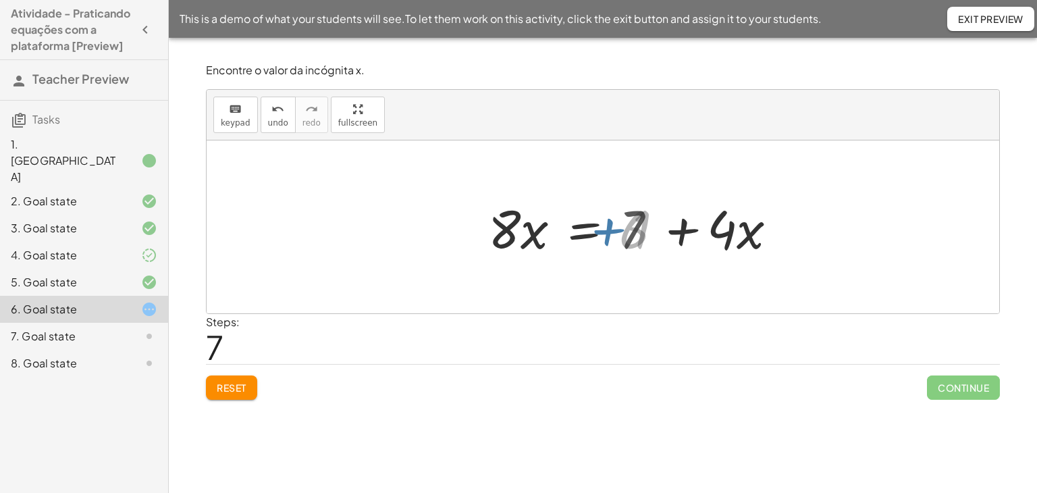
click at [680, 229] on div at bounding box center [632, 227] width 300 height 70
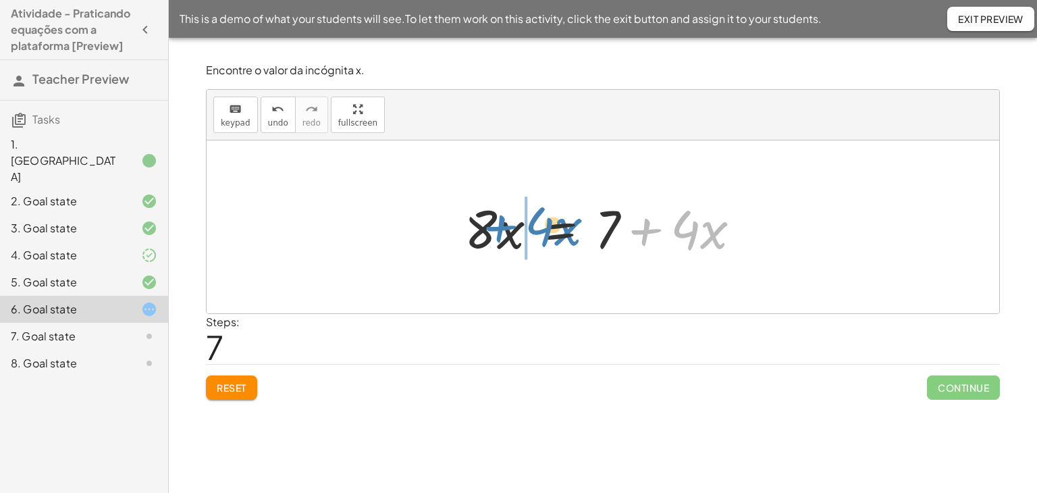
drag, startPoint x: 653, startPoint y: 228, endPoint x: 503, endPoint y: 225, distance: 150.6
click at [503, 225] on div at bounding box center [608, 227] width 300 height 70
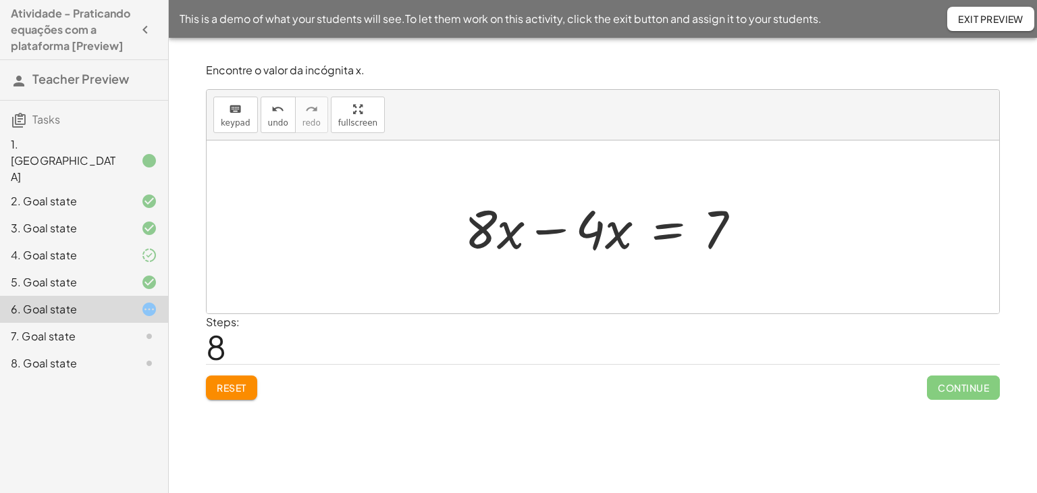
click at [544, 229] on div at bounding box center [608, 227] width 300 height 70
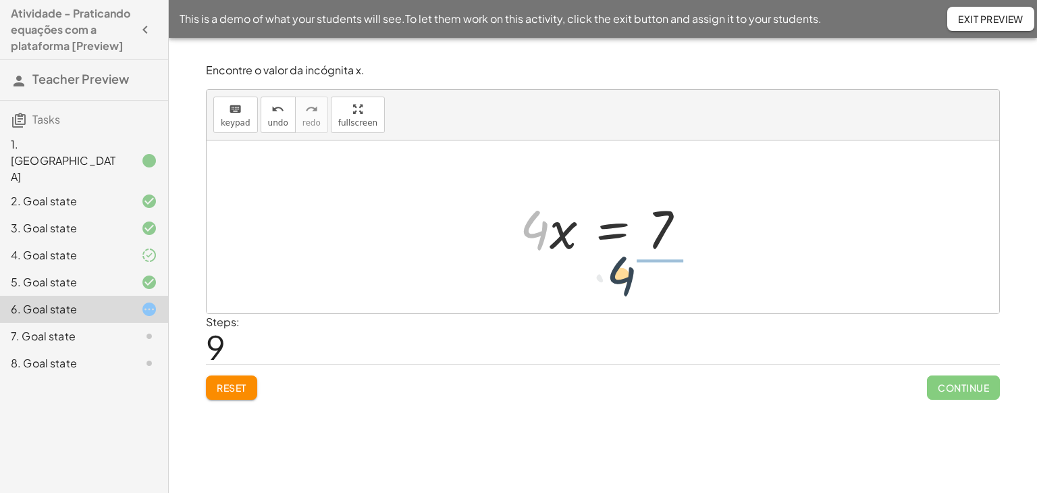
drag, startPoint x: 540, startPoint y: 230, endPoint x: 639, endPoint y: 265, distance: 104.4
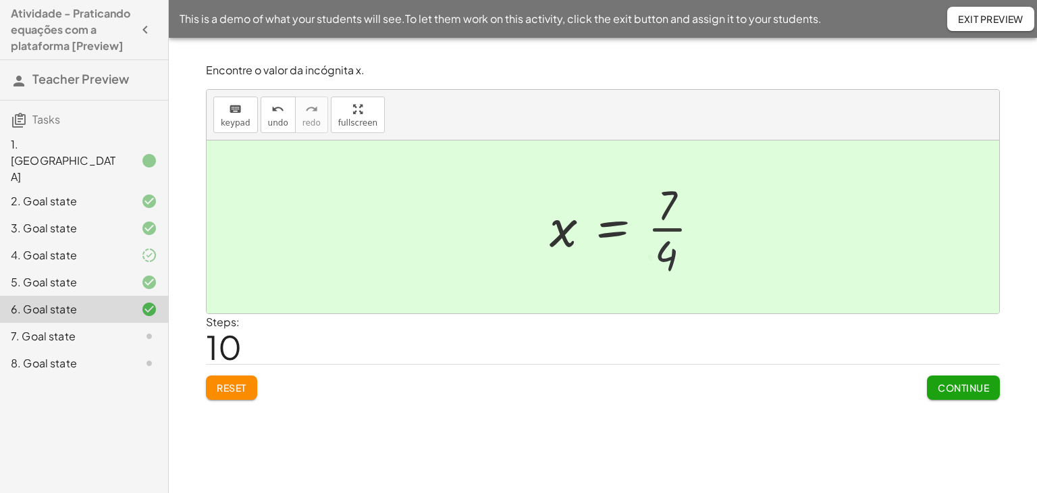
drag, startPoint x: 697, startPoint y: 226, endPoint x: 679, endPoint y: 236, distance: 20.3
click at [689, 230] on div at bounding box center [630, 227] width 175 height 104
click at [666, 234] on div at bounding box center [630, 227] width 175 height 104
click at [76, 323] on div "7. Goal state" at bounding box center [84, 336] width 168 height 27
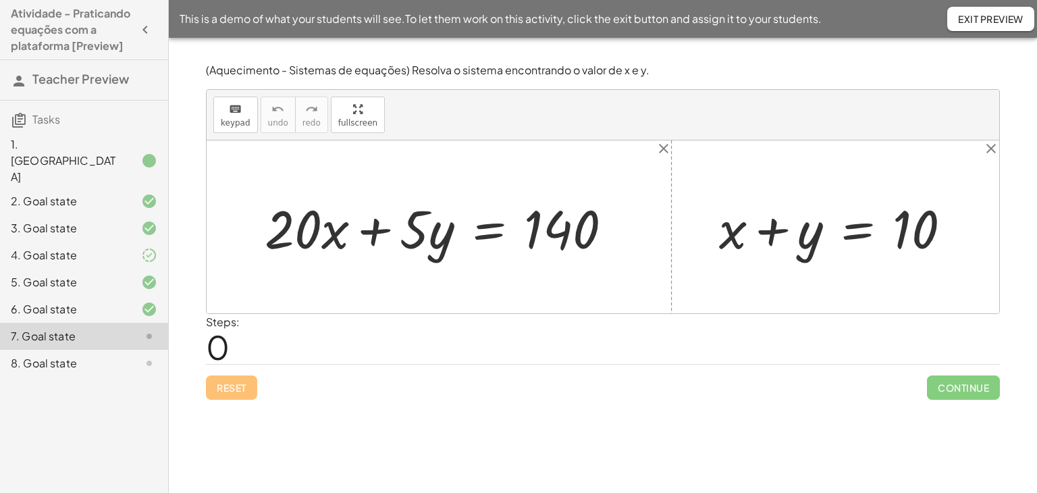
click at [112, 355] on div "8. Goal state" at bounding box center [65, 363] width 109 height 16
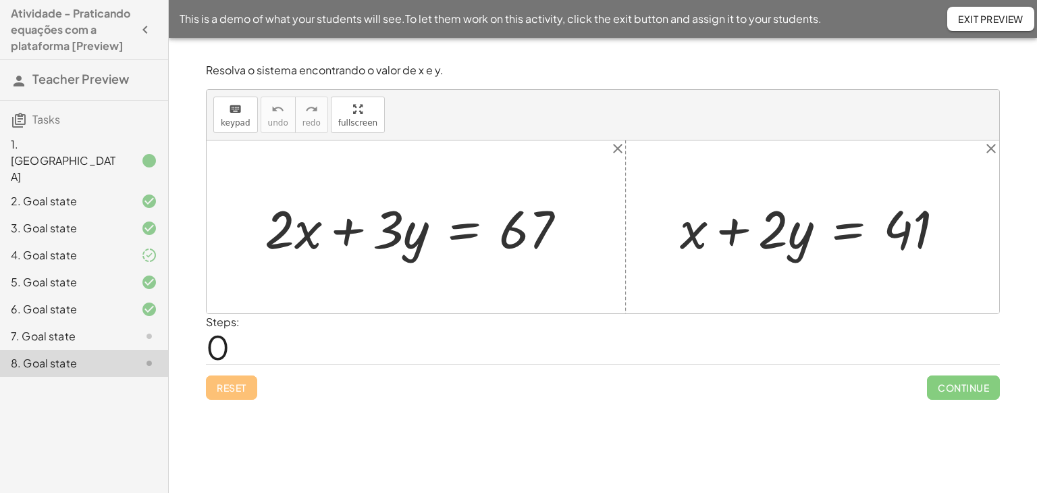
click at [991, 16] on span "Exit Preview" at bounding box center [990, 19] width 65 height 12
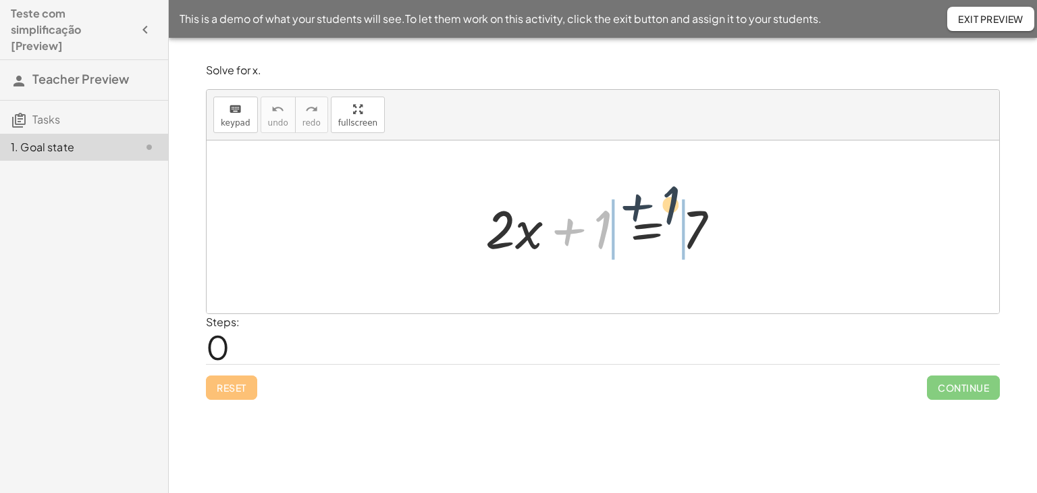
drag, startPoint x: 583, startPoint y: 225, endPoint x: 656, endPoint y: 208, distance: 74.8
click at [655, 206] on div at bounding box center [608, 227] width 259 height 70
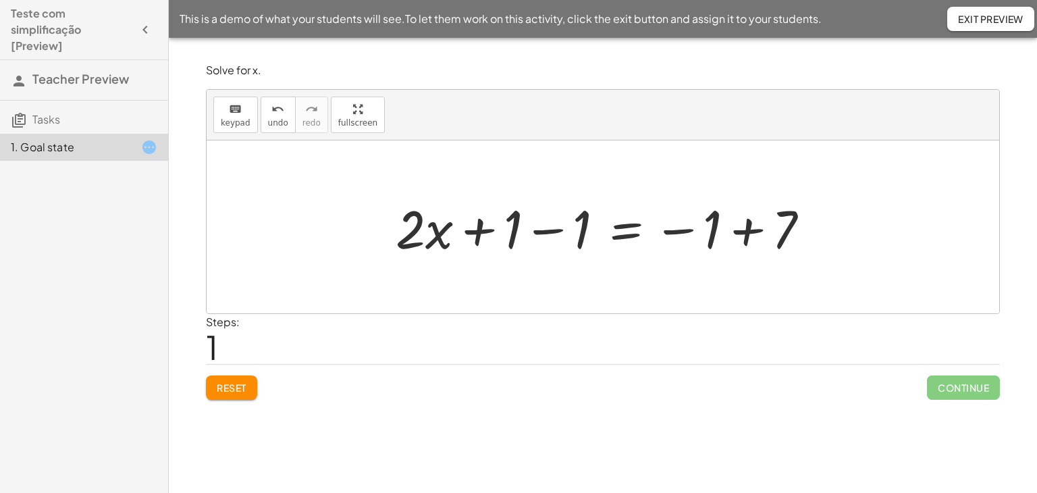
click at [149, 32] on icon "button" at bounding box center [145, 30] width 16 height 16
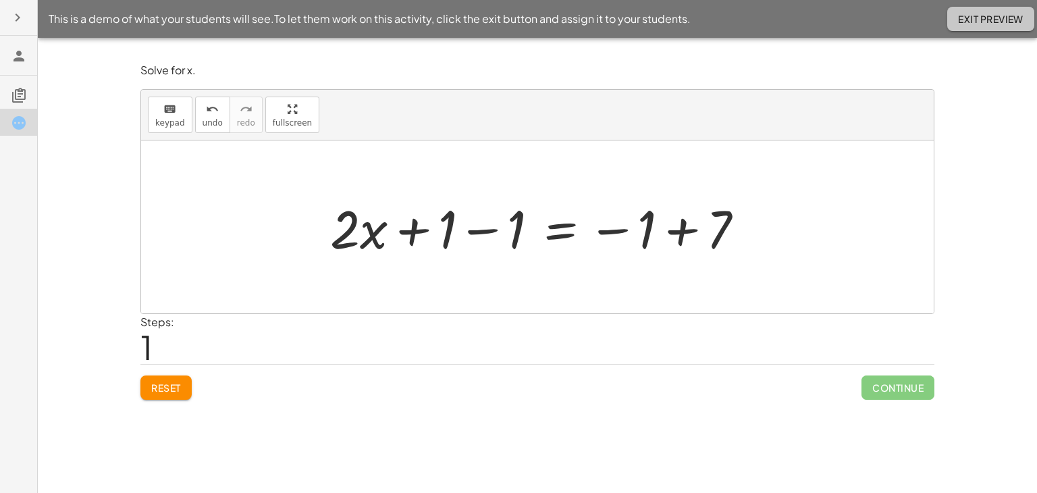
click at [962, 26] on button "Exit Preview" at bounding box center [990, 19] width 87 height 24
